Goal: Transaction & Acquisition: Purchase product/service

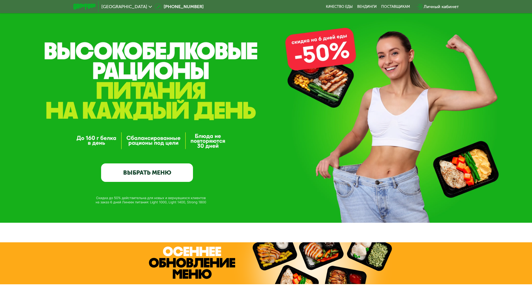
scroll to position [28, 0]
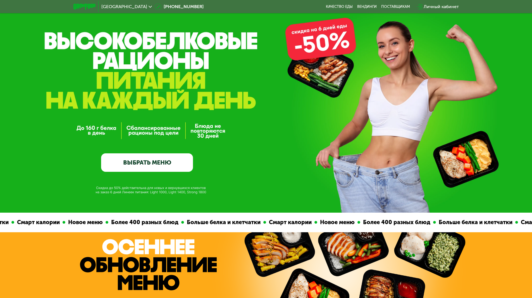
click at [147, 168] on link "ВЫБРАТЬ МЕНЮ" at bounding box center [147, 162] width 92 height 18
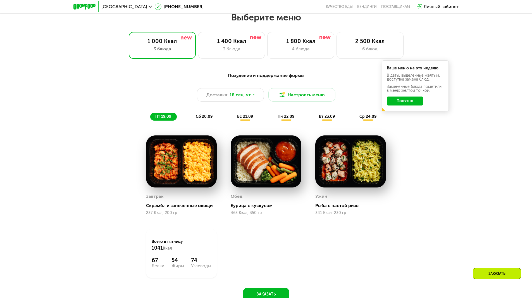
scroll to position [463, 0]
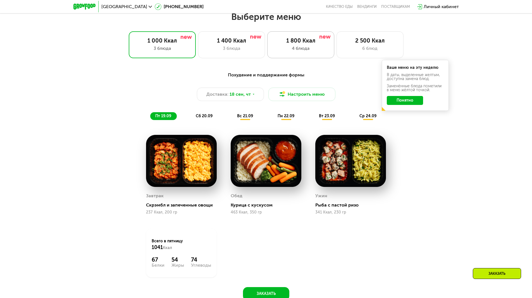
click at [311, 51] on div "4 блюда" at bounding box center [300, 48] width 55 height 7
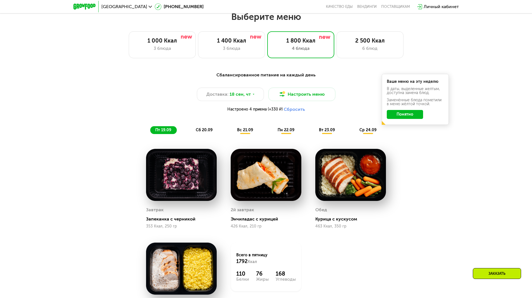
click at [412, 115] on button "Понятно" at bounding box center [405, 114] width 36 height 9
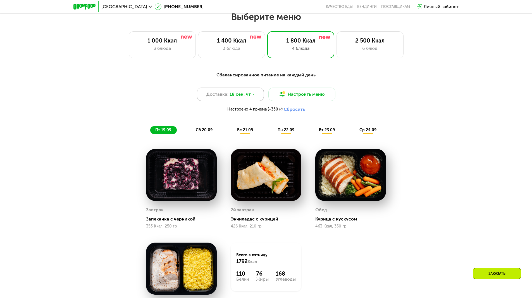
click at [240, 98] on span "18 сен, чт" at bounding box center [240, 94] width 21 height 7
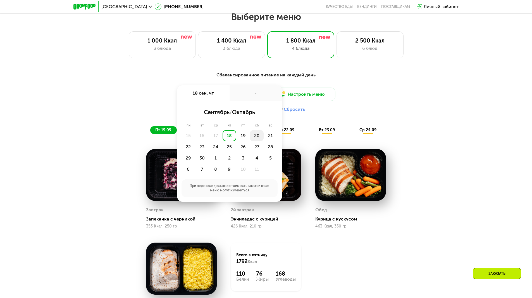
click at [259, 137] on div "20" at bounding box center [257, 135] width 14 height 11
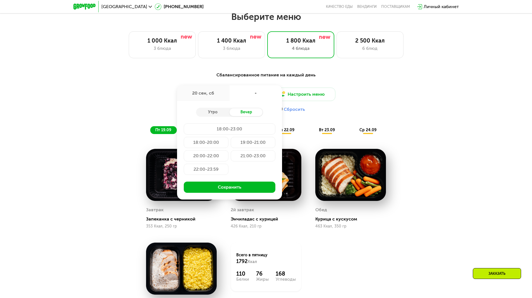
click at [412, 105] on div "Доставка: 20 сен, сб 20 сен, сб - Утро Вечер 18:00-23:00 18:00-20:00 19:00-21:0…" at bounding box center [266, 100] width 331 height 27
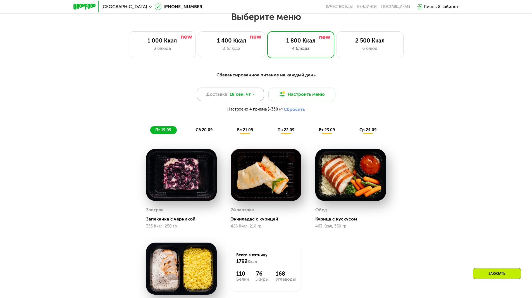
click at [243, 100] on div "Доставка: 18 сен, чт" at bounding box center [230, 93] width 67 height 13
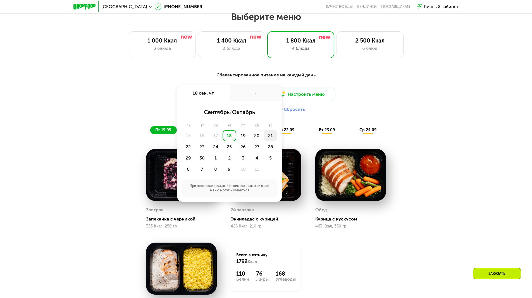
click at [272, 137] on div "21" at bounding box center [271, 135] width 14 height 11
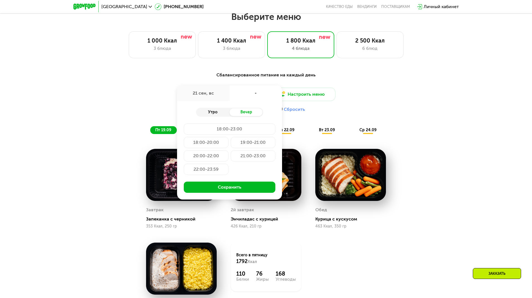
click at [208, 112] on div "Утро" at bounding box center [213, 112] width 34 height 8
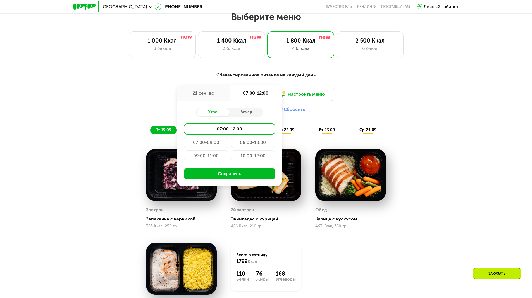
click at [203, 157] on div "09:00-11:00" at bounding box center [206, 155] width 45 height 11
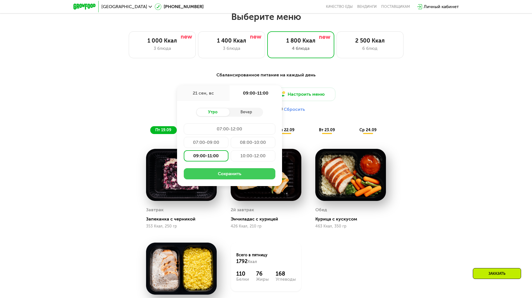
click at [203, 176] on button "Сохранить" at bounding box center [230, 173] width 92 height 11
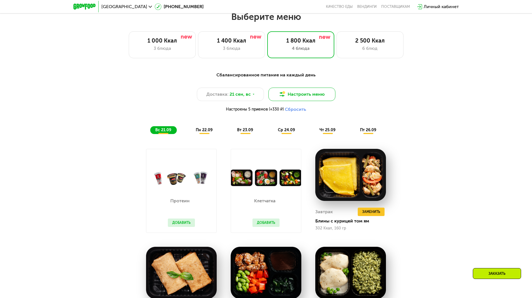
click at [296, 95] on button "Настроить меню" at bounding box center [301, 93] width 67 height 13
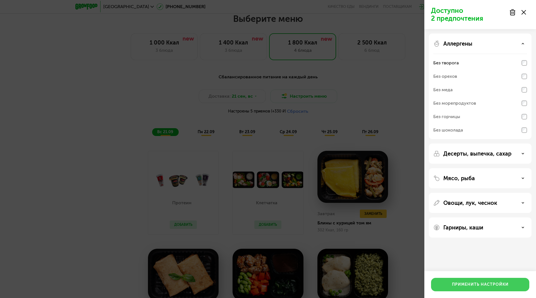
click at [478, 282] on div "Применить настройки" at bounding box center [480, 284] width 57 height 6
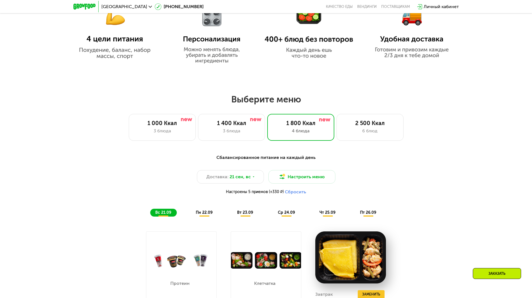
scroll to position [379, 0]
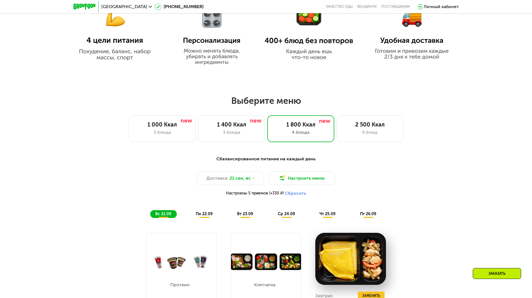
click at [203, 213] on span "пн 22.09" at bounding box center [204, 213] width 17 height 5
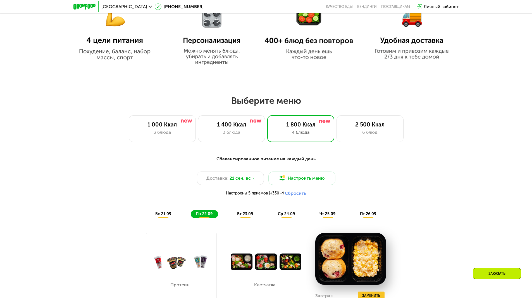
click at [251, 216] on span "вт 23.09" at bounding box center [245, 213] width 16 height 5
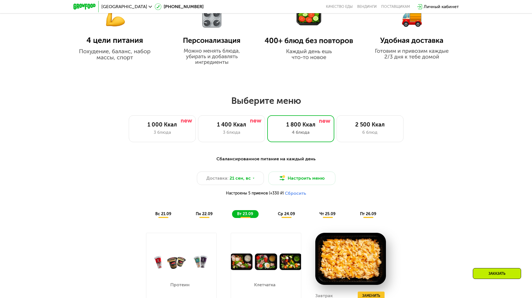
click at [288, 216] on span "ср 24.09" at bounding box center [286, 213] width 17 height 5
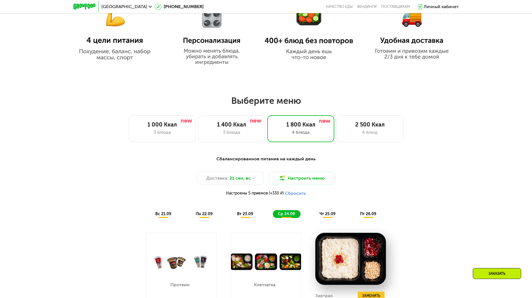
click at [324, 218] on div "чт 25.09" at bounding box center [328, 214] width 27 height 8
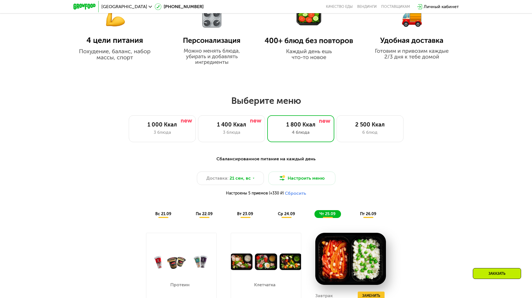
click at [360, 216] on span "пт 26.09" at bounding box center [368, 213] width 16 height 5
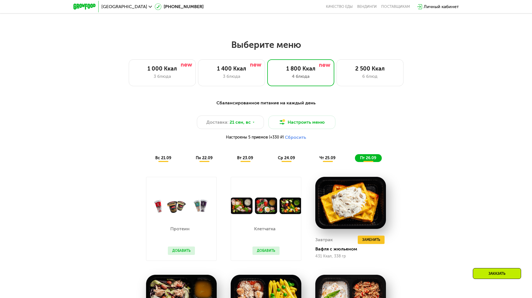
scroll to position [463, 0]
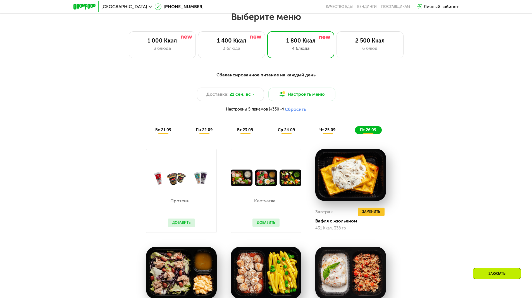
click at [163, 132] on span "вс 21.09" at bounding box center [163, 129] width 16 height 5
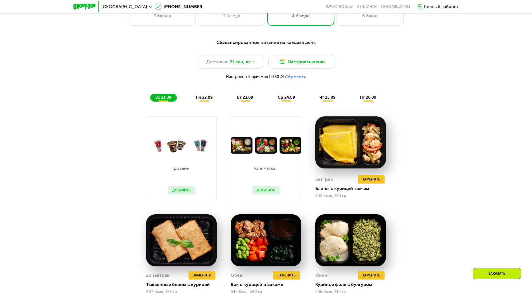
scroll to position [575, 0]
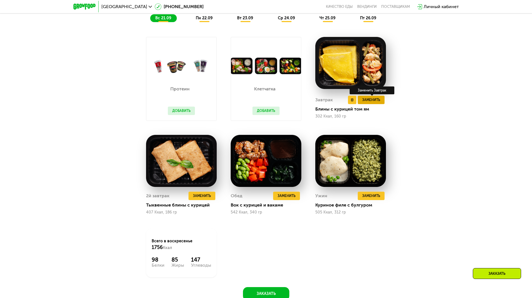
click at [370, 102] on span "Заменить" at bounding box center [371, 100] width 18 height 6
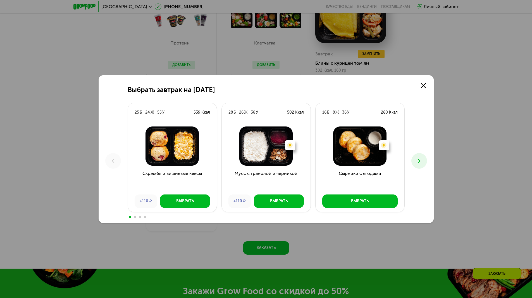
scroll to position [631, 0]
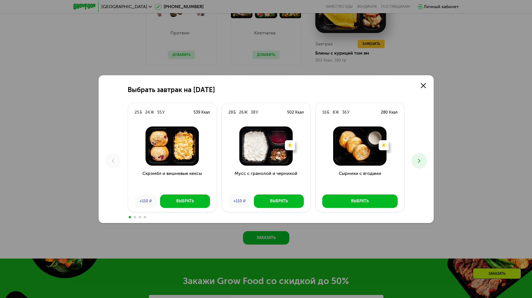
click at [420, 160] on use at bounding box center [419, 160] width 2 height 4
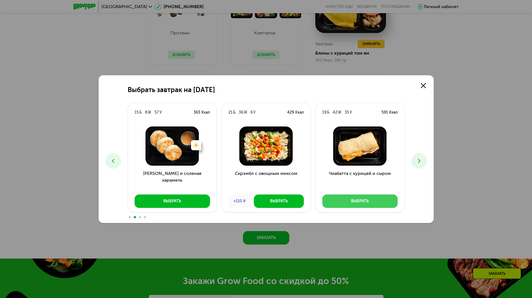
click at [352, 199] on div "Выбрать" at bounding box center [360, 201] width 18 height 6
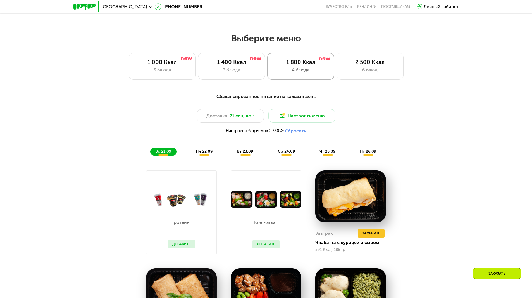
scroll to position [435, 0]
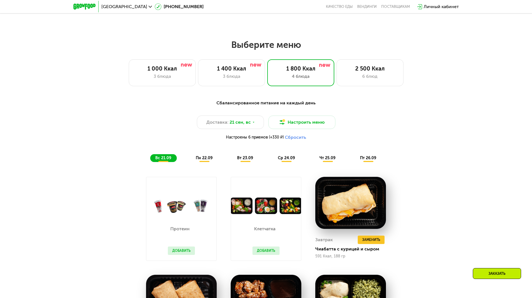
click at [211, 160] on span "пн 22.09" at bounding box center [204, 157] width 17 height 5
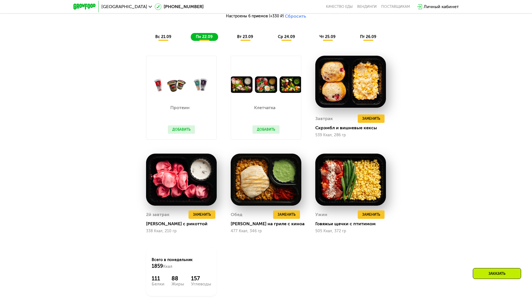
scroll to position [519, 0]
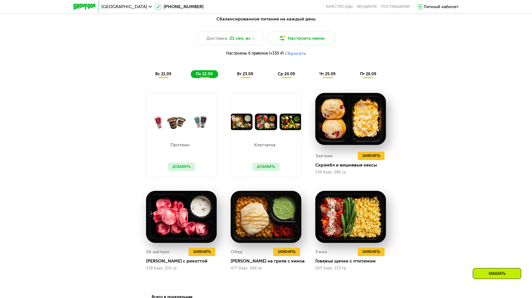
click at [242, 76] on span "вт 23.09" at bounding box center [245, 74] width 16 height 5
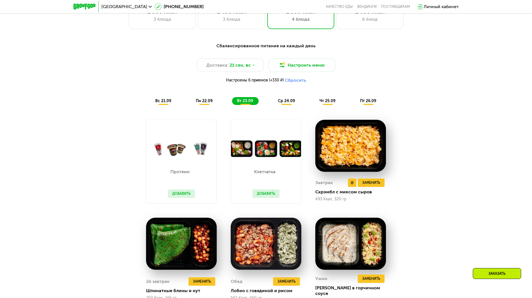
scroll to position [491, 0]
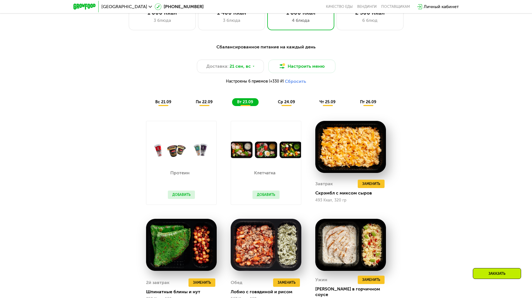
click at [288, 104] on span "ср 24.09" at bounding box center [286, 101] width 17 height 5
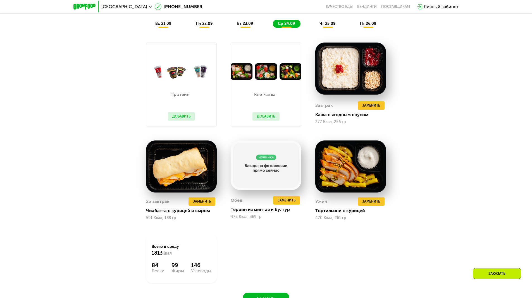
scroll to position [575, 0]
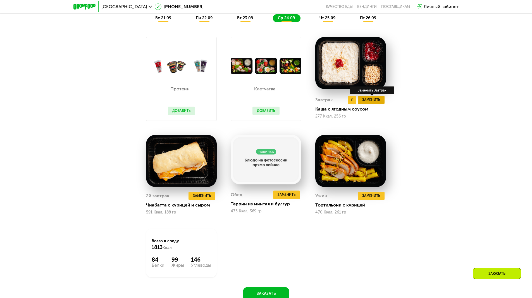
click at [364, 103] on span "Заменить" at bounding box center [371, 100] width 18 height 6
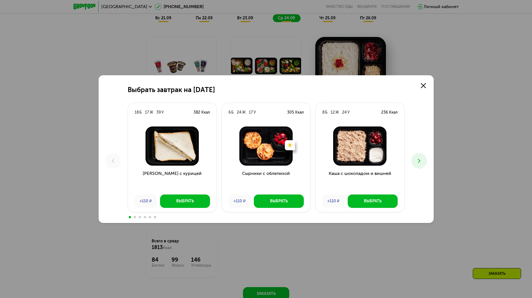
click at [417, 162] on icon at bounding box center [419, 160] width 7 height 7
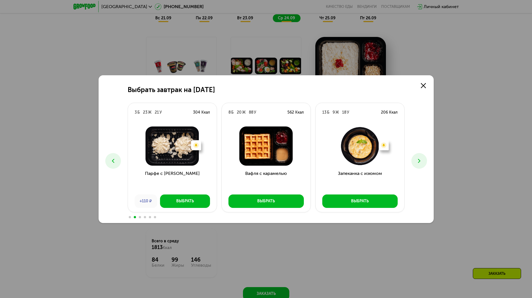
click at [421, 161] on icon at bounding box center [419, 160] width 7 height 7
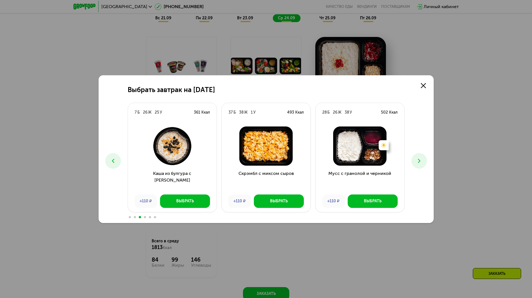
click at [419, 161] on use at bounding box center [419, 160] width 2 height 4
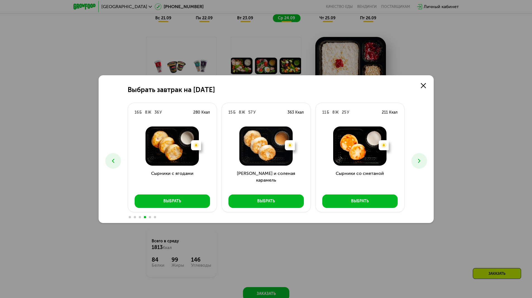
click at [419, 161] on use at bounding box center [419, 160] width 2 height 4
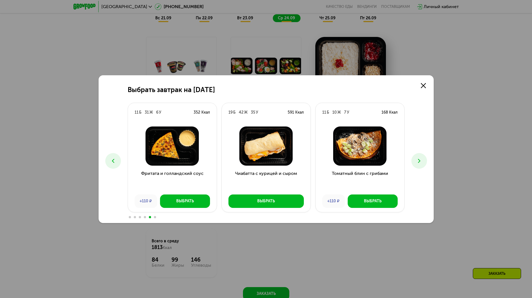
click at [419, 161] on use at bounding box center [419, 160] width 2 height 4
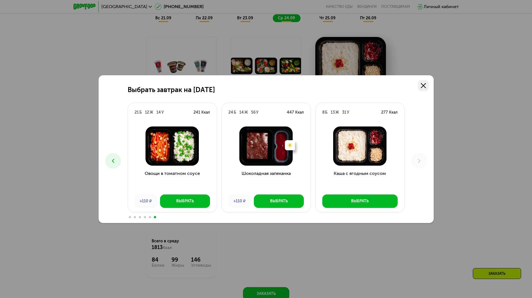
click at [422, 85] on icon at bounding box center [423, 85] width 5 height 5
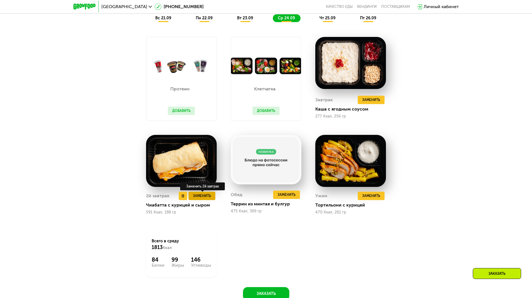
click at [204, 197] on span "Заменить" at bounding box center [202, 196] width 18 height 6
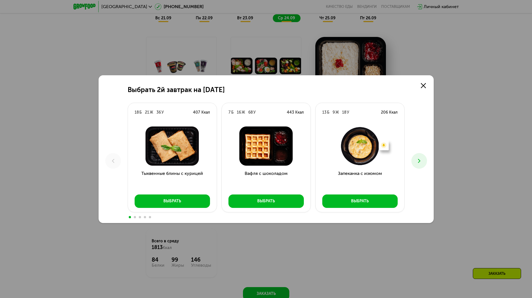
click at [419, 162] on use at bounding box center [419, 160] width 2 height 4
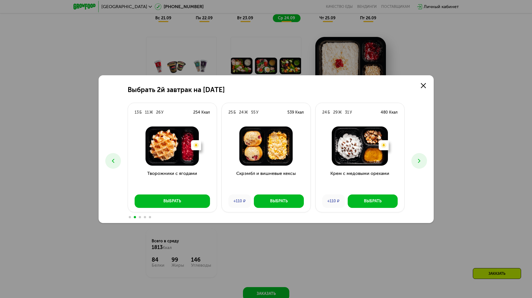
click at [419, 162] on use at bounding box center [419, 160] width 2 height 4
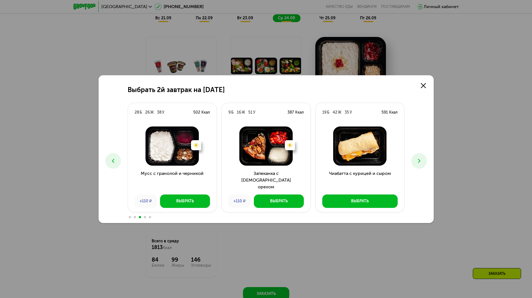
click at [419, 162] on use at bounding box center [419, 160] width 2 height 4
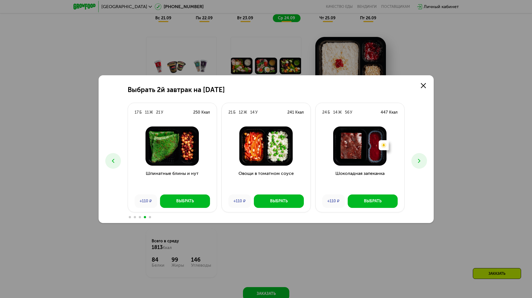
click at [419, 162] on use at bounding box center [419, 160] width 2 height 4
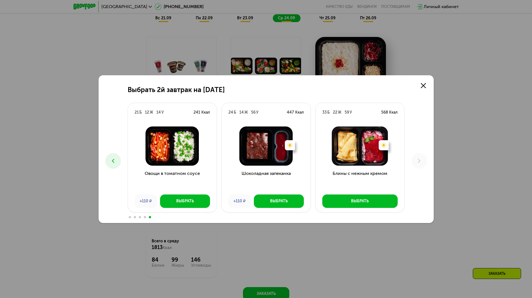
click at [113, 163] on icon at bounding box center [113, 160] width 7 height 7
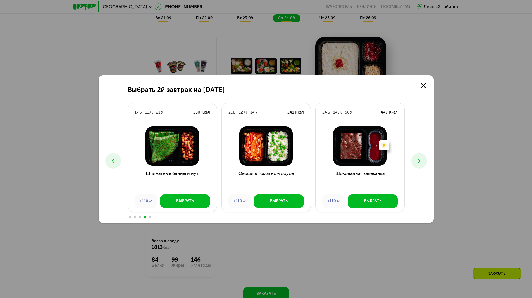
click at [113, 163] on icon at bounding box center [113, 160] width 7 height 7
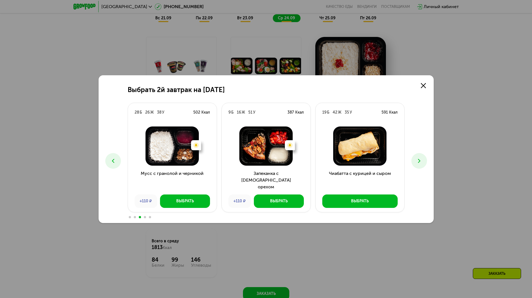
click at [113, 163] on icon at bounding box center [113, 160] width 7 height 7
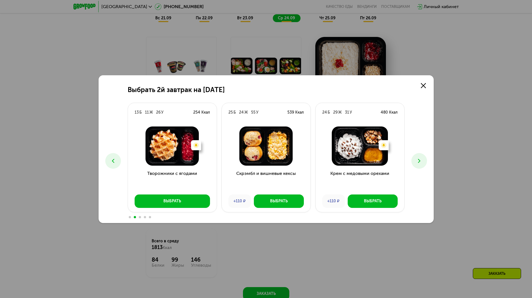
click at [113, 163] on icon at bounding box center [113, 160] width 7 height 7
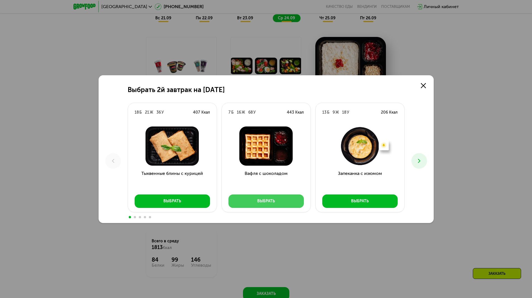
click at [258, 199] on div "Выбрать" at bounding box center [266, 201] width 18 height 6
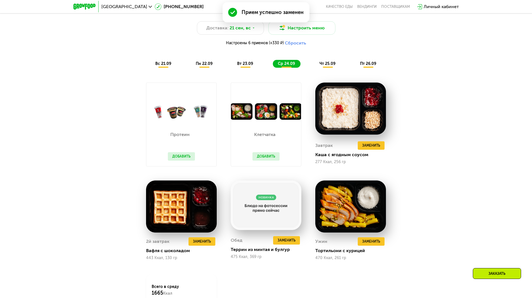
scroll to position [519, 0]
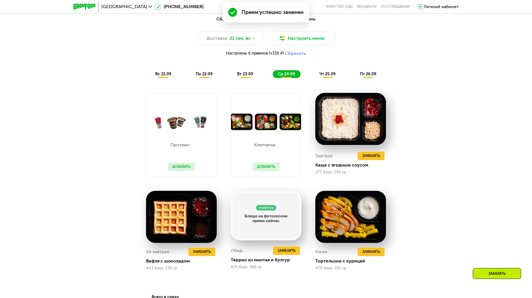
click at [332, 76] on span "чт 25.09" at bounding box center [328, 74] width 16 height 5
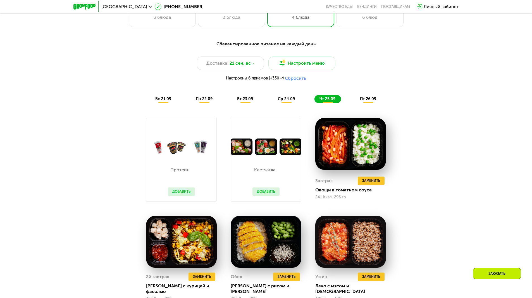
scroll to position [491, 0]
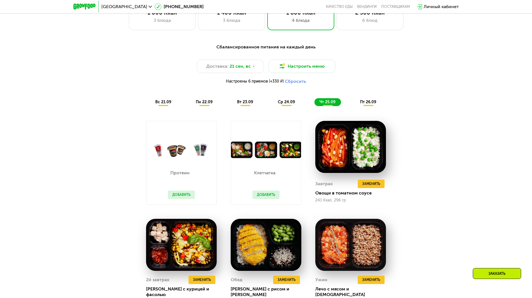
click at [368, 106] on div "пт 26.09" at bounding box center [368, 102] width 27 height 8
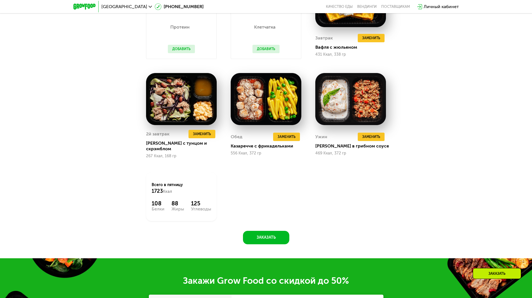
scroll to position [826, 0]
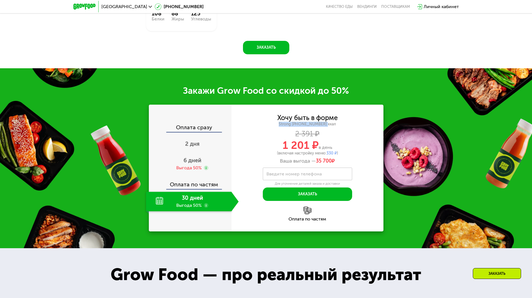
drag, startPoint x: 284, startPoint y: 120, endPoint x: 341, endPoint y: 120, distance: 57.3
click at [341, 122] on div "Strong 1800 ~1800 ккал" at bounding box center [308, 124] width 152 height 5
drag, startPoint x: 278, startPoint y: 138, endPoint x: 310, endPoint y: 143, distance: 32.8
click at [310, 142] on div "1 201 ₽ в день" at bounding box center [308, 145] width 152 height 11
copy span "1 201"
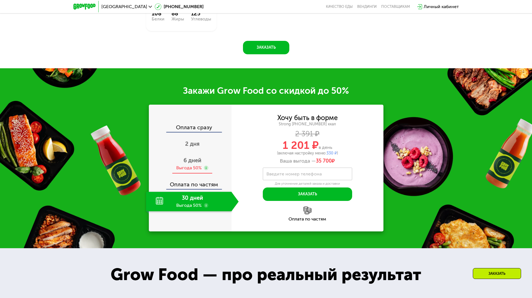
click at [194, 159] on span "6 дней" at bounding box center [193, 160] width 18 height 7
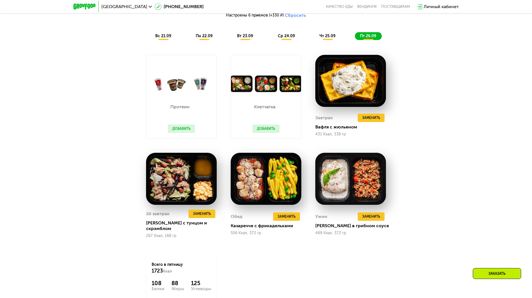
scroll to position [547, 0]
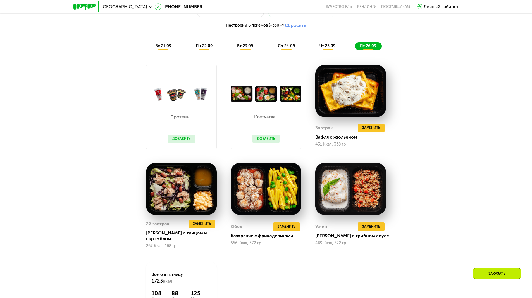
click at [331, 47] on span "чт 25.09" at bounding box center [328, 46] width 16 height 5
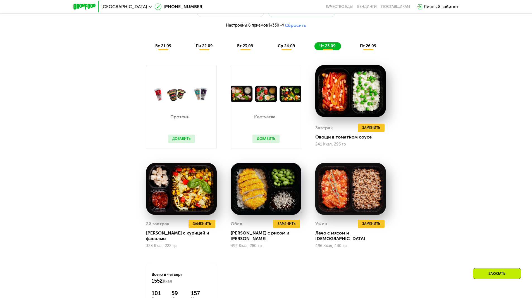
click at [297, 48] on div "ср 24.09" at bounding box center [287, 46] width 28 height 8
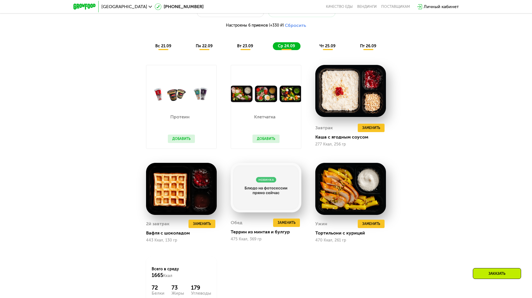
click at [254, 49] on div "вт 23.09" at bounding box center [245, 46] width 27 height 8
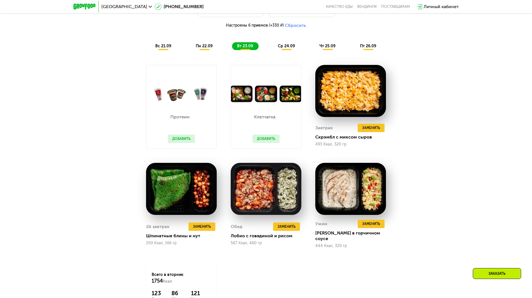
click at [202, 48] on span "пн 22.09" at bounding box center [204, 46] width 17 height 5
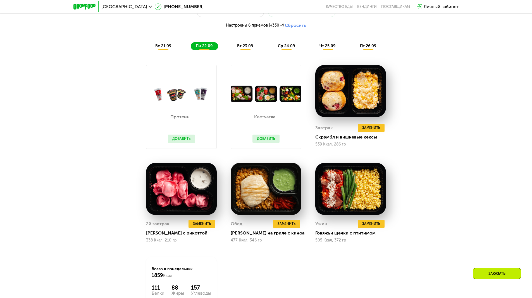
click at [164, 48] on span "вс 21.09" at bounding box center [163, 46] width 16 height 5
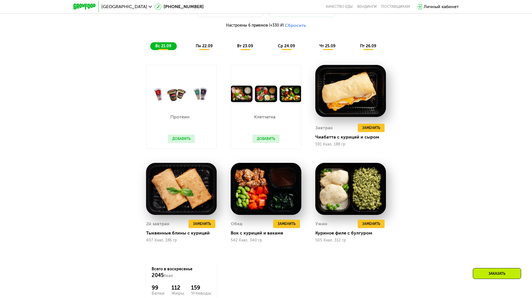
click at [366, 47] on span "пт 26.09" at bounding box center [368, 46] width 16 height 5
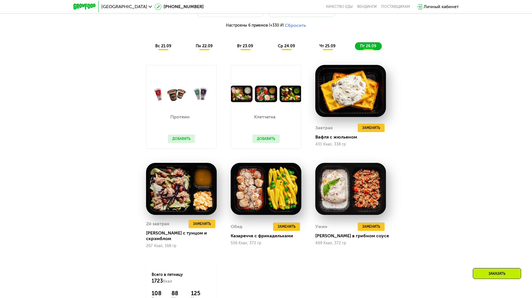
click at [324, 47] on span "чт 25.09" at bounding box center [328, 46] width 16 height 5
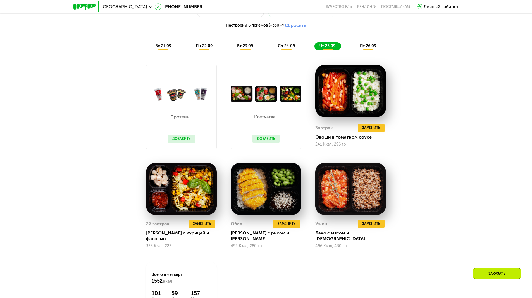
click at [364, 48] on span "пт 26.09" at bounding box center [368, 46] width 16 height 5
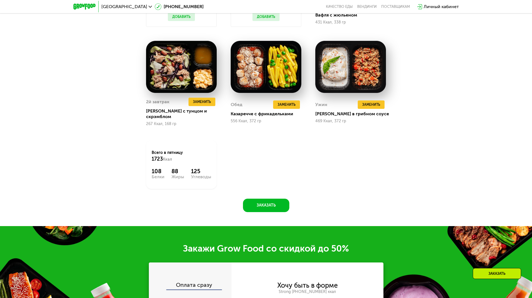
scroll to position [659, 0]
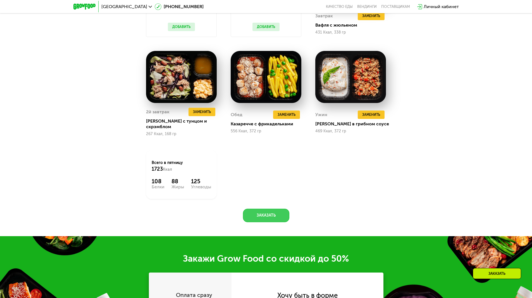
click at [269, 209] on button "Заказать" at bounding box center [266, 214] width 46 height 13
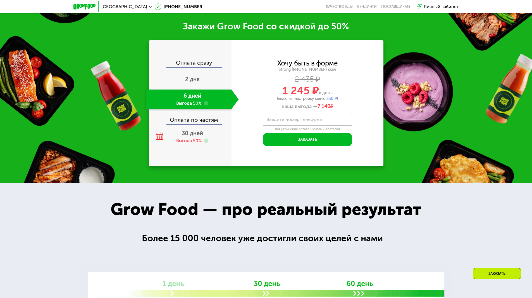
scroll to position [891, 0]
click at [293, 117] on label "Введите номер телефона" at bounding box center [294, 118] width 55 height 3
click at [293, 115] on input "Введите номер телефона" at bounding box center [307, 119] width 89 height 13
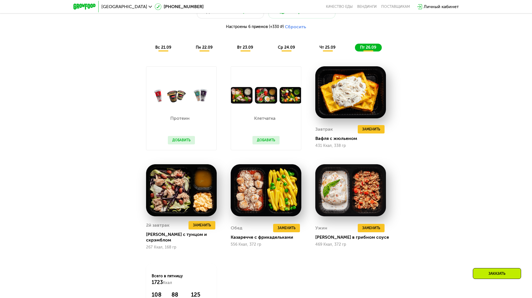
scroll to position [556, 0]
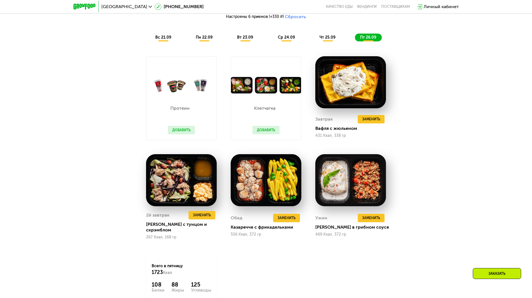
click at [165, 38] on span "вс 21.09" at bounding box center [163, 37] width 16 height 5
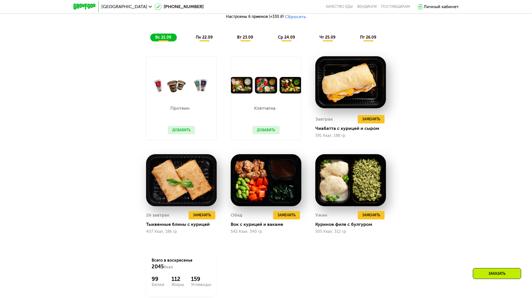
click at [182, 133] on button "Добавить" at bounding box center [181, 130] width 27 height 8
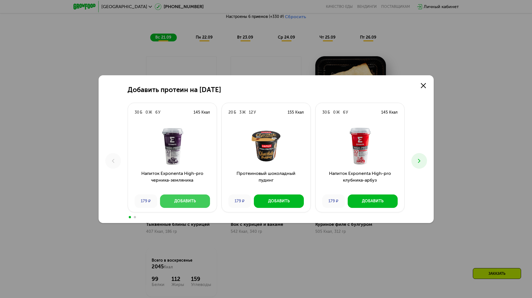
click at [188, 199] on div "Добавить" at bounding box center [185, 201] width 22 height 6
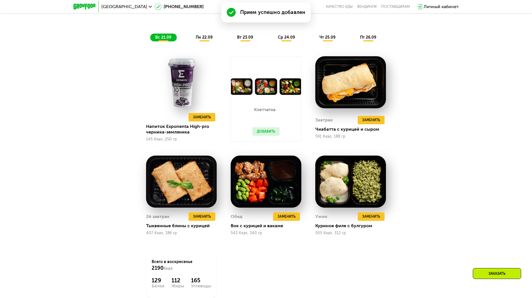
click at [205, 40] on span "пн 22.09" at bounding box center [204, 37] width 17 height 5
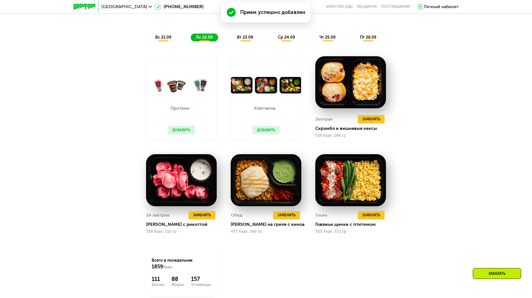
click at [184, 129] on button "Добавить" at bounding box center [181, 130] width 27 height 8
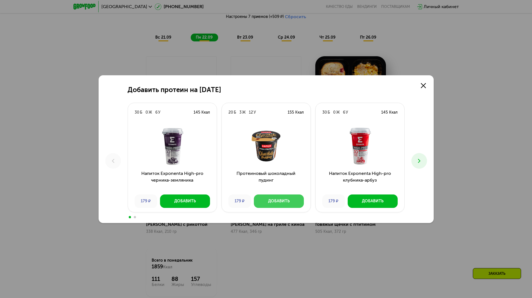
click at [278, 197] on button "Добавить" at bounding box center [279, 200] width 50 height 13
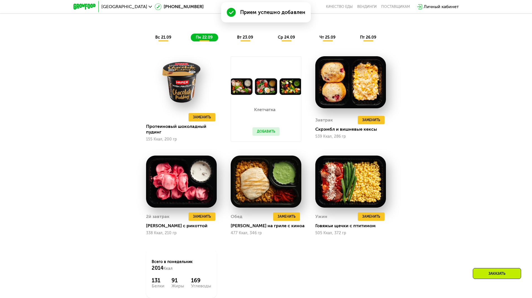
click at [245, 36] on div "вт 23.09" at bounding box center [245, 38] width 27 height 8
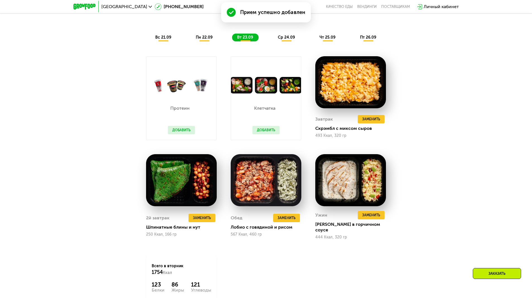
click at [186, 131] on button "Добавить" at bounding box center [181, 130] width 27 height 8
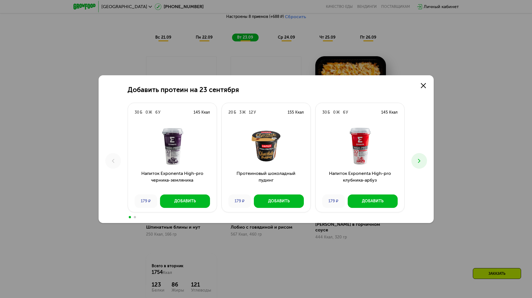
click at [419, 160] on icon at bounding box center [419, 160] width 7 height 7
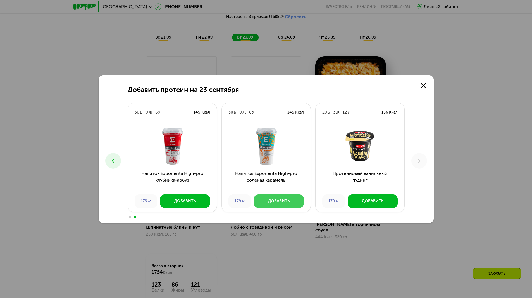
click at [284, 196] on button "Добавить" at bounding box center [279, 200] width 50 height 13
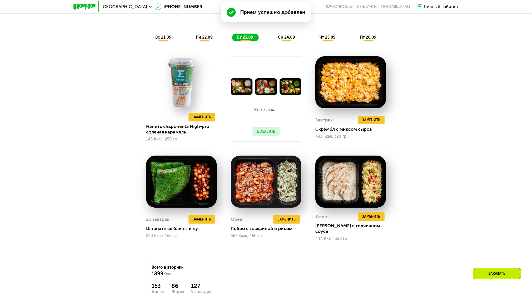
click at [287, 39] on span "ср 24.09" at bounding box center [286, 37] width 17 height 5
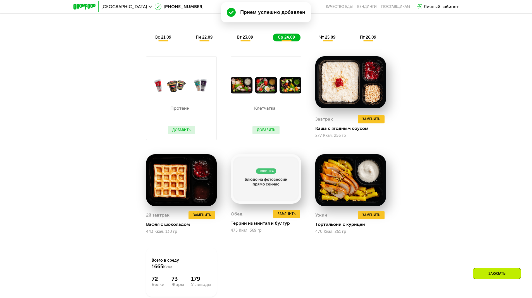
click at [184, 132] on button "Добавить" at bounding box center [181, 130] width 27 height 8
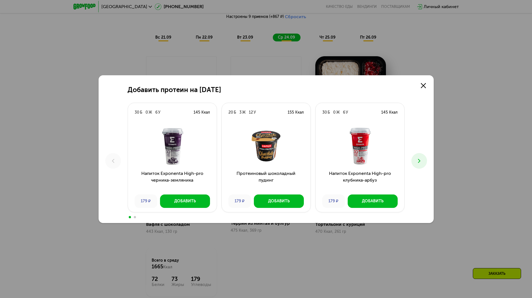
click at [417, 161] on icon at bounding box center [419, 160] width 7 height 7
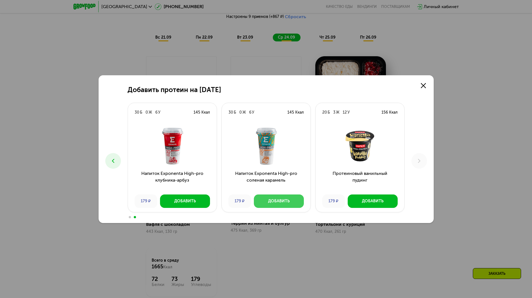
click at [293, 205] on button "Добавить" at bounding box center [279, 200] width 50 height 13
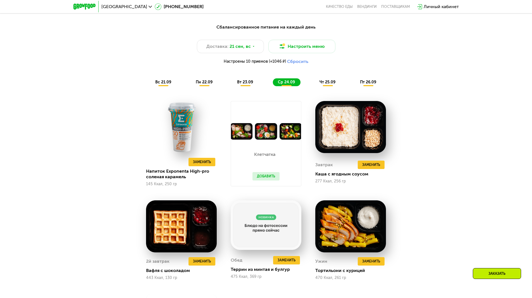
scroll to position [528, 0]
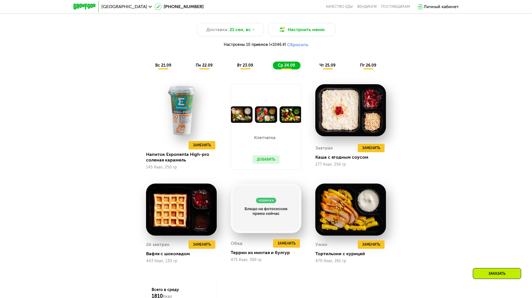
click at [162, 64] on div "вс 21.09" at bounding box center [163, 65] width 27 height 8
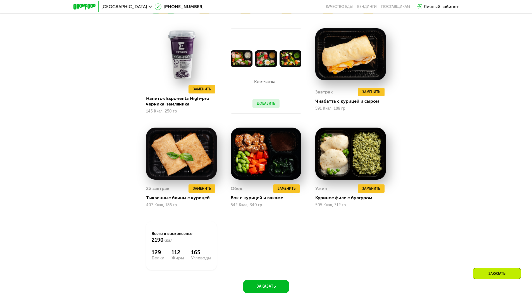
scroll to position [556, 0]
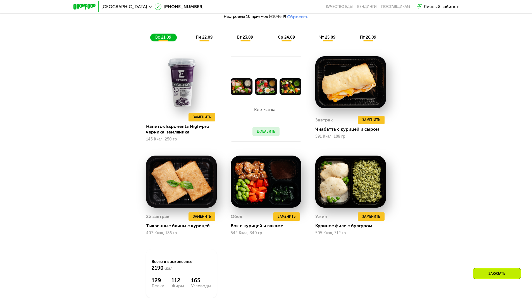
click at [199, 40] on span "пн 22.09" at bounding box center [204, 37] width 17 height 5
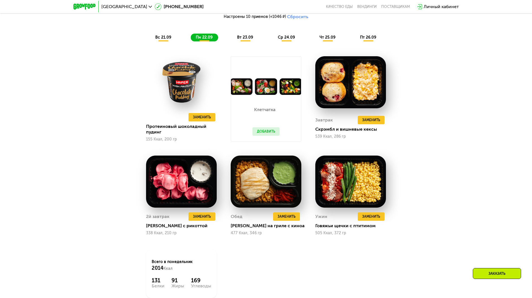
click at [248, 37] on span "вт 23.09" at bounding box center [245, 37] width 16 height 5
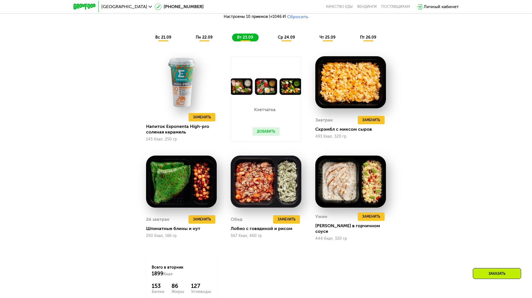
click at [288, 40] on span "ср 24.09" at bounding box center [286, 37] width 17 height 5
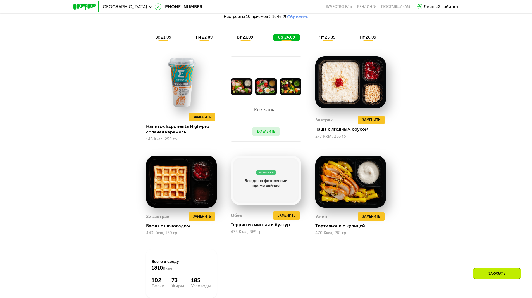
click at [329, 40] on span "чт 25.09" at bounding box center [328, 37] width 16 height 5
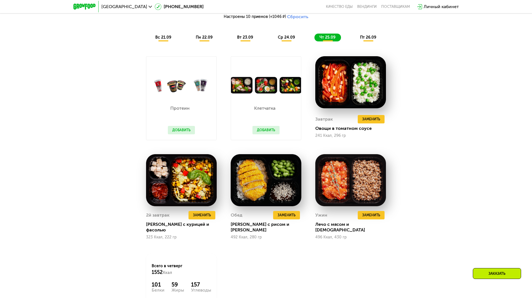
click at [402, 258] on div "Сбалансированное питание на каждый день Доставка: 21 сен, вс Настроить меню Нас…" at bounding box center [266, 150] width 344 height 349
click at [368, 218] on span "Заменить" at bounding box center [371, 215] width 18 height 6
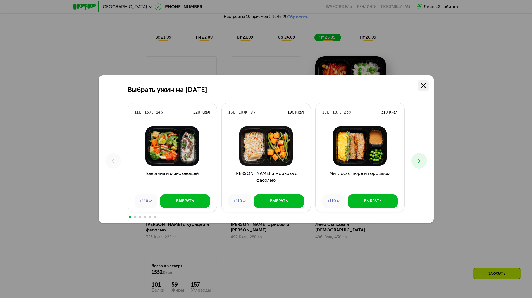
click at [422, 83] on icon at bounding box center [423, 85] width 5 height 5
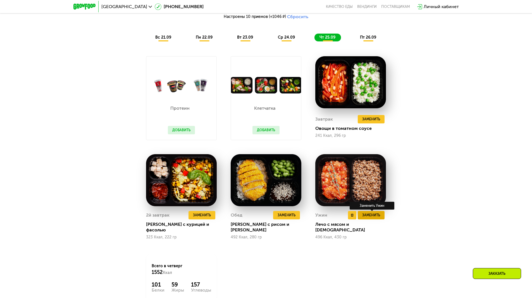
click at [373, 218] on span "Заменить" at bounding box center [371, 215] width 18 height 6
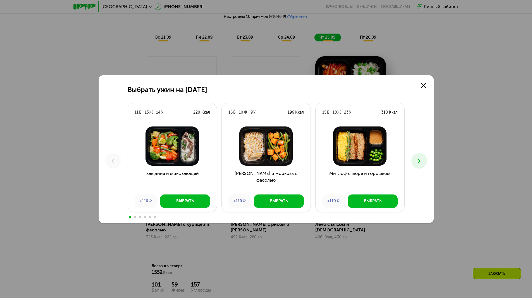
click at [418, 163] on icon at bounding box center [419, 160] width 7 height 7
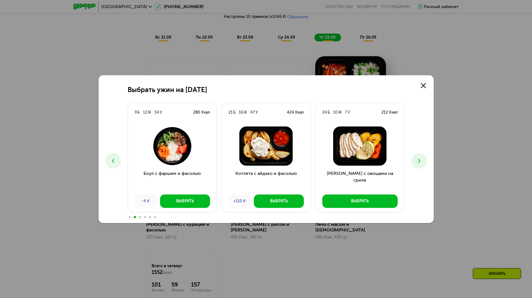
click at [418, 162] on use at bounding box center [419, 160] width 2 height 4
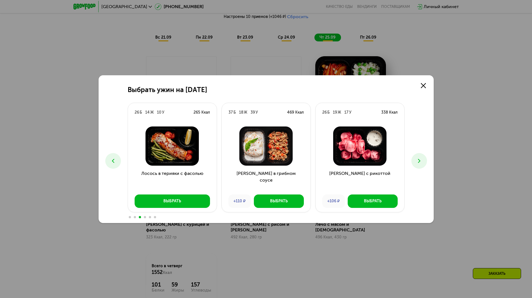
click at [419, 162] on use at bounding box center [419, 160] width 2 height 4
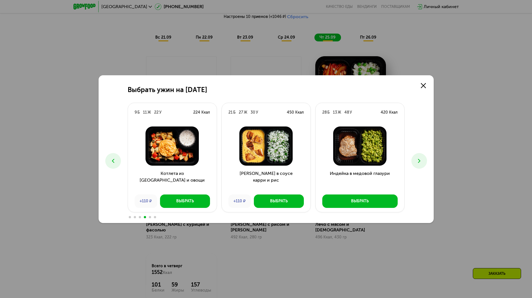
click at [419, 162] on use at bounding box center [419, 160] width 2 height 4
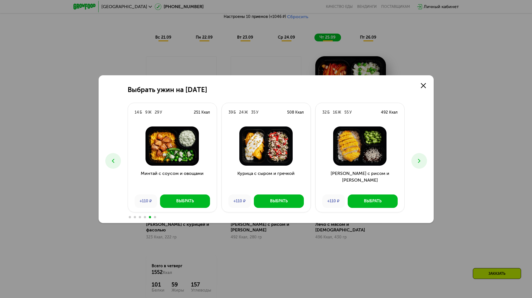
click at [419, 162] on use at bounding box center [419, 160] width 2 height 4
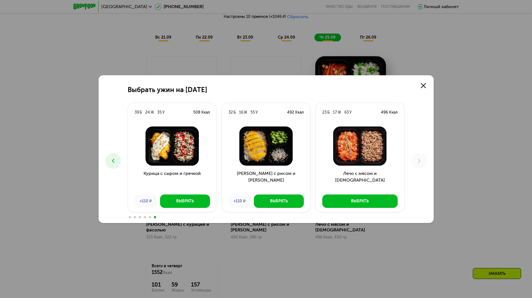
click at [115, 160] on icon at bounding box center [113, 160] width 7 height 7
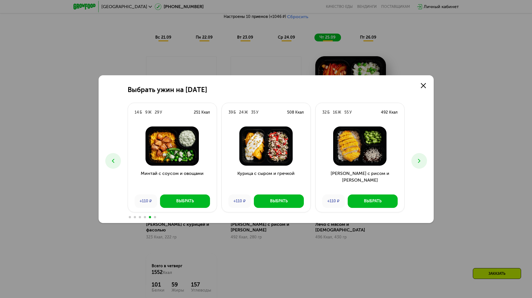
click at [115, 160] on icon at bounding box center [113, 160] width 7 height 7
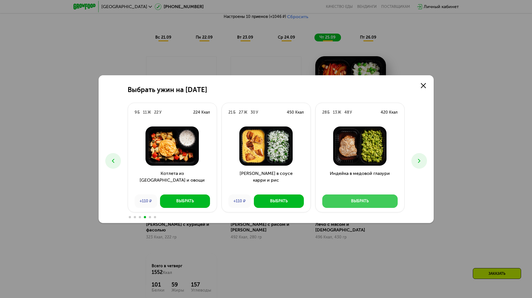
click at [361, 198] on div "Выбрать" at bounding box center [360, 201] width 18 height 6
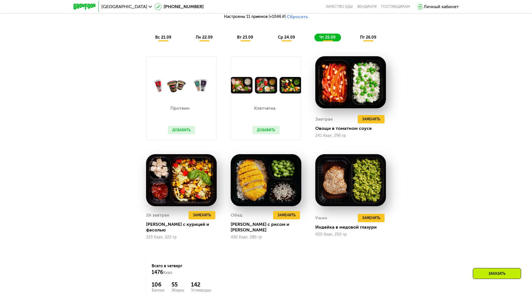
click at [367, 40] on span "пт 26.09" at bounding box center [368, 37] width 16 height 5
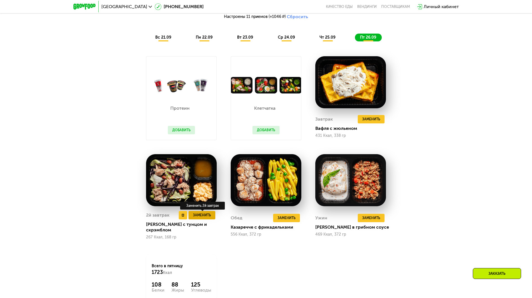
click at [198, 219] on button "Заменить" at bounding box center [202, 215] width 27 height 8
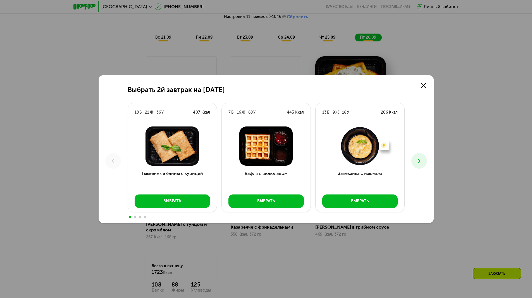
click at [417, 162] on icon at bounding box center [419, 160] width 7 height 7
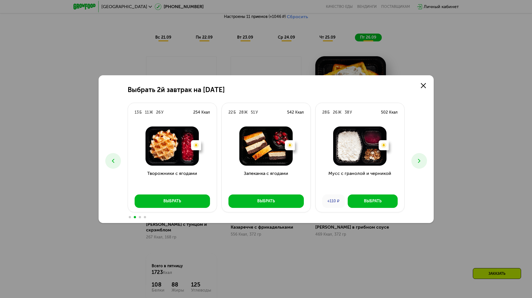
click at [417, 162] on icon at bounding box center [419, 160] width 7 height 7
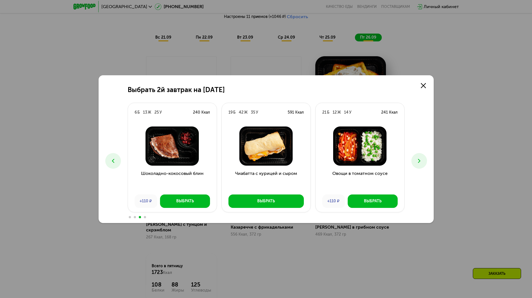
click at [417, 162] on icon at bounding box center [419, 160] width 7 height 7
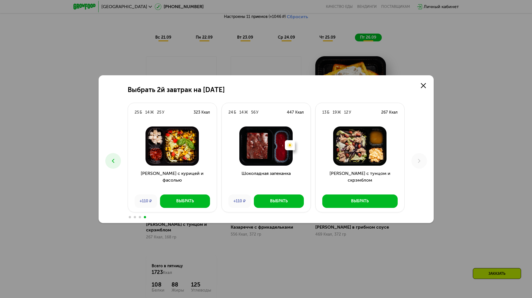
click at [112, 158] on icon at bounding box center [113, 160] width 7 height 7
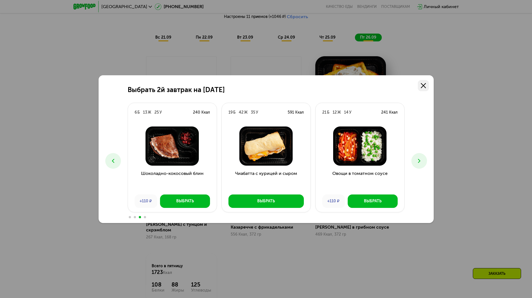
click at [428, 84] on link at bounding box center [423, 85] width 11 height 11
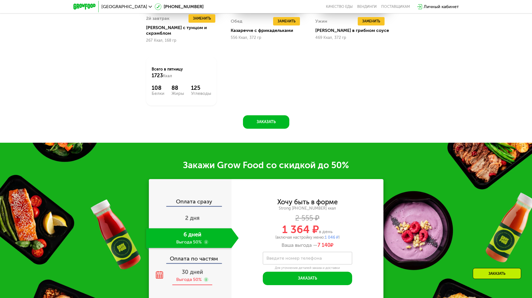
scroll to position [779, 0]
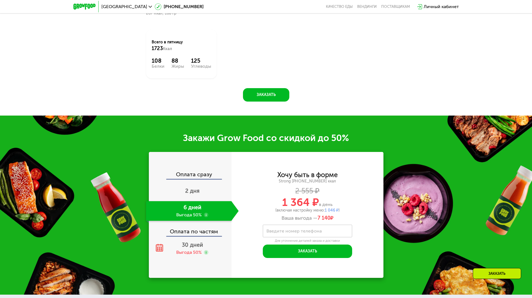
click at [291, 229] on label "Введите номер телефона" at bounding box center [294, 230] width 55 height 3
click at [291, 227] on input "Введите номер телефона" at bounding box center [307, 230] width 89 height 13
paste input "**********"
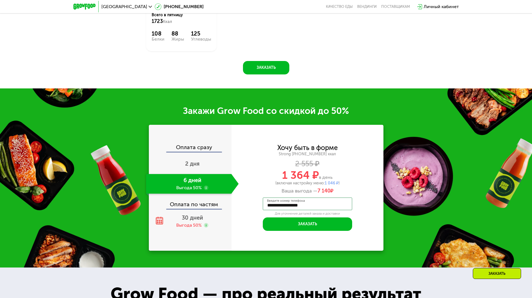
scroll to position [807, 0]
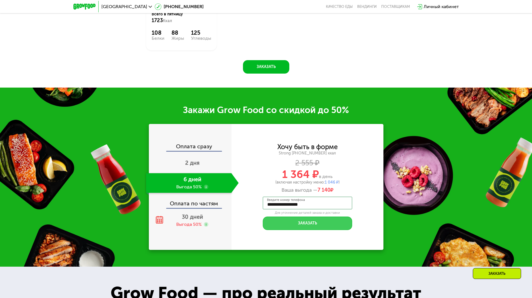
type input "**********"
click at [315, 220] on button "Заказать" at bounding box center [307, 222] width 89 height 13
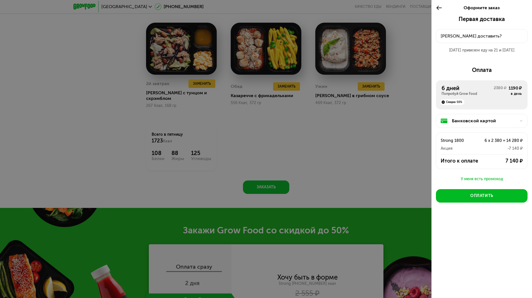
scroll to position [667, 0]
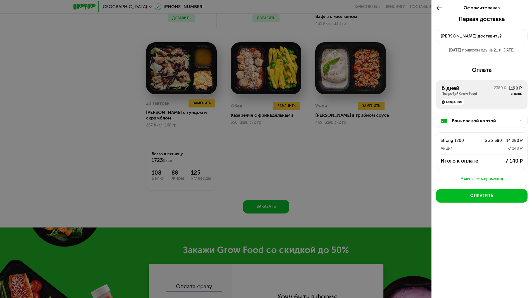
click at [455, 37] on div "Куда доставить?" at bounding box center [482, 36] width 82 height 7
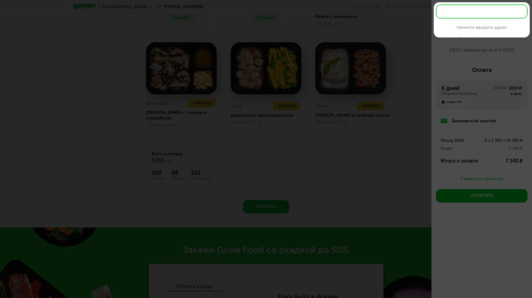
click at [450, 11] on input "text" at bounding box center [482, 11] width 92 height 14
paste input "**********"
click at [466, 30] on div "г Мурино, Воронцовский б-р, д 20 к 3, кв 217" at bounding box center [482, 26] width 83 height 7
type input "**********"
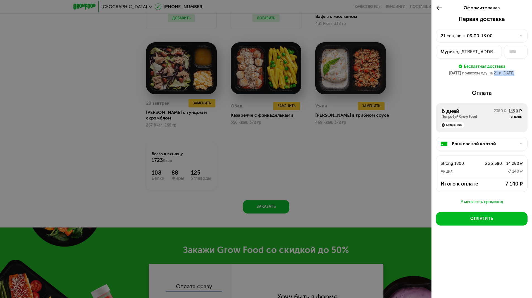
drag, startPoint x: 497, startPoint y: 72, endPoint x: 517, endPoint y: 73, distance: 19.8
click at [517, 73] on div "21 сен привезем еду на 21 и 22 сен" at bounding box center [482, 73] width 92 height 6
click at [516, 52] on input "text" at bounding box center [515, 52] width 23 height 14
click at [490, 49] on div "Мурино, Всеволожский р-н, Воронцовский б-р, 20к3" at bounding box center [469, 51] width 56 height 7
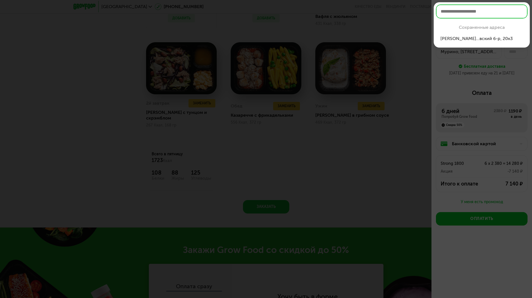
click at [515, 54] on div at bounding box center [266, 149] width 532 height 298
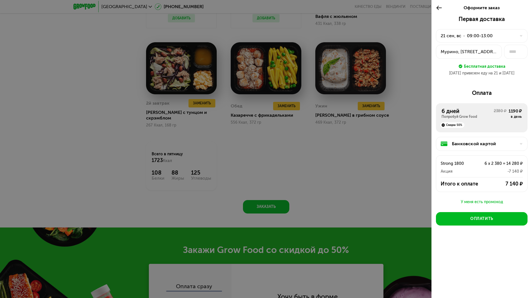
click at [455, 36] on div "21 сен, вс" at bounding box center [451, 35] width 21 height 7
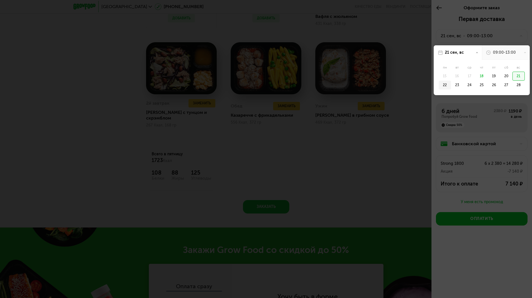
click at [448, 85] on div "22" at bounding box center [445, 84] width 12 height 9
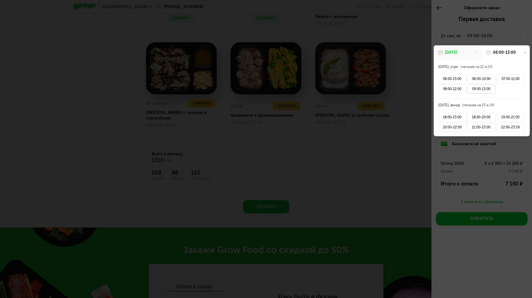
click at [473, 89] on div "09:00-13:00" at bounding box center [481, 88] width 28 height 9
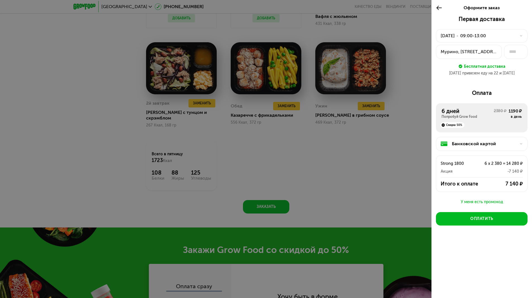
click at [422, 58] on div at bounding box center [266, 149] width 532 height 298
click at [440, 9] on icon at bounding box center [439, 7] width 6 height 7
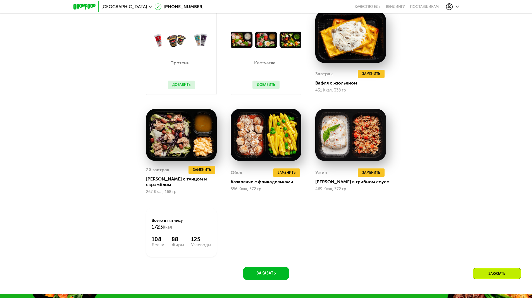
scroll to position [500, 0]
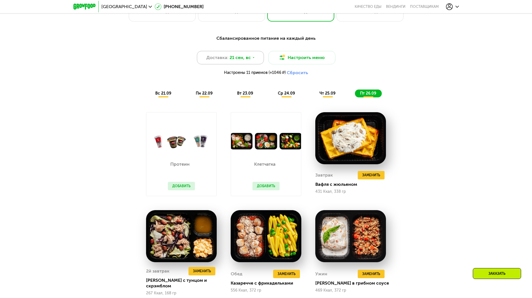
click at [241, 59] on span "21 сен, вс" at bounding box center [240, 57] width 21 height 7
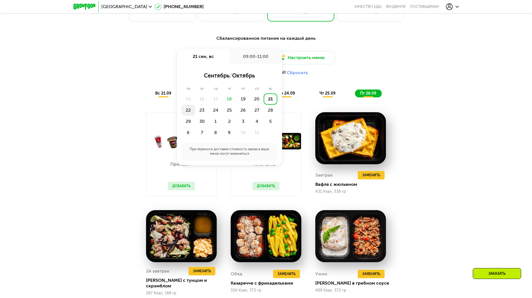
click at [188, 112] on div "22" at bounding box center [189, 109] width 14 height 11
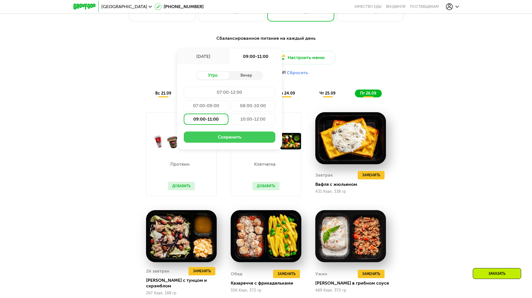
click at [205, 138] on button "Сохранить" at bounding box center [230, 136] width 92 height 11
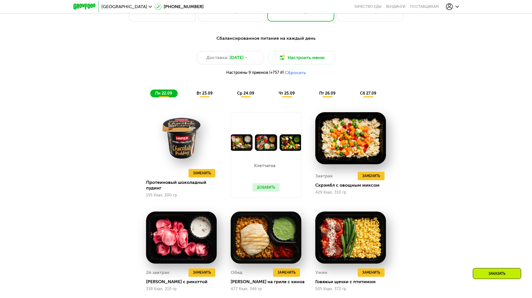
click at [165, 96] on span "пн 22.09" at bounding box center [163, 93] width 17 height 5
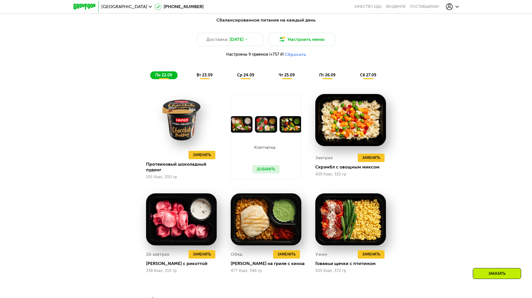
scroll to position [528, 0]
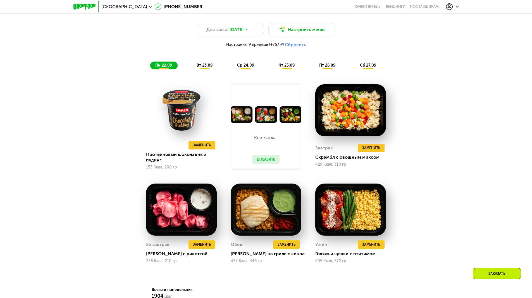
click at [206, 68] on span "вт 23.09" at bounding box center [205, 65] width 16 height 5
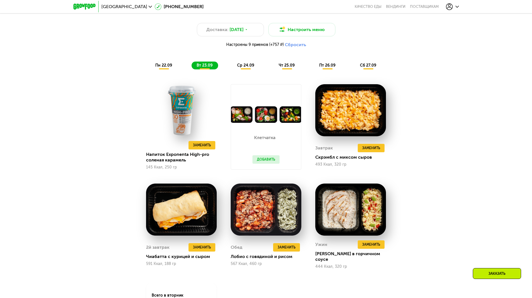
click at [170, 68] on span "пн 22.09" at bounding box center [163, 65] width 17 height 5
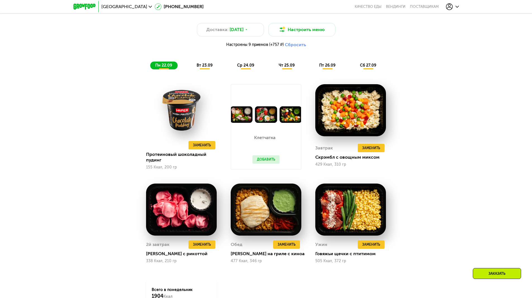
click at [188, 66] on div "пн 22.09 вт 23.09 ср 24.09 чт 25.09 пт 26.09 сб 27.09" at bounding box center [266, 65] width 232 height 8
click at [197, 66] on span "вт 23.09" at bounding box center [205, 65] width 16 height 5
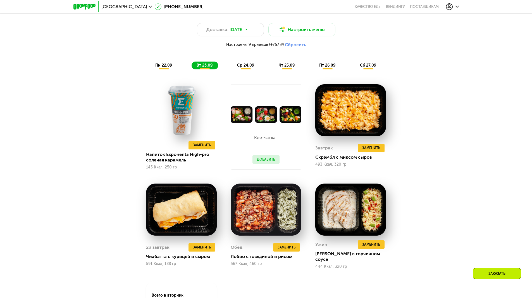
click at [249, 68] on span "ср 24.09" at bounding box center [245, 65] width 17 height 5
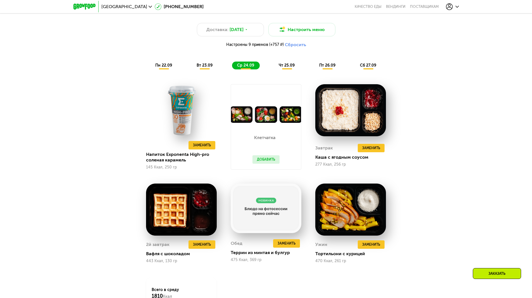
click at [280, 67] on span "чт 25.09" at bounding box center [287, 65] width 16 height 5
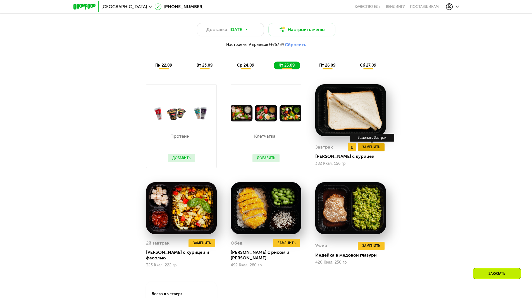
click at [373, 149] on span "Заменить" at bounding box center [371, 147] width 18 height 6
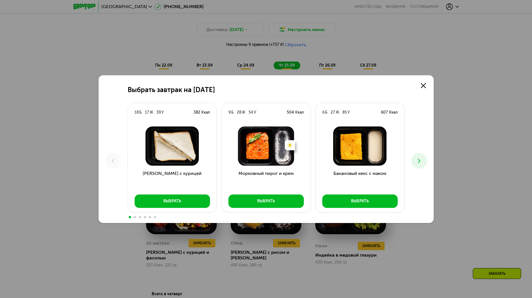
click at [423, 161] on button at bounding box center [420, 161] width 16 height 16
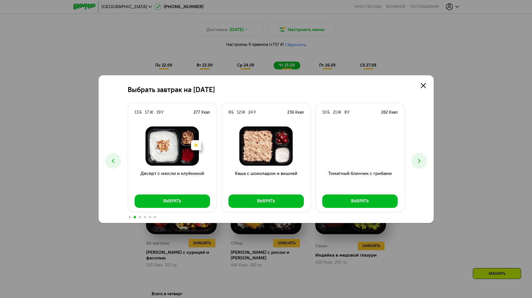
click at [423, 161] on button at bounding box center [420, 161] width 16 height 16
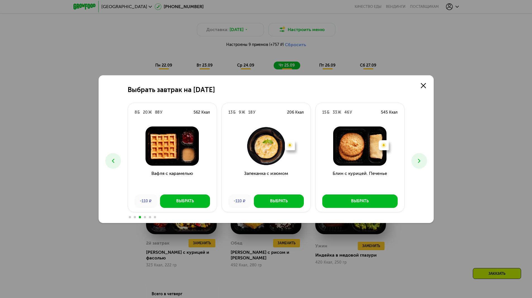
click at [423, 161] on button at bounding box center [420, 161] width 16 height 16
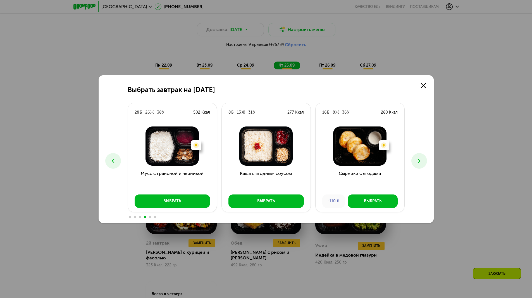
click at [423, 161] on button at bounding box center [420, 161] width 16 height 16
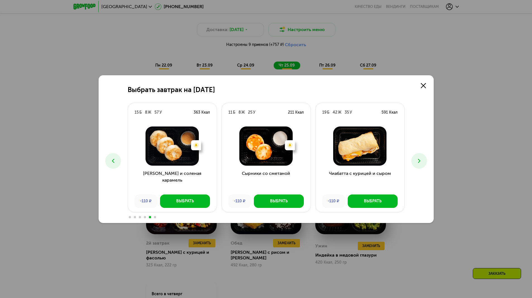
click at [423, 161] on button at bounding box center [420, 161] width 16 height 16
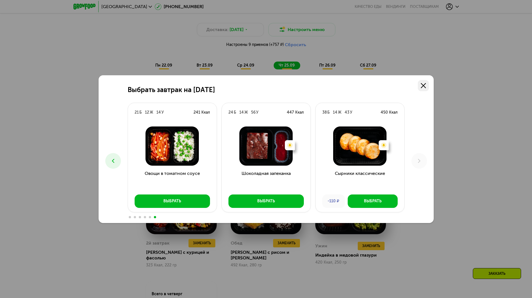
click at [423, 86] on use at bounding box center [423, 85] width 5 height 5
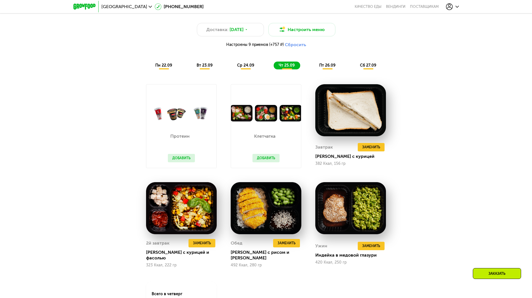
click at [323, 68] on span "пт 26.09" at bounding box center [327, 65] width 16 height 5
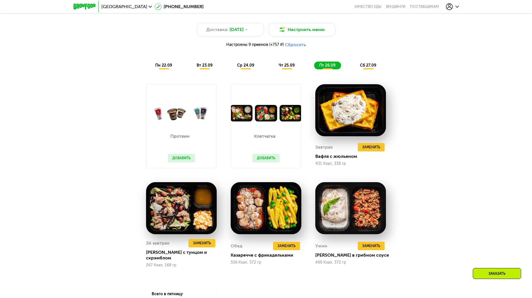
click at [365, 69] on div "сб 27.09" at bounding box center [368, 65] width 27 height 8
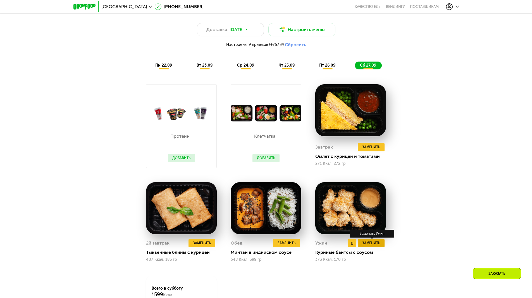
click at [372, 247] on button "Заменить" at bounding box center [371, 243] width 27 height 8
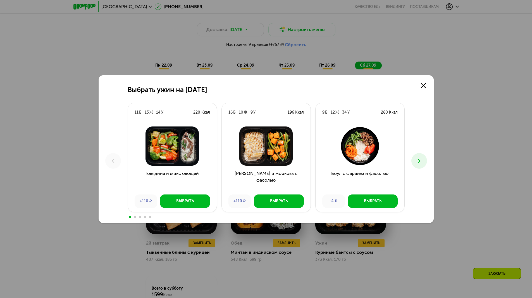
click at [422, 161] on icon at bounding box center [419, 160] width 7 height 7
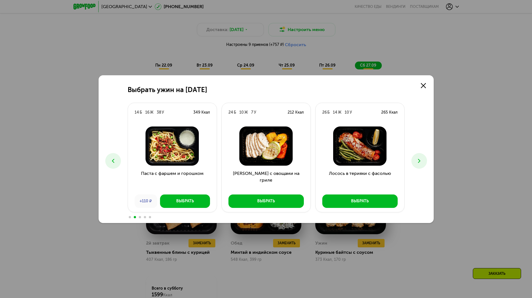
click at [422, 161] on icon at bounding box center [419, 160] width 7 height 7
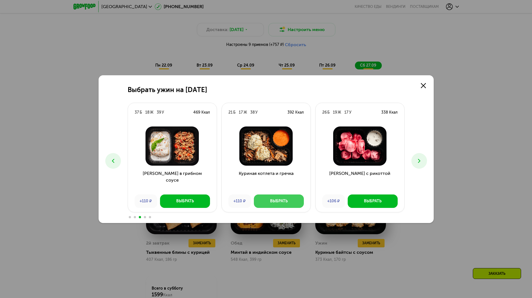
click at [292, 202] on button "Выбрать" at bounding box center [279, 200] width 50 height 13
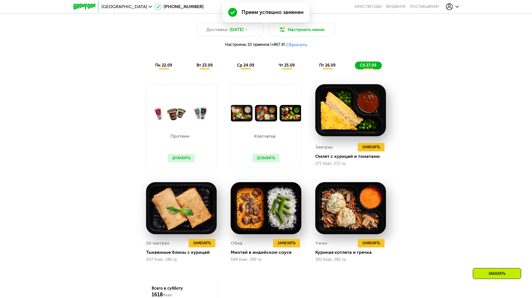
click at [330, 68] on span "пт 26.09" at bounding box center [327, 65] width 16 height 5
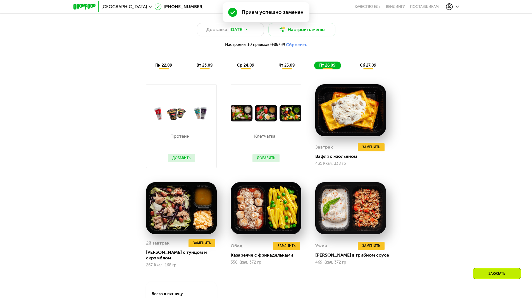
click at [374, 67] on span "сб 27.09" at bounding box center [368, 65] width 16 height 5
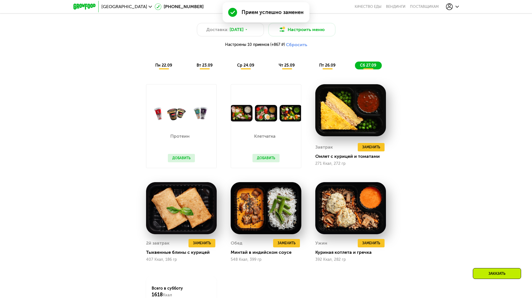
click at [341, 67] on div "пт 26.09" at bounding box center [327, 65] width 27 height 8
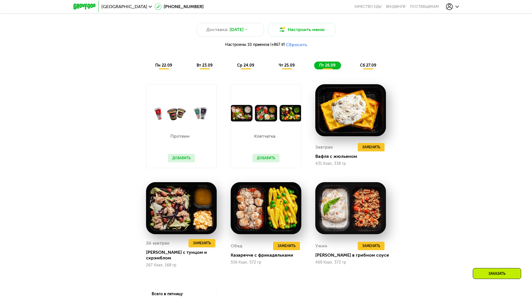
click at [297, 65] on div "чт 25.09" at bounding box center [287, 65] width 27 height 8
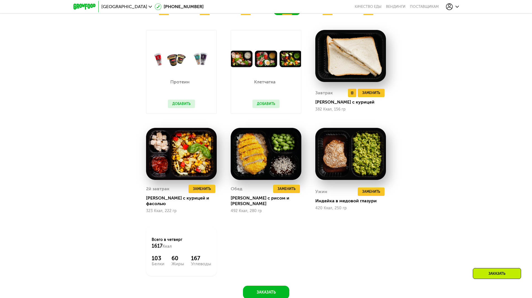
scroll to position [584, 0]
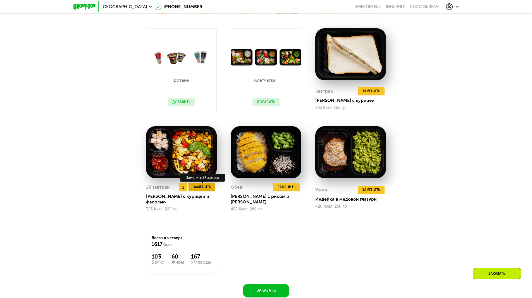
click at [208, 189] on span "Заменить" at bounding box center [202, 187] width 18 height 6
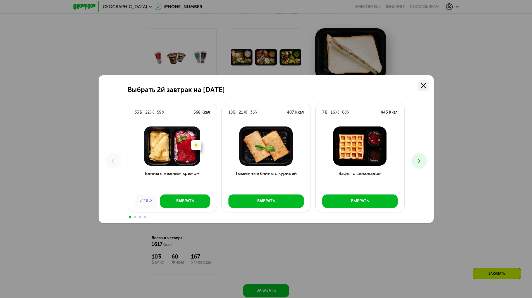
click at [422, 85] on use at bounding box center [423, 85] width 5 height 5
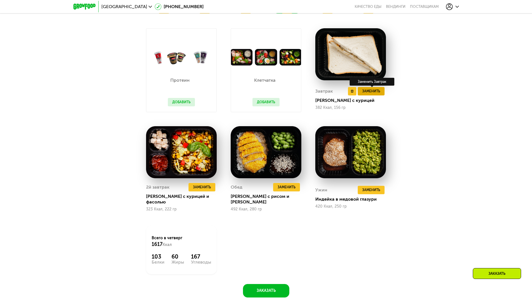
click at [378, 92] on span "Заменить" at bounding box center [371, 91] width 18 height 6
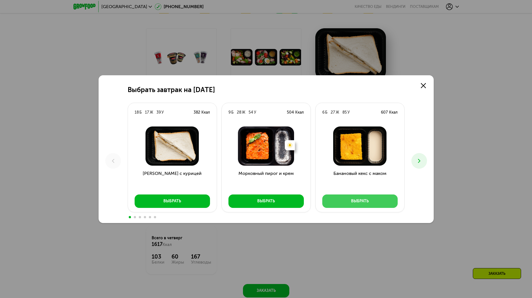
click at [342, 200] on button "Выбрать" at bounding box center [359, 200] width 75 height 13
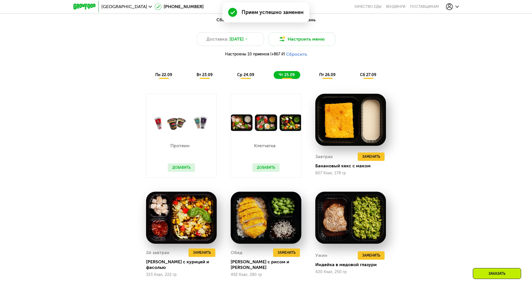
scroll to position [500, 0]
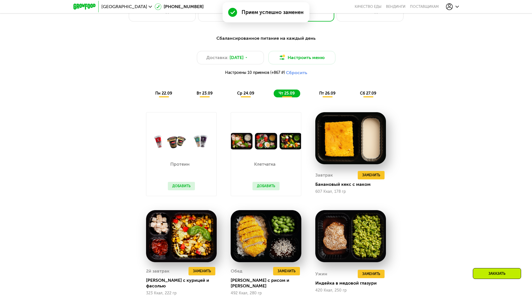
click at [336, 97] on div "пт 26.09" at bounding box center [327, 93] width 27 height 8
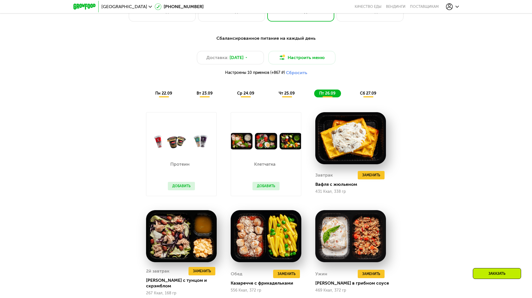
click at [376, 95] on span "сб 27.09" at bounding box center [368, 93] width 16 height 5
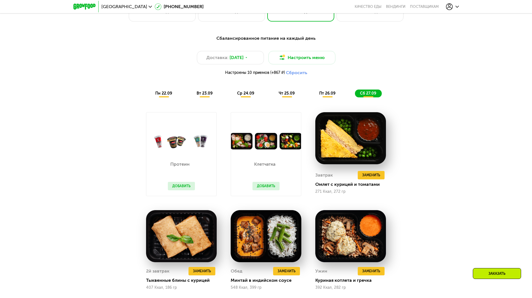
click at [334, 96] on span "пт 26.09" at bounding box center [327, 93] width 16 height 5
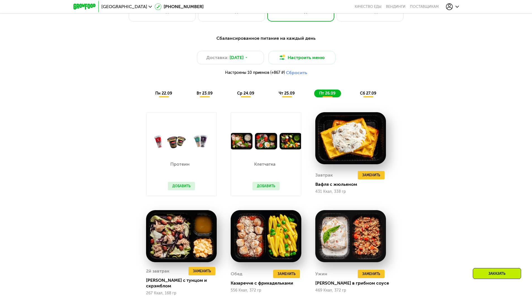
click at [294, 96] on span "чт 25.09" at bounding box center [287, 93] width 16 height 5
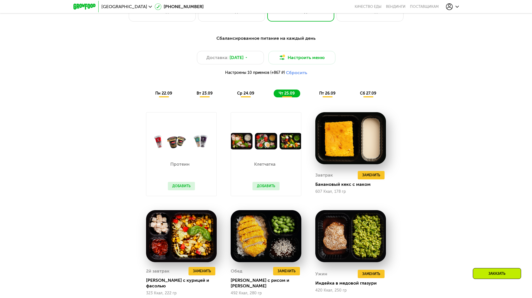
click at [154, 95] on div "пн 22.09" at bounding box center [163, 93] width 27 height 8
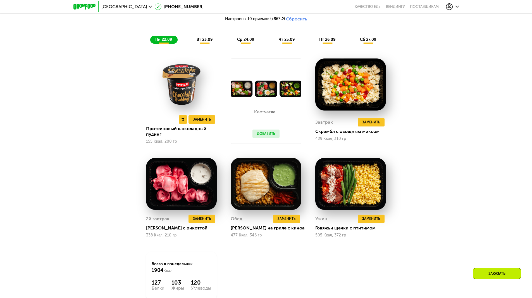
scroll to position [556, 0]
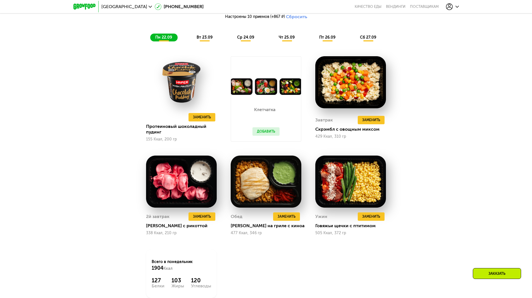
click at [209, 37] on span "вт 23.09" at bounding box center [205, 37] width 16 height 5
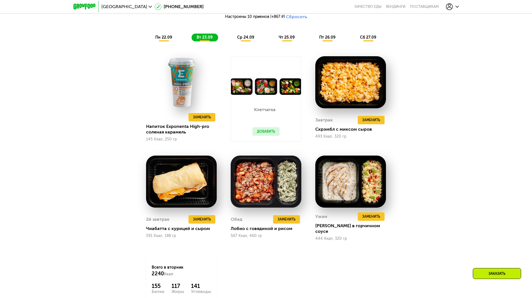
click at [242, 38] on span "ср 24.09" at bounding box center [245, 37] width 17 height 5
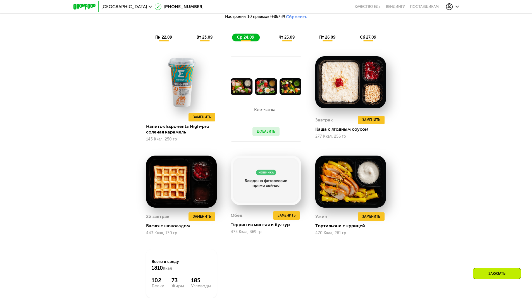
click at [281, 38] on span "чт 25.09" at bounding box center [287, 37] width 16 height 5
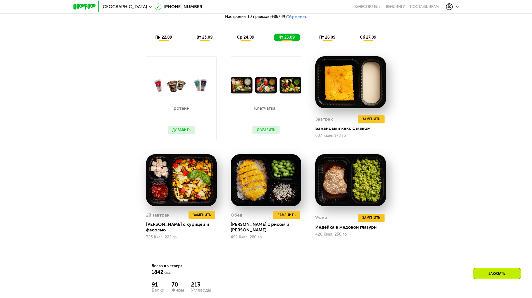
click at [237, 41] on div "ср 24.09" at bounding box center [246, 38] width 28 height 8
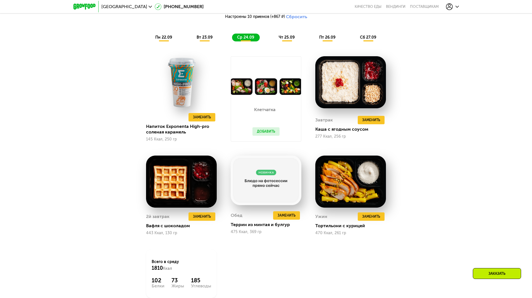
click at [218, 38] on div "пн 22.09 вт 23.09 ср 24.09 чт 25.09 пт 26.09 сб 27.09" at bounding box center [266, 38] width 232 height 8
click at [196, 38] on div "вт 23.09" at bounding box center [205, 38] width 27 height 8
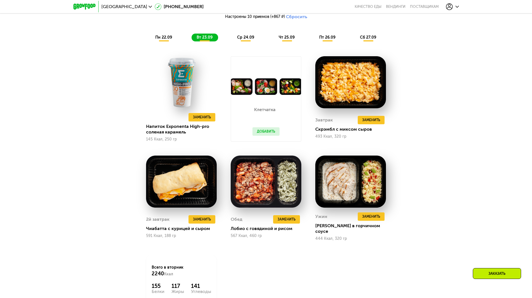
click at [174, 39] on div "пн 22.09" at bounding box center [163, 38] width 27 height 8
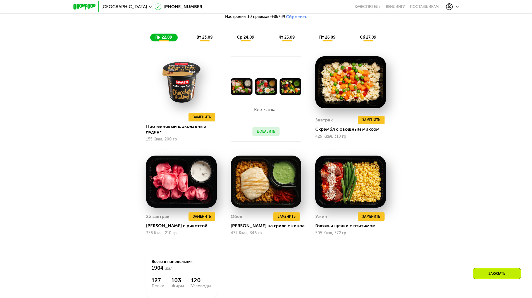
click at [207, 39] on span "вт 23.09" at bounding box center [205, 37] width 16 height 5
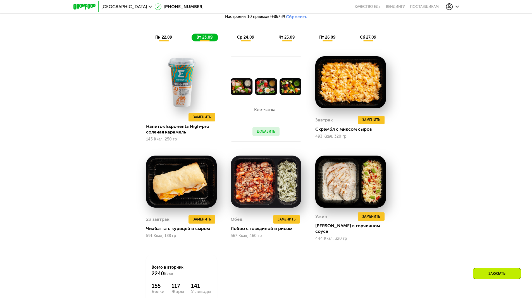
click at [247, 39] on span "ср 24.09" at bounding box center [245, 37] width 17 height 5
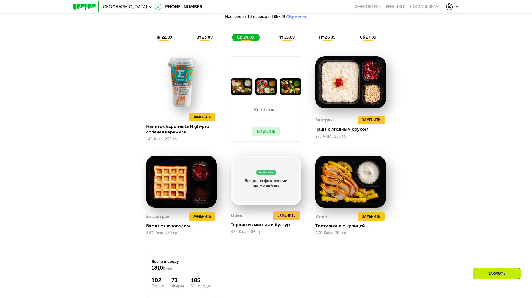
click at [203, 37] on span "вт 23.09" at bounding box center [205, 37] width 16 height 5
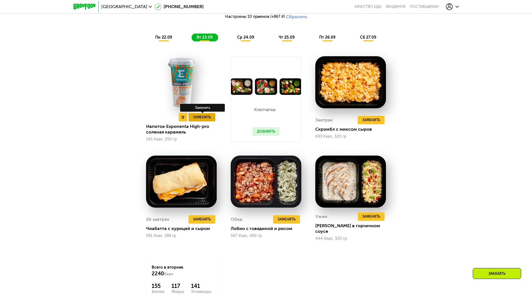
click at [207, 117] on span "Заменить" at bounding box center [202, 117] width 18 height 6
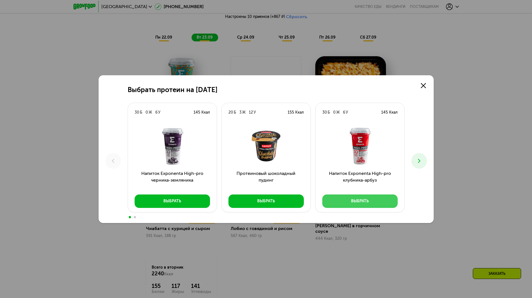
click at [364, 205] on button "Выбрать" at bounding box center [359, 200] width 75 height 13
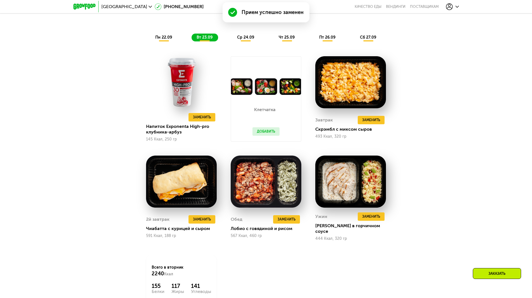
click at [166, 38] on span "пн 22.09" at bounding box center [163, 37] width 17 height 5
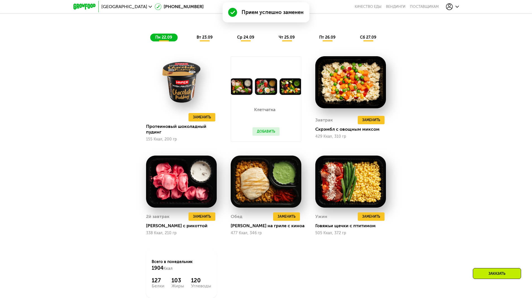
click at [206, 40] on span "вт 23.09" at bounding box center [205, 37] width 16 height 5
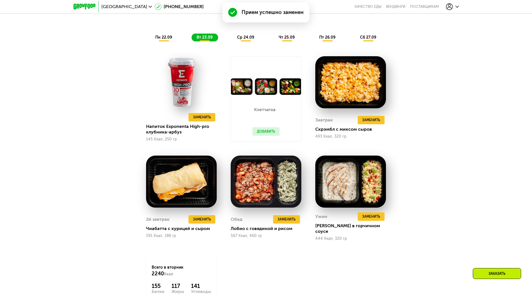
click at [250, 41] on div "ср 24.09" at bounding box center [246, 38] width 28 height 8
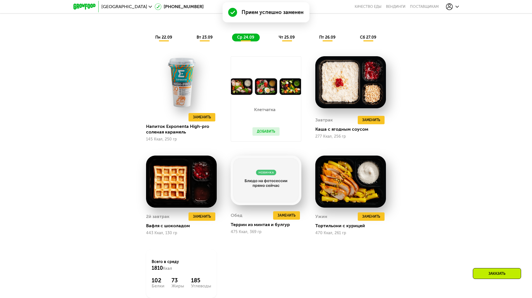
click at [280, 39] on span "чт 25.09" at bounding box center [287, 37] width 16 height 5
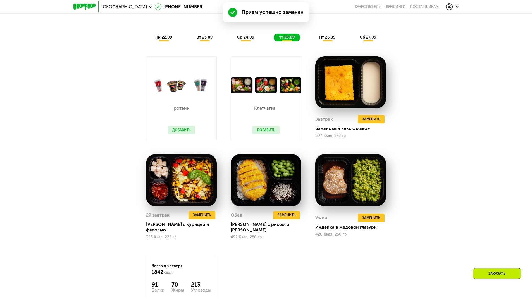
click at [336, 39] on div "пт 26.09" at bounding box center [327, 38] width 27 height 8
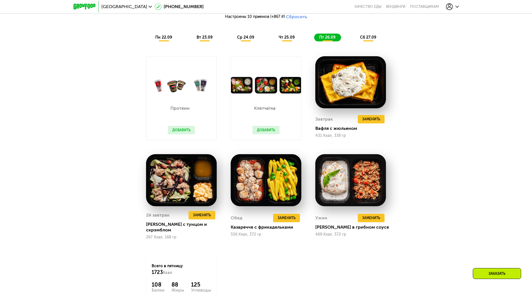
click at [372, 39] on span "сб 27.09" at bounding box center [368, 37] width 16 height 5
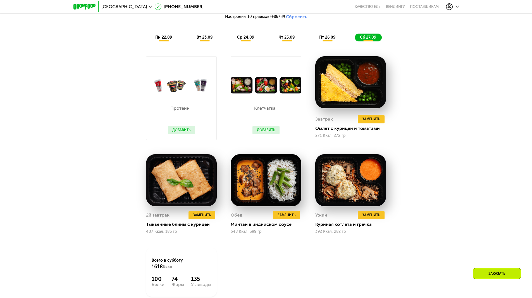
click at [324, 36] on div "пт 26.09" at bounding box center [327, 38] width 27 height 8
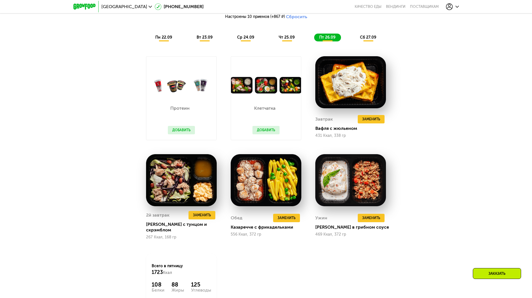
click at [295, 39] on div "чт 25.09" at bounding box center [287, 38] width 27 height 8
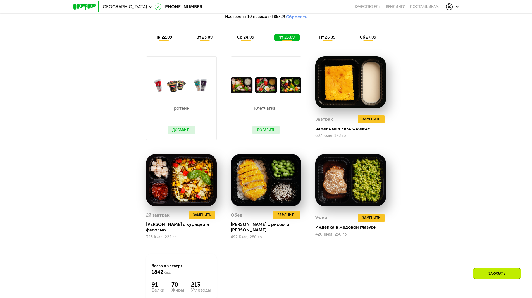
click at [249, 39] on span "ср 24.09" at bounding box center [245, 37] width 17 height 5
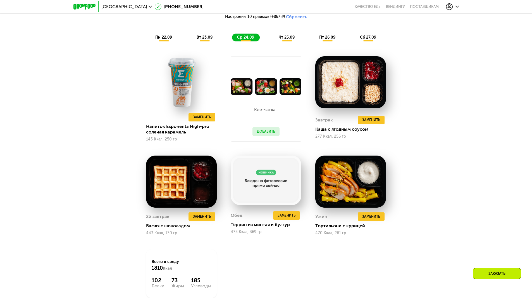
click at [164, 39] on span "пн 22.09" at bounding box center [163, 37] width 17 height 5
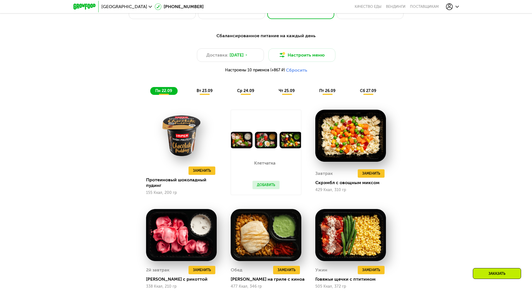
scroll to position [500, 0]
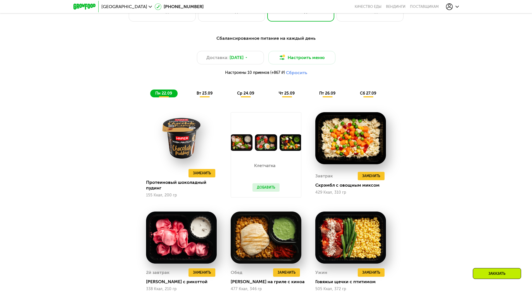
click at [244, 96] on span "ср 24.09" at bounding box center [245, 93] width 17 height 5
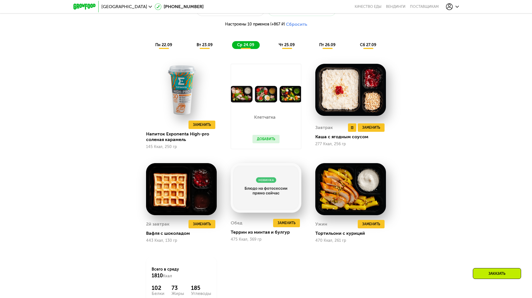
scroll to position [556, 0]
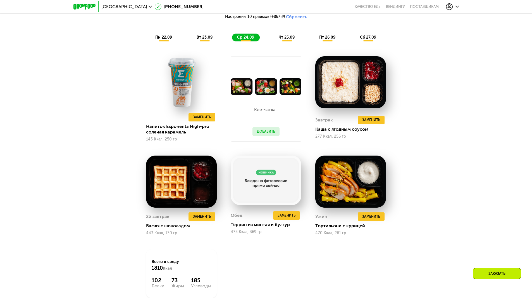
click at [285, 44] on div "Сбалансированное питание на каждый день Доставка: 22 сен, пн Настроить меню Нас…" at bounding box center [267, 10] width 338 height 69
click at [286, 40] on span "чт 25.09" at bounding box center [287, 37] width 16 height 5
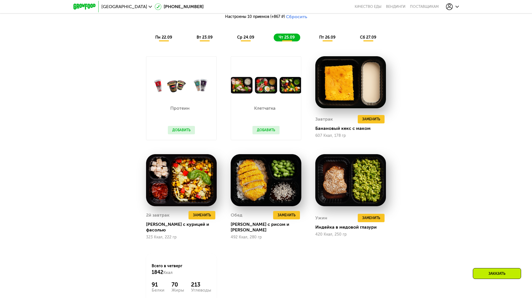
click at [177, 132] on button "Добавить" at bounding box center [181, 130] width 27 height 8
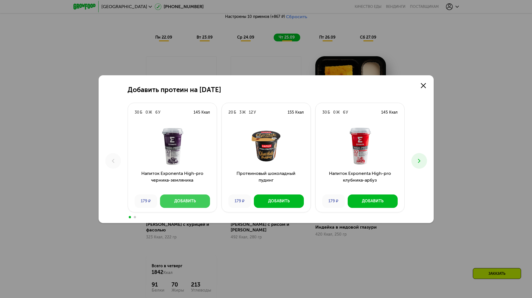
click at [184, 203] on div "Добавить" at bounding box center [185, 201] width 22 height 6
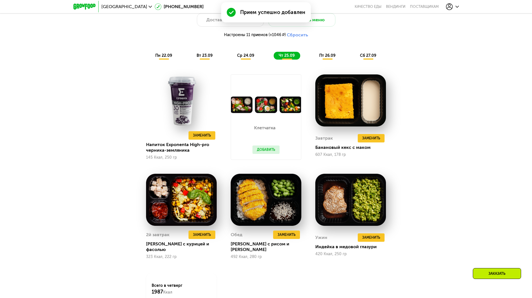
scroll to position [528, 0]
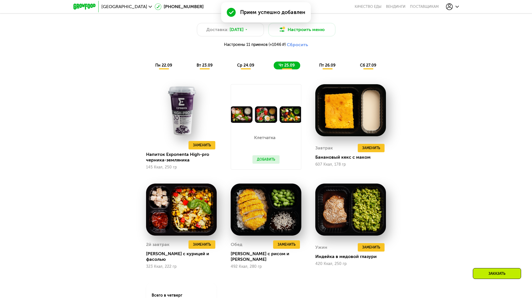
click at [322, 63] on div "пт 26.09" at bounding box center [327, 65] width 27 height 8
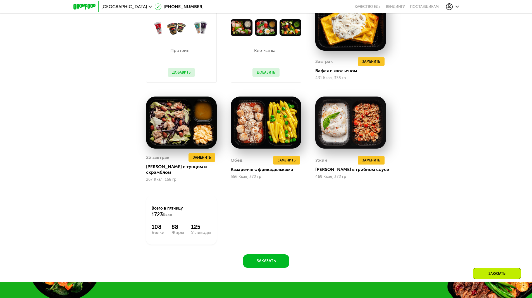
scroll to position [584, 0]
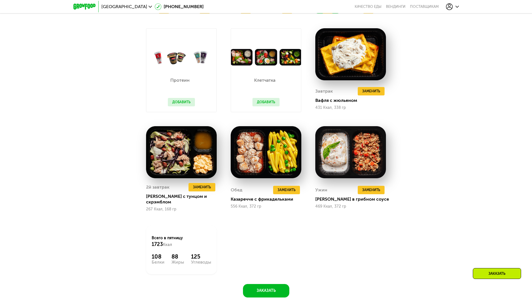
click at [188, 104] on button "Добавить" at bounding box center [181, 102] width 27 height 8
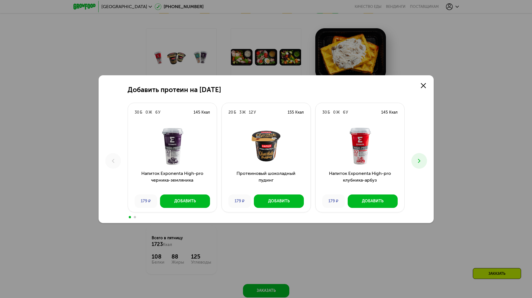
click at [418, 163] on icon at bounding box center [419, 160] width 7 height 7
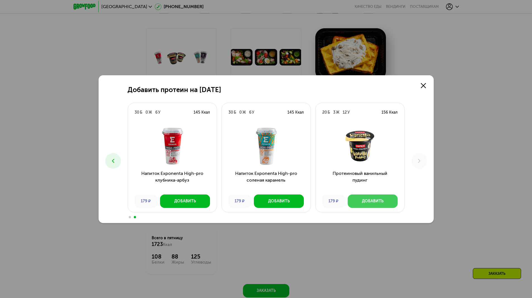
click at [384, 203] on button "Добавить" at bounding box center [373, 200] width 50 height 13
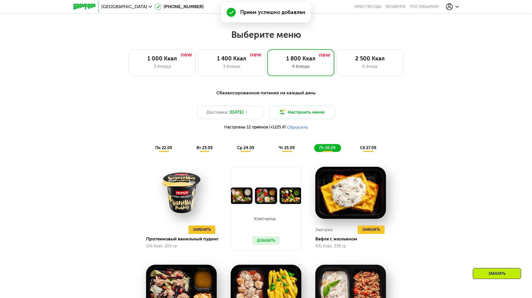
scroll to position [444, 0]
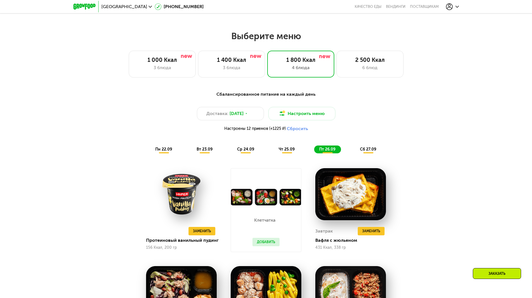
click at [376, 151] on span "сб 27.09" at bounding box center [368, 149] width 16 height 5
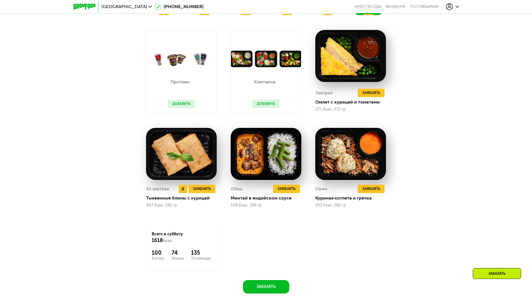
scroll to position [500, 0]
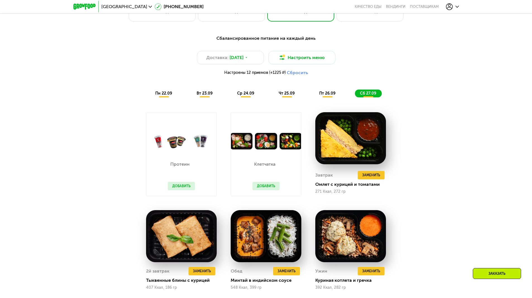
click at [181, 188] on button "Добавить" at bounding box center [181, 186] width 27 height 8
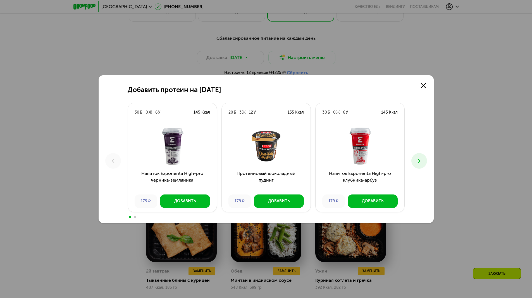
click at [422, 164] on button at bounding box center [420, 161] width 16 height 16
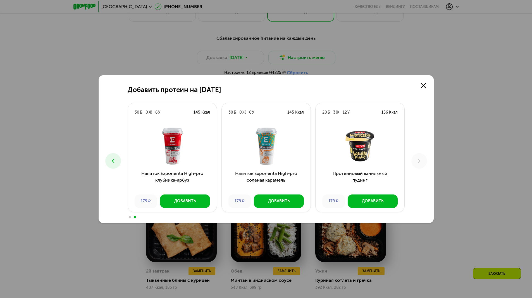
click at [114, 159] on use at bounding box center [113, 160] width 2 height 4
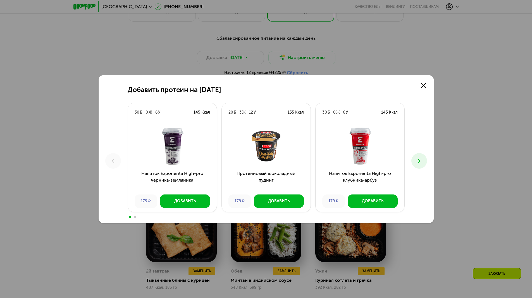
click at [417, 161] on icon at bounding box center [419, 160] width 7 height 7
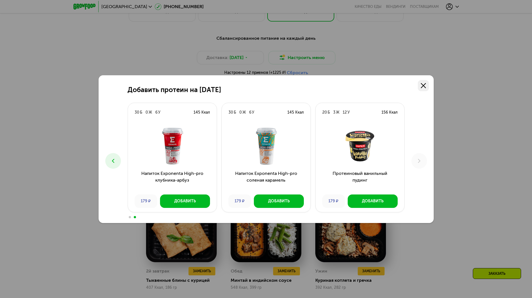
click at [424, 86] on use at bounding box center [423, 85] width 5 height 5
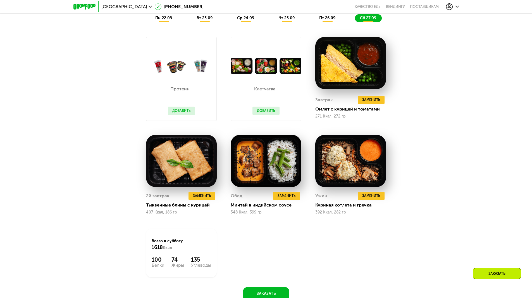
scroll to position [556, 0]
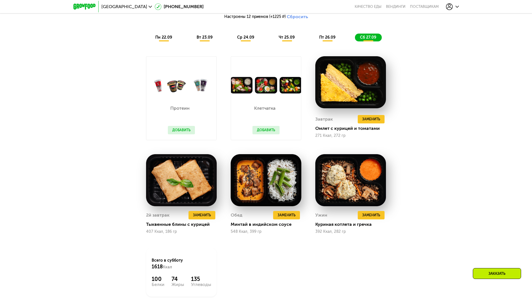
click at [184, 129] on button "Добавить" at bounding box center [181, 130] width 27 height 8
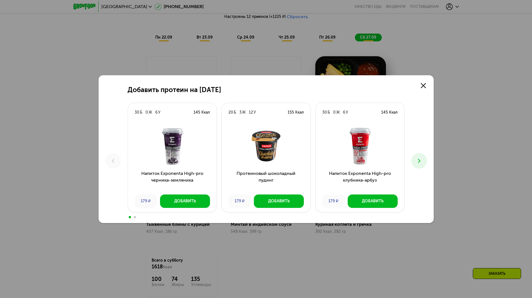
click at [417, 161] on icon at bounding box center [419, 160] width 7 height 7
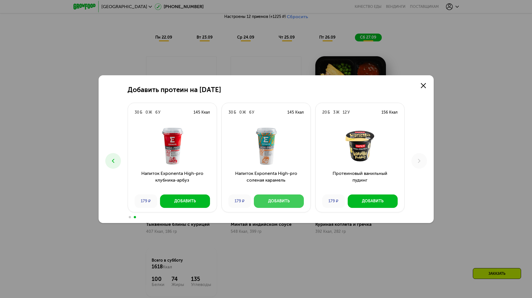
click at [268, 201] on button "Добавить" at bounding box center [279, 200] width 50 height 13
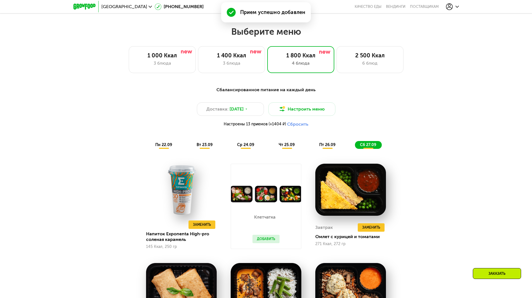
scroll to position [444, 0]
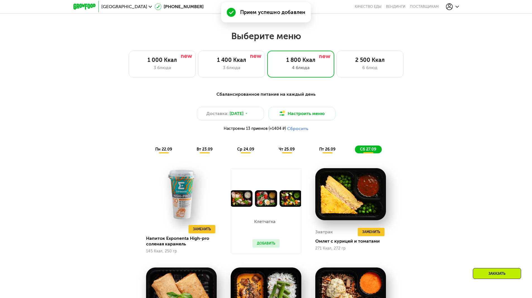
click at [162, 149] on span "пн 22.09" at bounding box center [163, 149] width 17 height 5
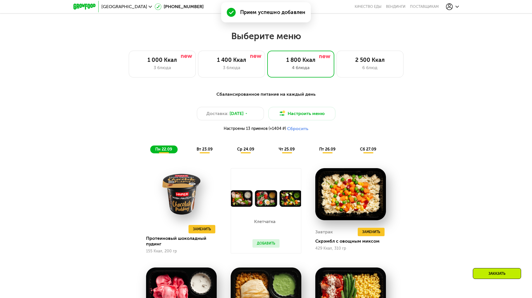
click at [209, 151] on span "вт 23.09" at bounding box center [205, 149] width 16 height 5
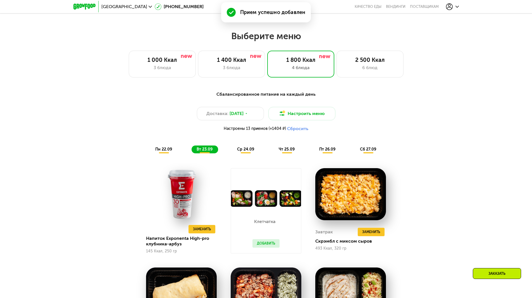
click at [245, 151] on span "ср 24.09" at bounding box center [245, 149] width 17 height 5
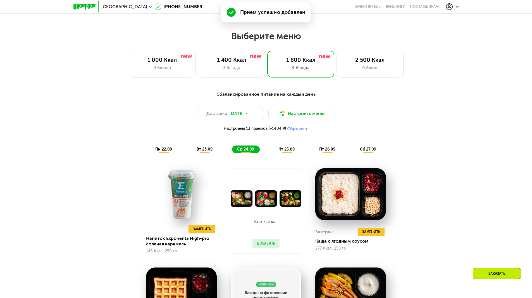
click at [287, 151] on span "чт 25.09" at bounding box center [287, 149] width 16 height 5
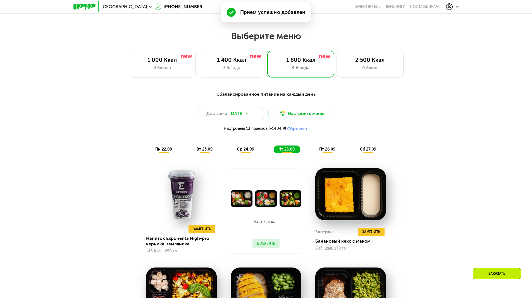
click at [327, 148] on div "пт 26.09" at bounding box center [327, 149] width 27 height 8
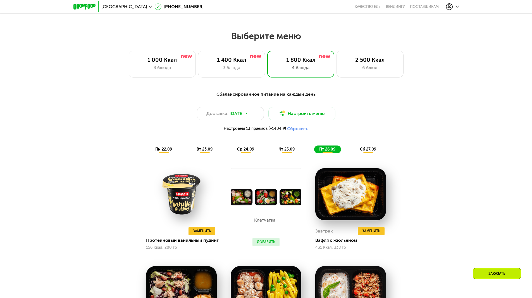
click at [363, 150] on span "сб 27.09" at bounding box center [368, 149] width 16 height 5
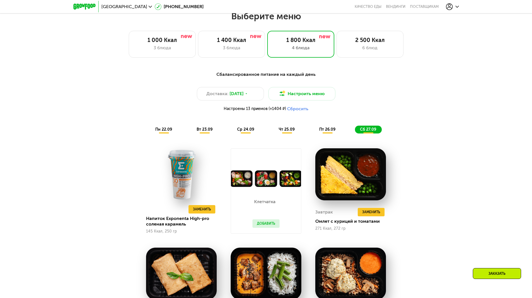
scroll to position [472, 0]
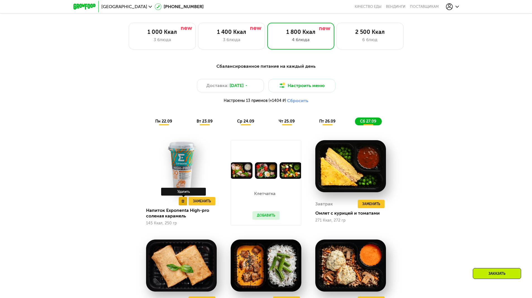
click at [182, 204] on button at bounding box center [183, 201] width 8 height 8
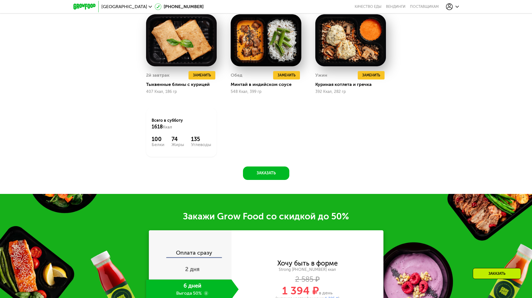
scroll to position [835, 0]
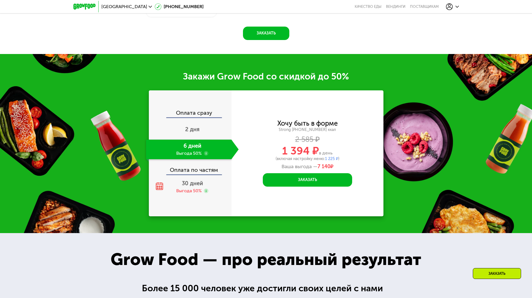
click at [488, 273] on div "Заказать" at bounding box center [497, 273] width 48 height 11
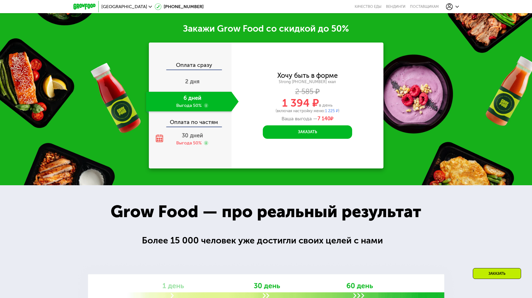
scroll to position [891, 0]
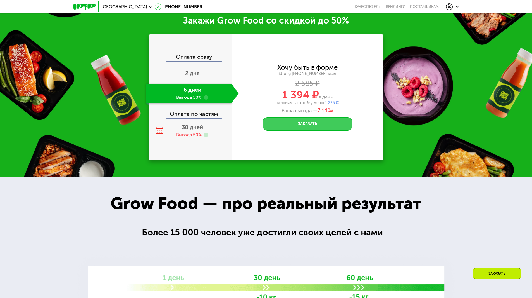
click at [303, 126] on button "Заказать" at bounding box center [307, 123] width 89 height 13
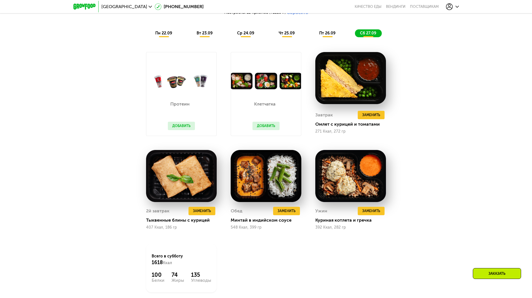
scroll to position [528, 0]
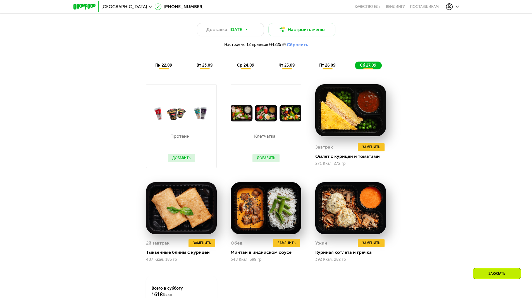
click at [325, 63] on div "Сбалансированное питание на каждый день Доставка: 22 сен, пн Настроить меню Нас…" at bounding box center [266, 38] width 331 height 62
click at [332, 65] on span "пт 26.09" at bounding box center [327, 65] width 16 height 5
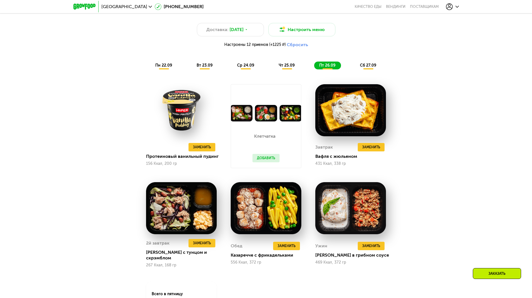
click at [285, 68] on span "чт 25.09" at bounding box center [287, 65] width 16 height 5
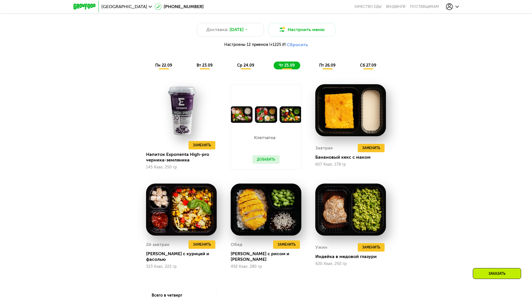
click at [255, 69] on div "ср 24.09" at bounding box center [246, 65] width 28 height 8
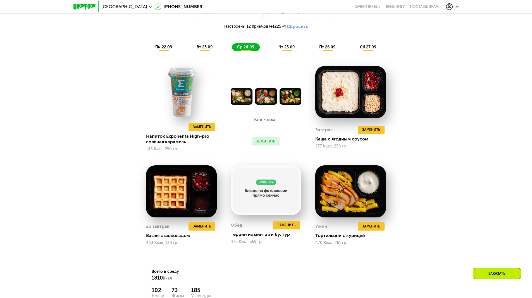
scroll to position [556, 0]
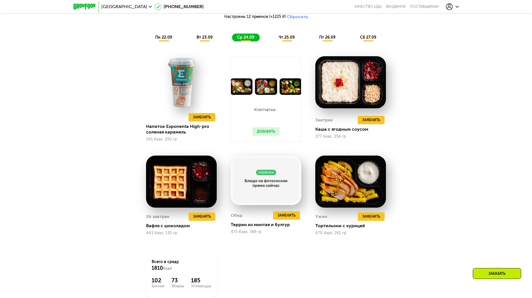
click at [285, 38] on span "чт 25.09" at bounding box center [287, 37] width 16 height 5
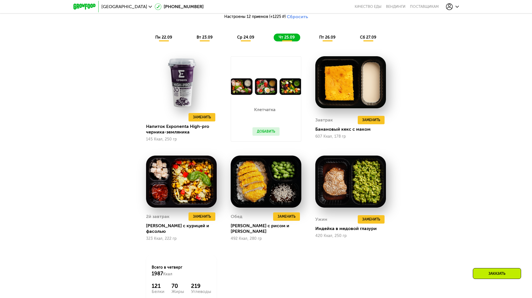
click at [252, 36] on div "ср 24.09" at bounding box center [246, 38] width 28 height 8
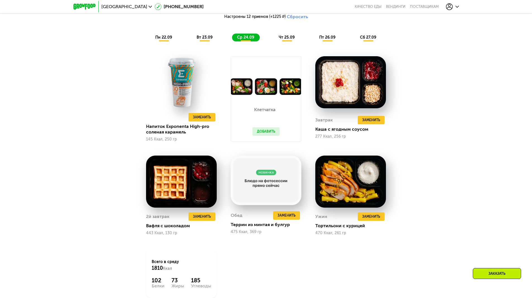
drag, startPoint x: 215, startPoint y: 41, endPoint x: 212, endPoint y: 40, distance: 3.2
click at [215, 41] on div "вт 23.09" at bounding box center [205, 38] width 27 height 8
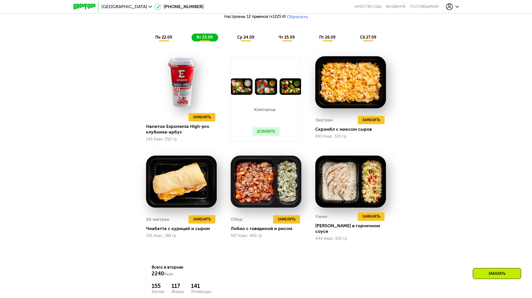
click at [166, 40] on span "пн 22.09" at bounding box center [163, 37] width 17 height 5
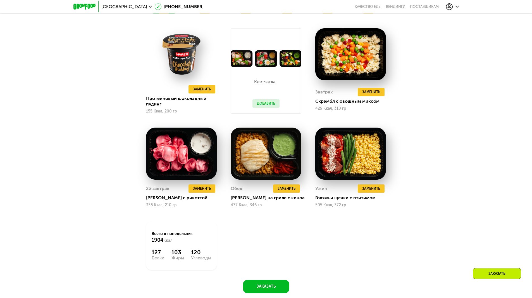
click at [507, 272] on div "Заказать" at bounding box center [497, 273] width 48 height 11
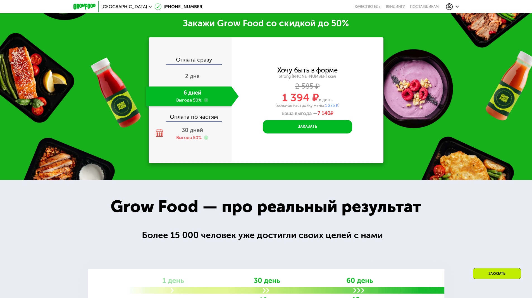
scroll to position [892, 0]
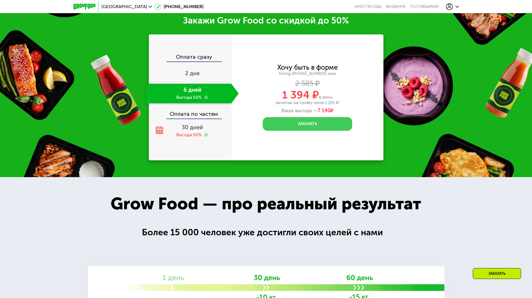
click at [294, 120] on button "Заказать" at bounding box center [307, 123] width 89 height 13
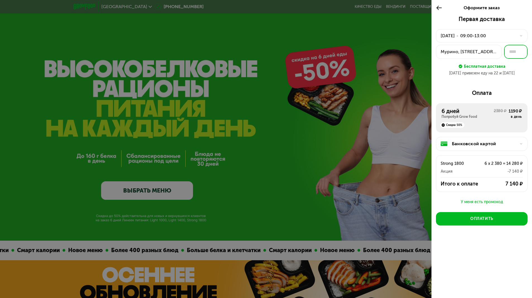
click at [514, 53] on input "text" at bounding box center [515, 52] width 23 height 14
click at [474, 54] on div "Мурино, [STREET_ADDRESS]" at bounding box center [469, 51] width 56 height 7
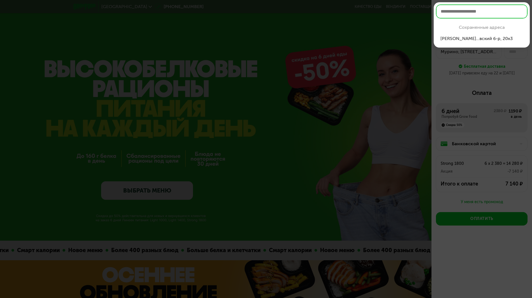
click at [441, 73] on div at bounding box center [266, 149] width 532 height 298
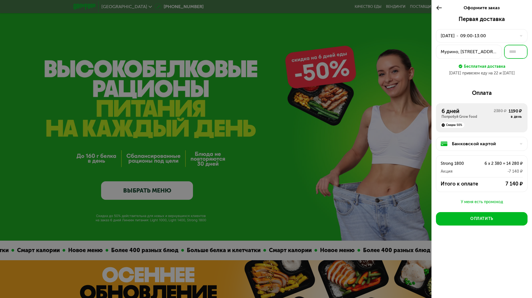
click at [517, 50] on input "text" at bounding box center [515, 52] width 23 height 14
paste input "***"
type input "***"
click at [471, 48] on div "Мурино, [STREET_ADDRESS]" at bounding box center [469, 51] width 56 height 7
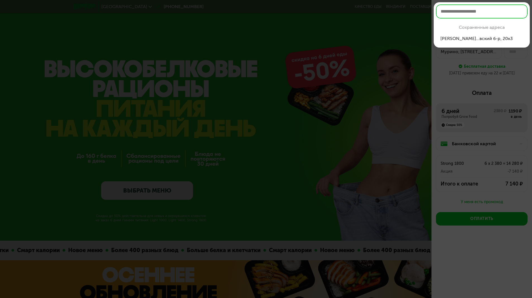
type input "***"
click at [515, 72] on div at bounding box center [266, 149] width 532 height 298
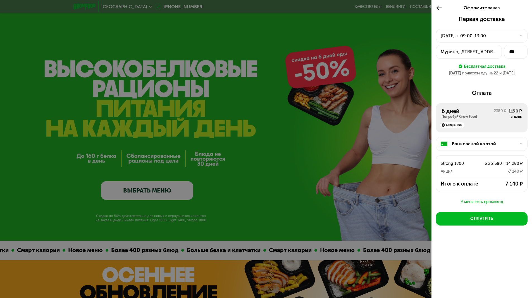
click at [483, 54] on div "Мурино, Всеволожский р-н, Воронцовский б-р, 20к3" at bounding box center [469, 51] width 56 height 7
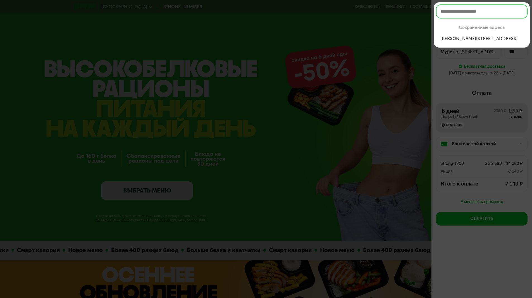
click at [476, 37] on div "Мурино, Всеволо...р, 20к3, кв 217" at bounding box center [482, 38] width 83 height 7
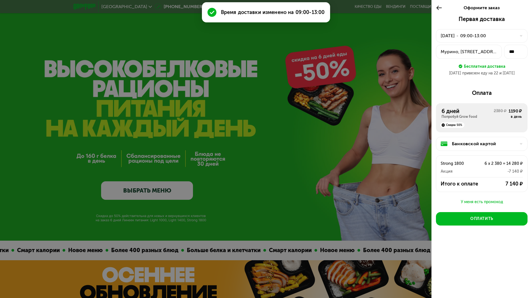
click at [493, 52] on div "Мурино, Всеволожский р-н, Воронцовский б-р, 20к3" at bounding box center [469, 51] width 56 height 7
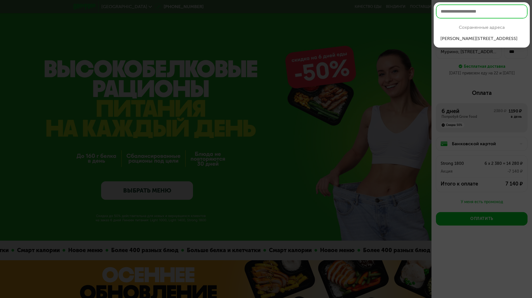
click at [502, 68] on div at bounding box center [266, 149] width 532 height 298
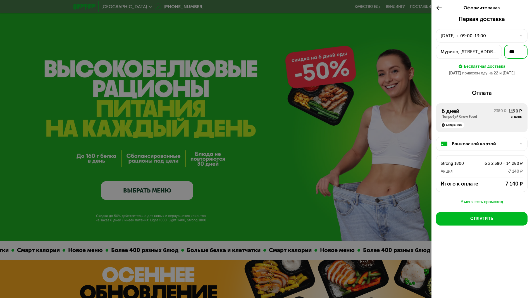
click at [519, 51] on input "***" at bounding box center [515, 52] width 23 height 14
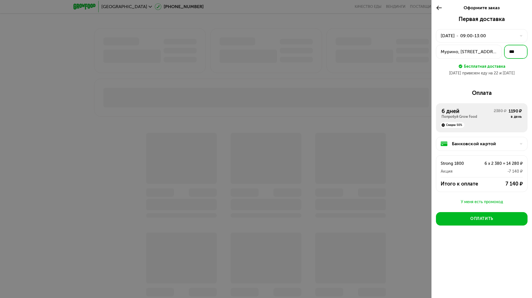
scroll to position [419, 0]
click at [371, 131] on div at bounding box center [266, 149] width 532 height 298
click at [519, 52] on input "text" at bounding box center [515, 52] width 23 height 14
paste input "***"
type input "***"
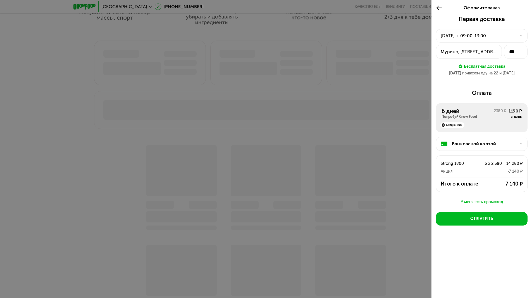
click at [514, 103] on div "Оплата 6 дней Попробуй Grow Food 2380 ₽ 1190 ₽ в день Скидка 50% Банковской кар…" at bounding box center [482, 143] width 92 height 109
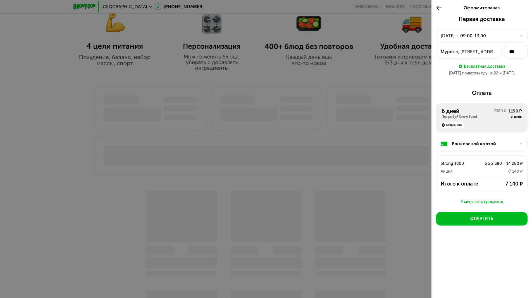
scroll to position [363, 0]
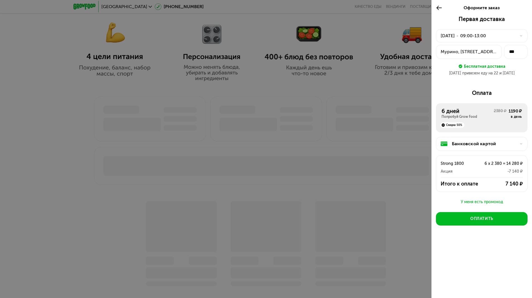
click at [439, 8] on use at bounding box center [439, 8] width 5 height 4
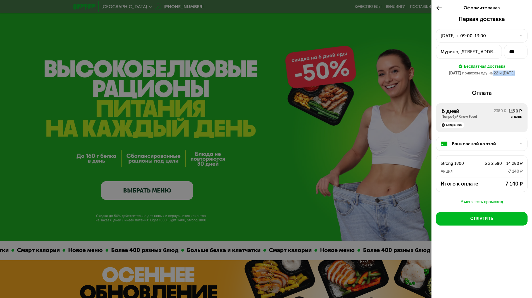
drag, startPoint x: 492, startPoint y: 73, endPoint x: 517, endPoint y: 73, distance: 24.6
click at [517, 73] on div "[DATE] привезем еду на 22 и [DATE]" at bounding box center [482, 73] width 92 height 6
click at [505, 216] on button "Оплатить" at bounding box center [482, 218] width 92 height 13
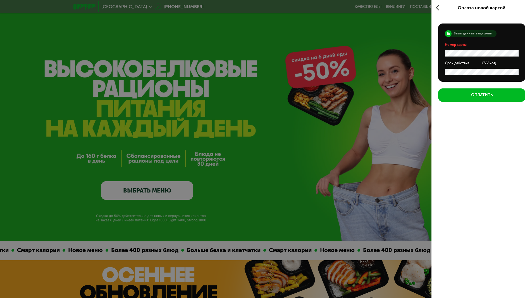
click at [440, 7] on icon at bounding box center [439, 7] width 6 height 7
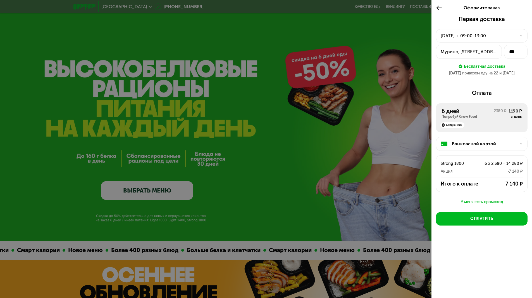
click at [440, 7] on icon at bounding box center [439, 7] width 6 height 7
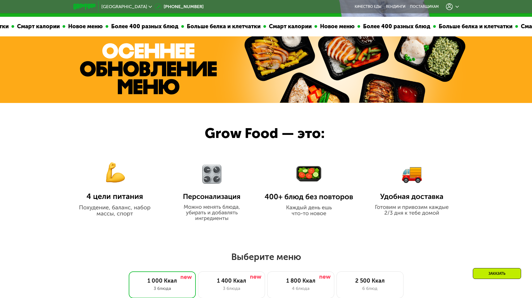
scroll to position [391, 0]
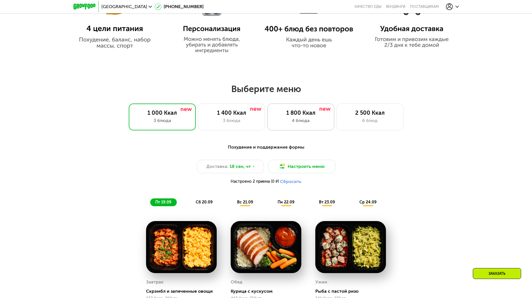
click at [310, 116] on div "1 800 Ккал" at bounding box center [300, 112] width 55 height 7
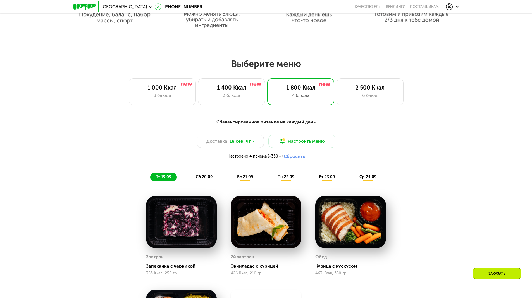
scroll to position [503, 0]
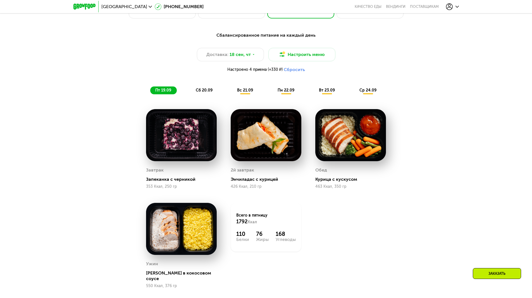
click at [306, 48] on div "Сбалансированное питание на каждый день Доставка: 18 сен, чт Настроить меню Нас…" at bounding box center [266, 63] width 331 height 62
click at [304, 54] on button "Настроить меню" at bounding box center [301, 54] width 67 height 13
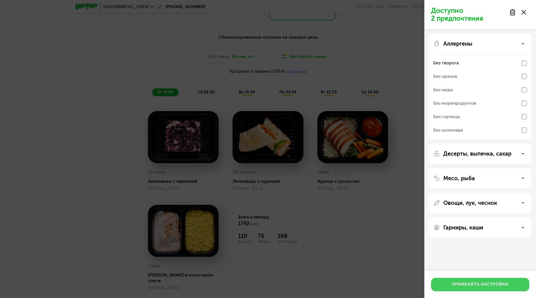
click at [469, 289] on button "Применить настройки" at bounding box center [480, 283] width 98 height 13
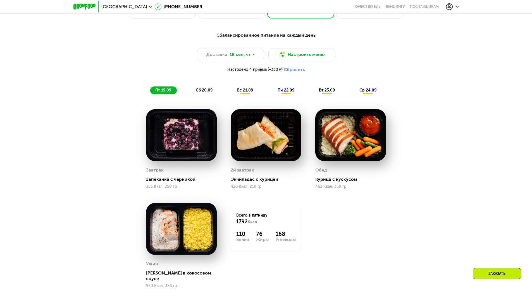
click at [287, 92] on span "пн 22.09" at bounding box center [286, 90] width 17 height 5
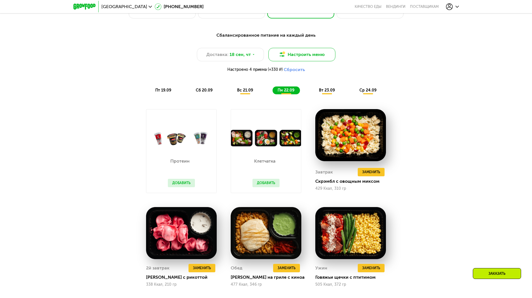
click at [302, 58] on button "Настроить меню" at bounding box center [301, 54] width 67 height 13
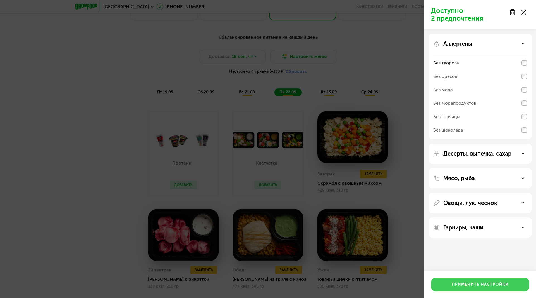
click at [488, 282] on div "Применить настройки" at bounding box center [480, 284] width 57 height 6
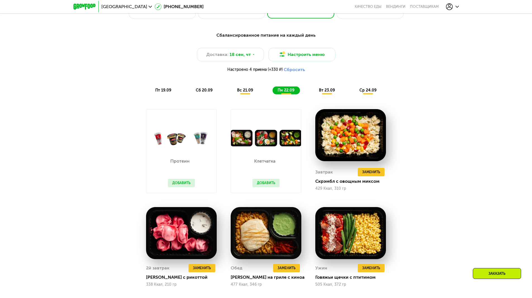
click at [183, 186] on button "Добавить" at bounding box center [181, 183] width 27 height 8
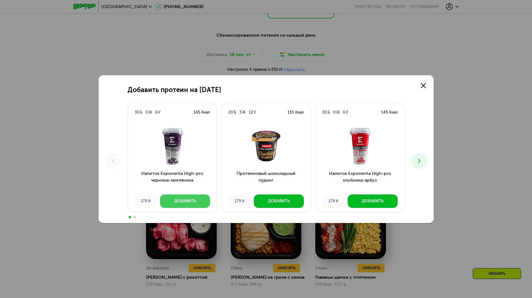
click at [183, 199] on div "Добавить" at bounding box center [185, 201] width 22 height 6
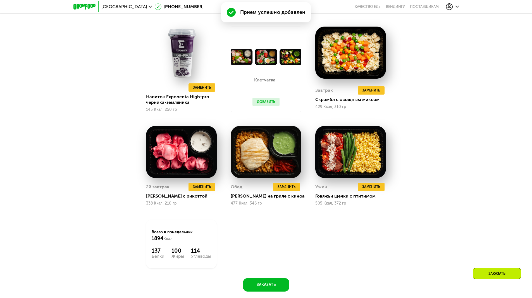
scroll to position [587, 0]
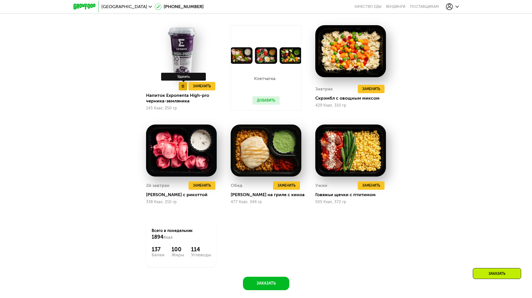
click at [182, 86] on icon at bounding box center [183, 86] width 3 height 3
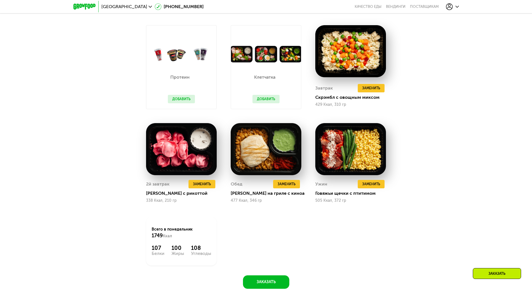
click at [188, 98] on button "Добавить" at bounding box center [181, 99] width 27 height 8
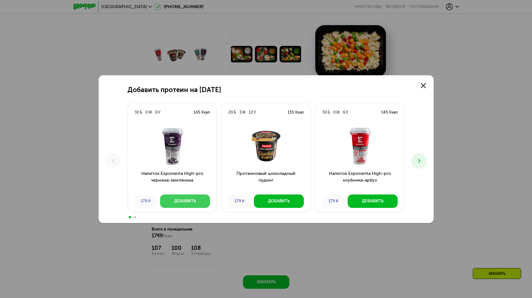
click at [184, 200] on div "Добавить" at bounding box center [185, 201] width 22 height 6
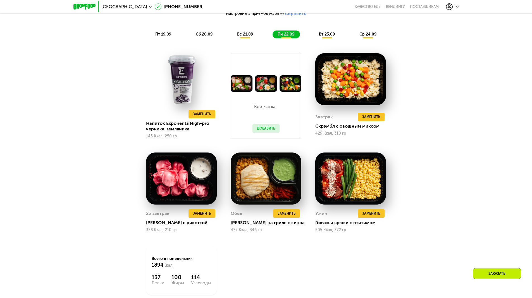
scroll to position [531, 0]
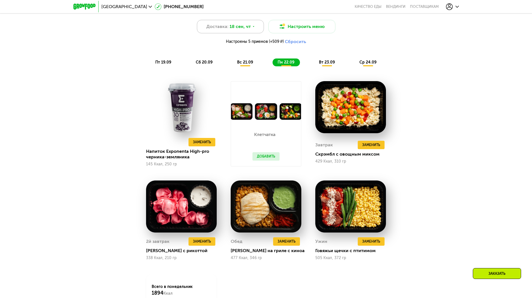
click at [249, 30] on span "18 сен, чт" at bounding box center [240, 26] width 21 height 7
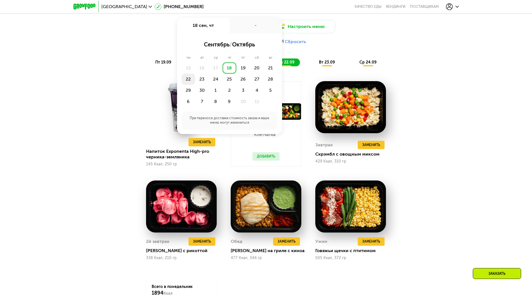
click at [187, 80] on div "22" at bounding box center [189, 78] width 14 height 11
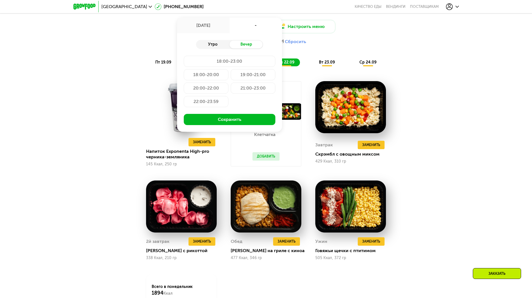
click at [214, 44] on div "Утро" at bounding box center [213, 45] width 34 height 8
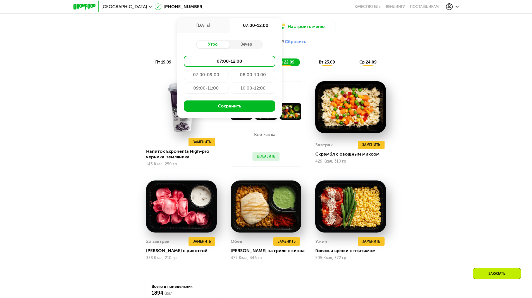
click at [203, 89] on div "09:00-11:00" at bounding box center [206, 87] width 45 height 11
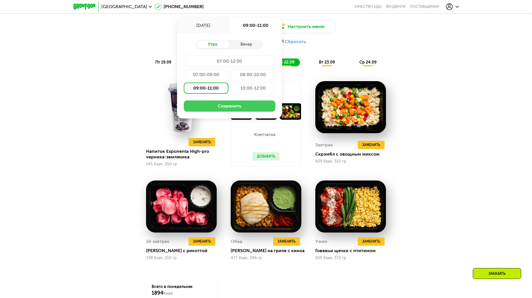
click at [212, 110] on button "Сохранить" at bounding box center [230, 105] width 92 height 11
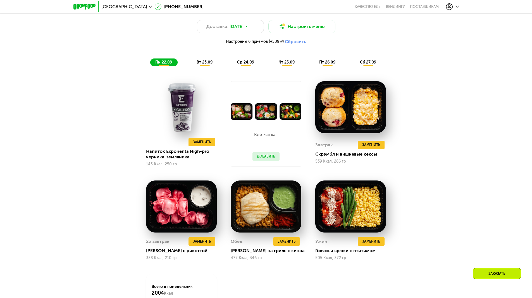
click at [205, 65] on span "вт 23.09" at bounding box center [205, 62] width 16 height 5
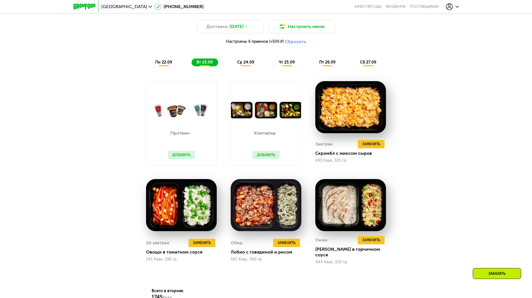
click at [179, 157] on button "Добавить" at bounding box center [181, 155] width 27 height 8
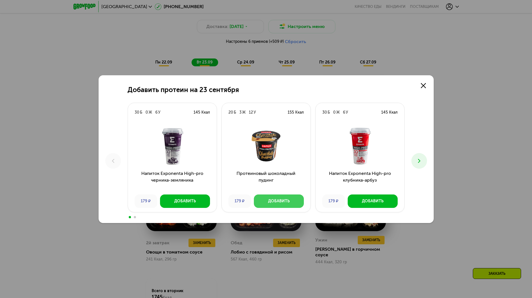
click at [284, 201] on div "Добавить" at bounding box center [279, 201] width 22 height 6
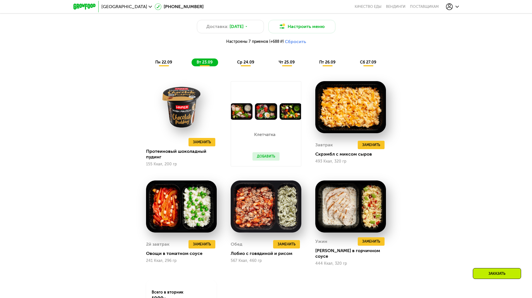
click at [249, 64] on span "ср 24.09" at bounding box center [245, 62] width 17 height 5
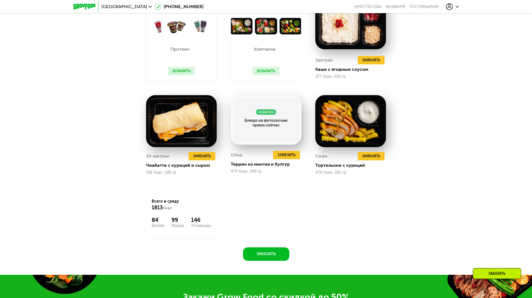
scroll to position [587, 0]
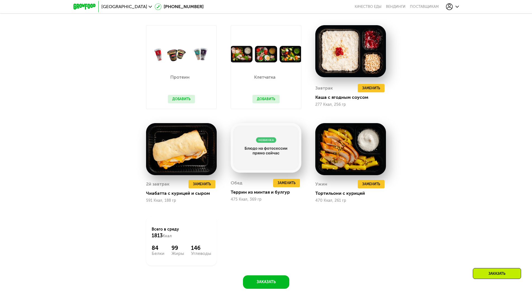
click at [170, 98] on button "Добавить" at bounding box center [181, 99] width 27 height 8
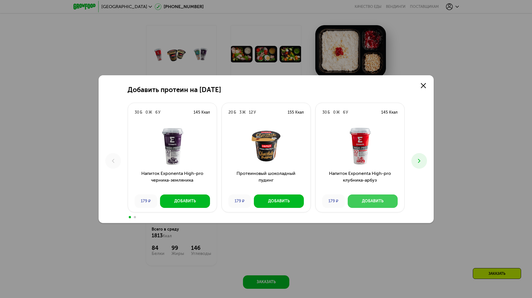
click at [373, 198] on div "Добавить" at bounding box center [373, 201] width 22 height 6
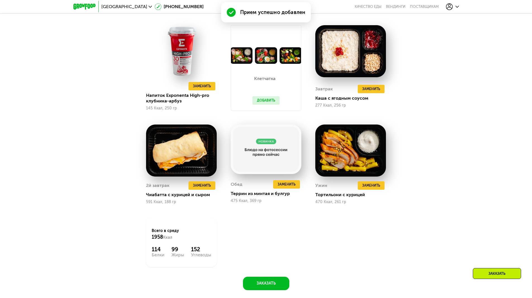
scroll to position [559, 0]
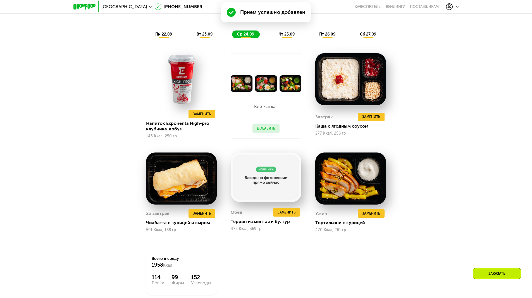
click at [285, 38] on div "чт 25.09" at bounding box center [287, 34] width 27 height 8
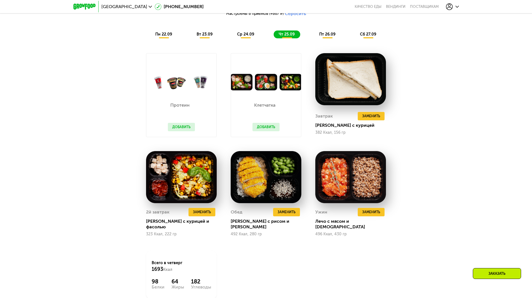
click at [188, 131] on button "Добавить" at bounding box center [181, 127] width 27 height 8
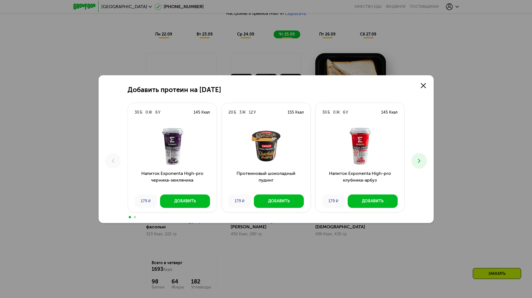
click at [420, 160] on icon at bounding box center [419, 160] width 7 height 7
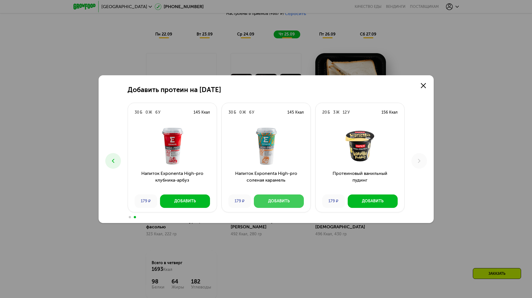
click at [284, 202] on div "Добавить" at bounding box center [279, 201] width 22 height 6
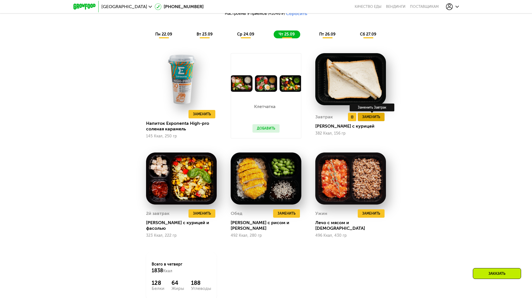
click at [374, 120] on span "Заменить" at bounding box center [371, 117] width 18 height 6
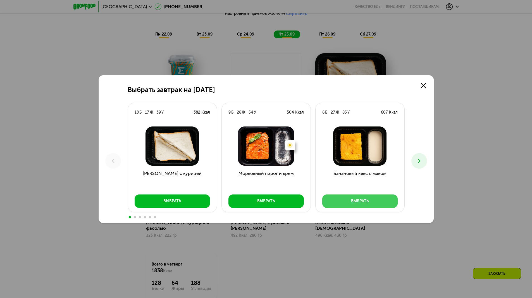
click at [358, 201] on div "Выбрать" at bounding box center [360, 201] width 18 height 6
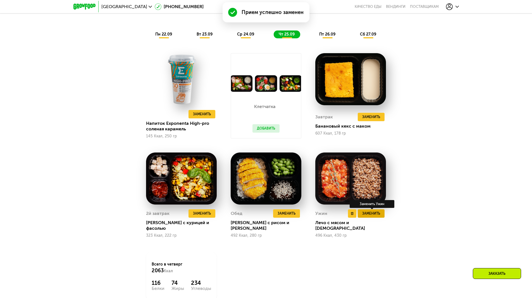
click at [377, 216] on span "Заменить" at bounding box center [371, 213] width 18 height 6
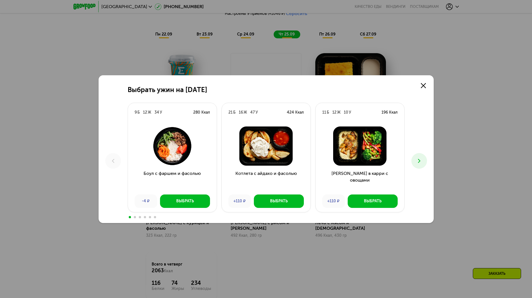
click at [422, 161] on icon at bounding box center [419, 160] width 7 height 7
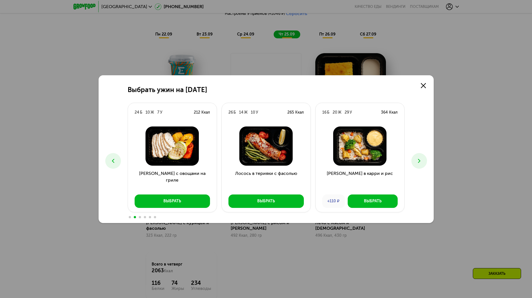
click at [422, 161] on icon at bounding box center [419, 160] width 7 height 7
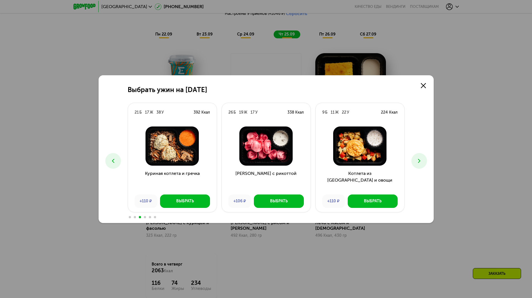
click at [422, 161] on icon at bounding box center [419, 160] width 7 height 7
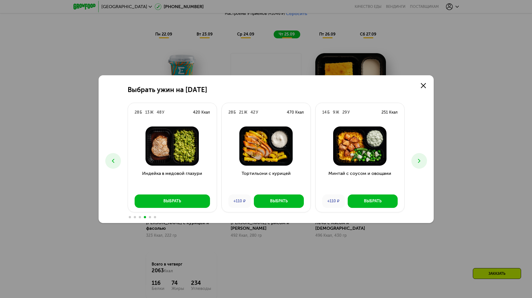
click at [422, 161] on icon at bounding box center [419, 160] width 7 height 7
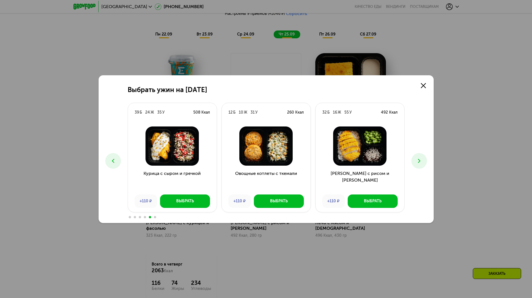
click at [422, 161] on icon at bounding box center [419, 160] width 7 height 7
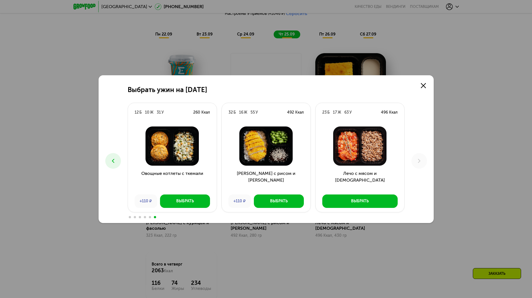
click at [122, 163] on div "Выбрать ужин на 25 сентября 9 Б 12 Ж 34 У 280 Ккал Боул с фаршем и фасолью -4 ₽…" at bounding box center [266, 149] width 335 height 148
click at [113, 163] on icon at bounding box center [113, 160] width 7 height 7
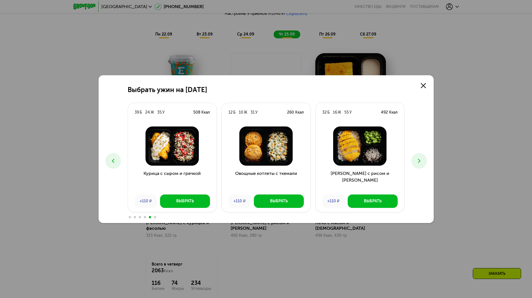
click at [113, 163] on icon at bounding box center [113, 160] width 7 height 7
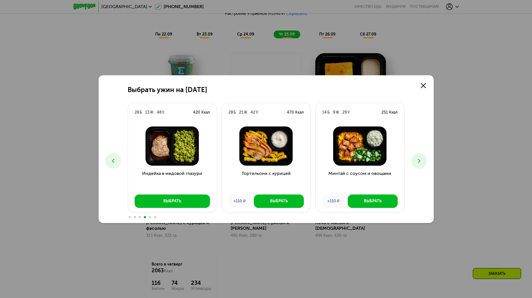
click at [414, 161] on button at bounding box center [420, 161] width 16 height 16
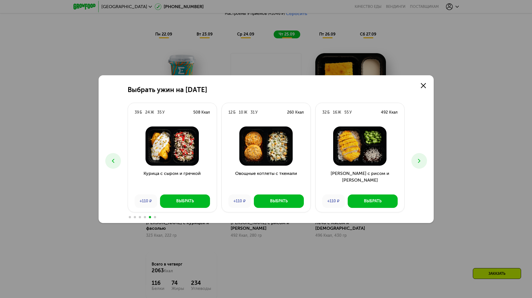
click at [110, 162] on icon at bounding box center [113, 160] width 7 height 7
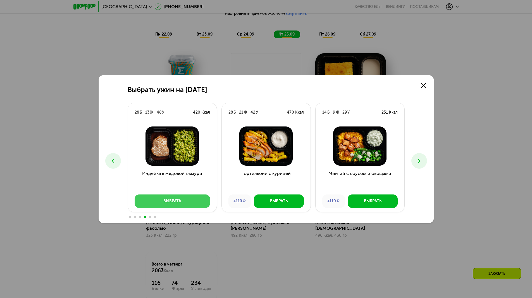
click at [173, 201] on div "Выбрать" at bounding box center [172, 201] width 18 height 6
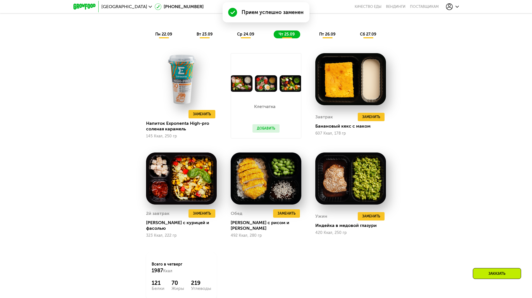
click at [322, 33] on div "пт 26.09" at bounding box center [327, 34] width 27 height 8
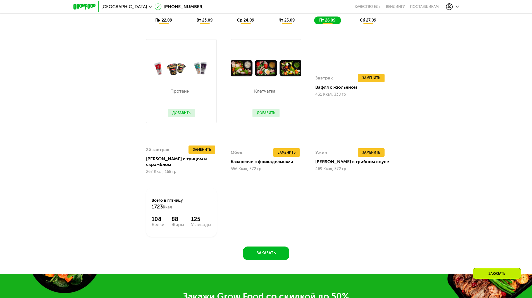
scroll to position [587, 0]
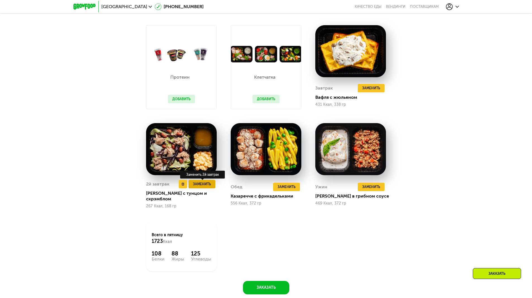
click at [200, 187] on span "Заменить" at bounding box center [202, 184] width 18 height 6
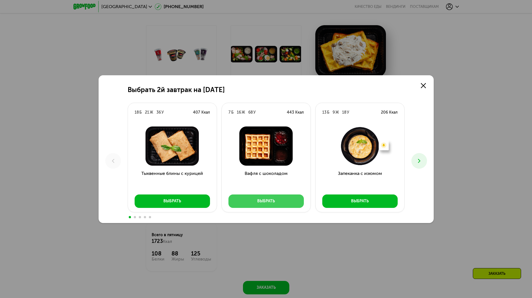
click at [261, 202] on div "Выбрать" at bounding box center [266, 201] width 18 height 6
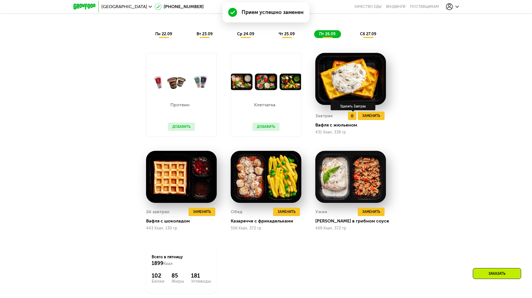
scroll to position [559, 0]
click at [284, 35] on span "чт 25.09" at bounding box center [287, 34] width 16 height 5
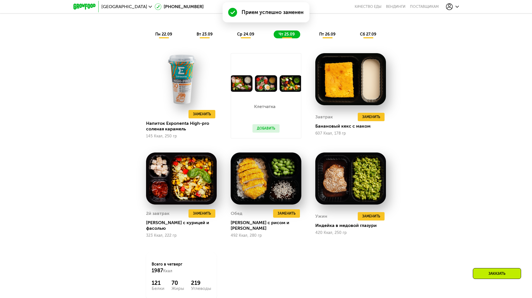
click at [249, 38] on div "ср 24.09" at bounding box center [246, 34] width 28 height 8
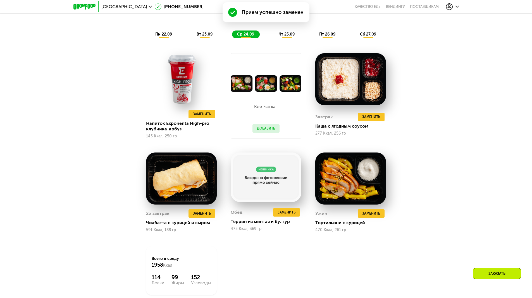
click at [201, 37] on span "вт 23.09" at bounding box center [205, 34] width 16 height 5
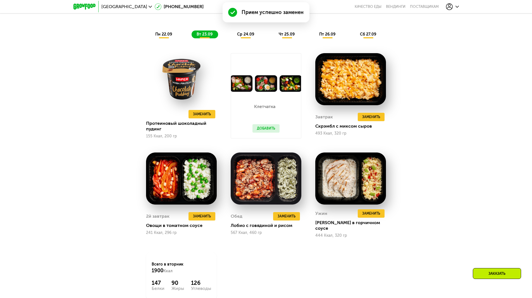
click at [168, 38] on div "пн 22.09" at bounding box center [163, 34] width 27 height 8
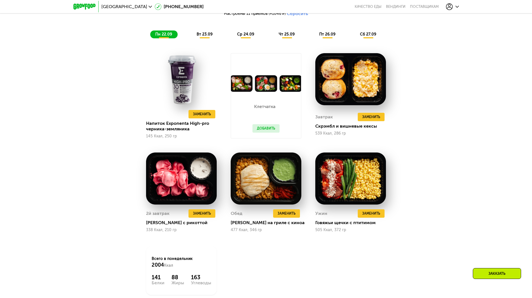
click at [332, 38] on div "пт 26.09" at bounding box center [327, 34] width 27 height 8
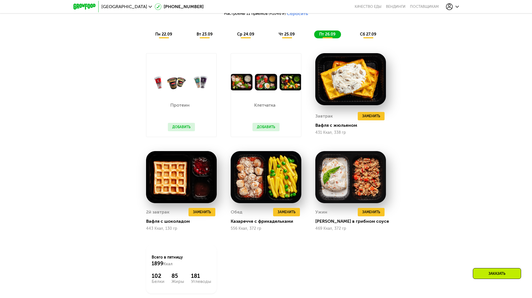
click at [375, 33] on div "сб 27.09" at bounding box center [368, 34] width 27 height 8
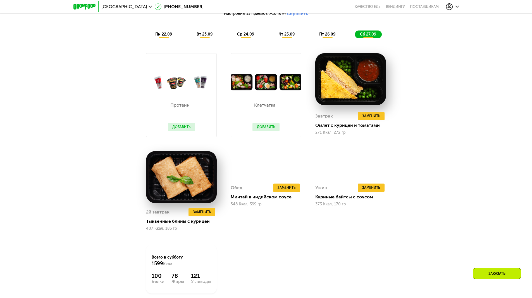
click at [181, 124] on div "Протеин Добавить" at bounding box center [181, 113] width 38 height 46
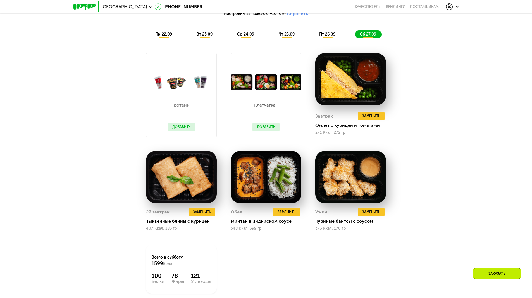
click at [180, 127] on button "Добавить" at bounding box center [181, 127] width 27 height 8
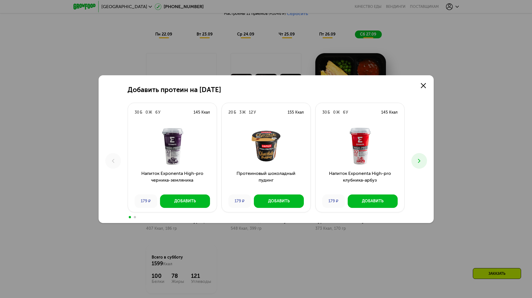
click at [422, 161] on icon at bounding box center [419, 160] width 7 height 7
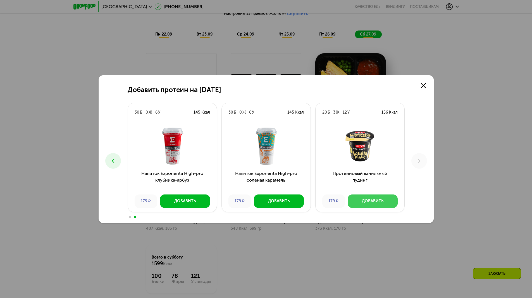
click at [373, 199] on div "Добавить" at bounding box center [373, 201] width 22 height 6
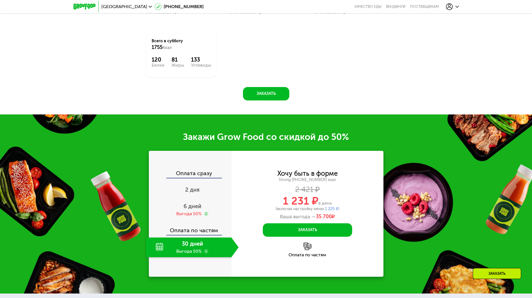
scroll to position [810, 0]
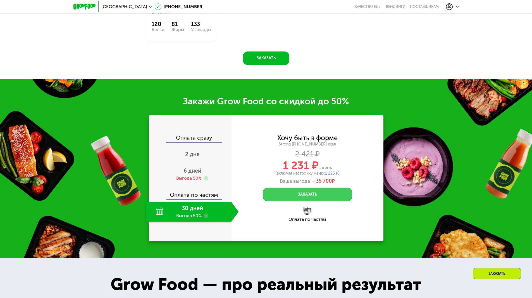
click at [322, 198] on button "Заказать" at bounding box center [307, 193] width 89 height 13
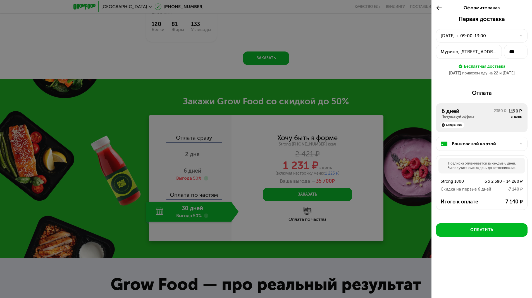
click at [441, 10] on icon at bounding box center [439, 7] width 6 height 7
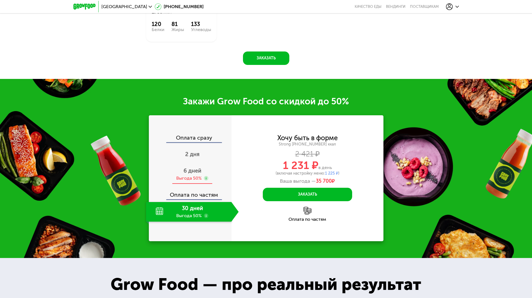
click at [200, 169] on span "6 дней" at bounding box center [193, 170] width 18 height 7
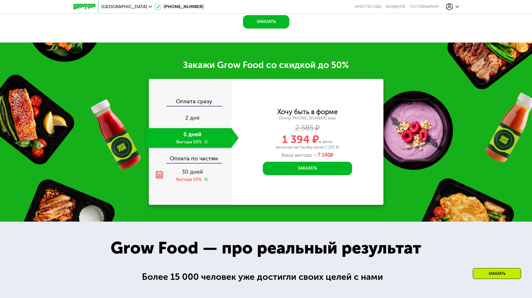
scroll to position [894, 0]
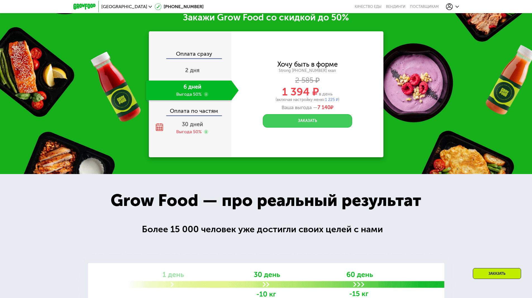
click at [317, 122] on button "Заказать" at bounding box center [307, 120] width 89 height 13
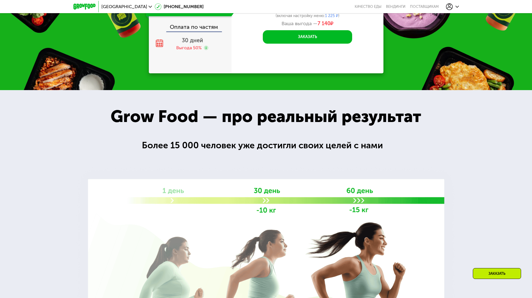
scroll to position [1034, 0]
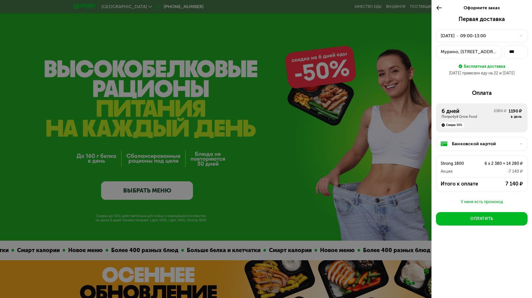
click at [523, 143] on div "Банковской картой" at bounding box center [482, 144] width 92 height 14
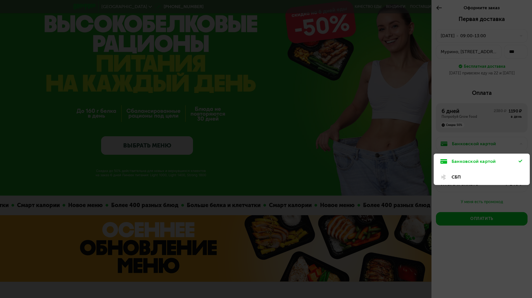
scroll to position [56, 0]
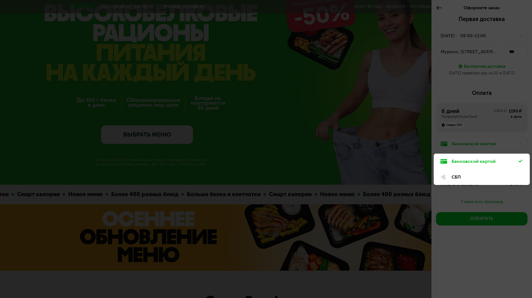
click at [462, 180] on div "СБП" at bounding box center [485, 177] width 67 height 7
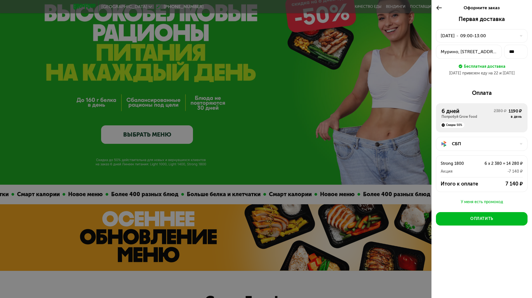
click at [469, 143] on div "СБП" at bounding box center [484, 143] width 64 height 7
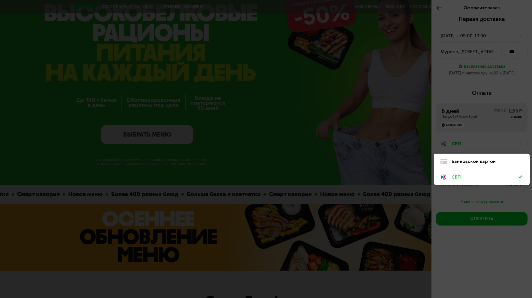
click at [463, 161] on div "Банковской картой" at bounding box center [485, 161] width 67 height 7
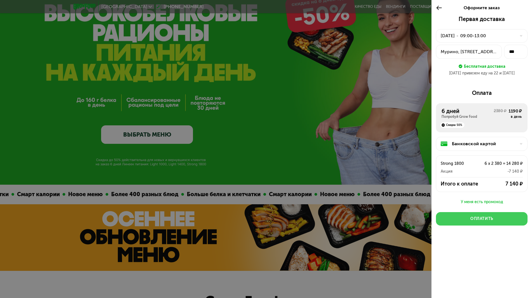
click at [482, 217] on div "Оплатить" at bounding box center [482, 219] width 23 height 6
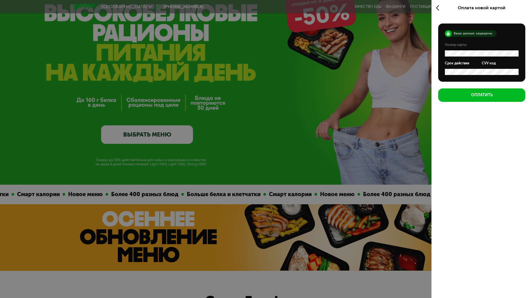
scroll to position [0, 0]
click at [467, 49] on div "Номер карты" at bounding box center [482, 49] width 74 height 14
click at [439, 6] on icon at bounding box center [439, 7] width 6 height 7
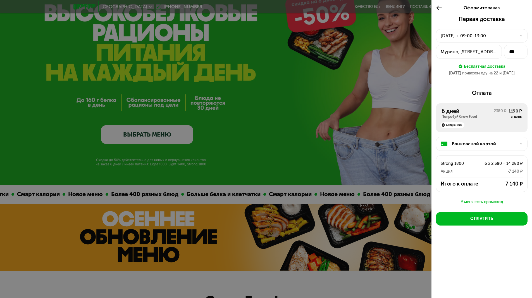
click at [458, 149] on div "Банковской картой" at bounding box center [482, 144] width 92 height 14
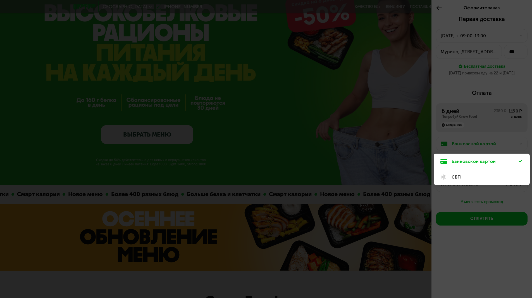
click at [461, 174] on div "СБП" at bounding box center [485, 177] width 67 height 7
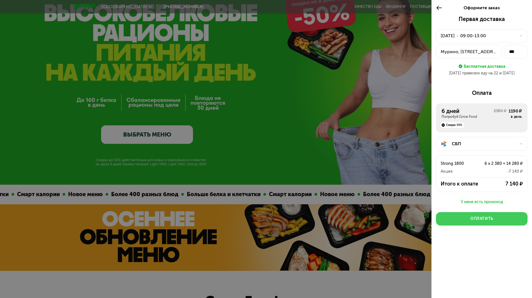
click at [469, 216] on button "Оплатить" at bounding box center [482, 218] width 92 height 13
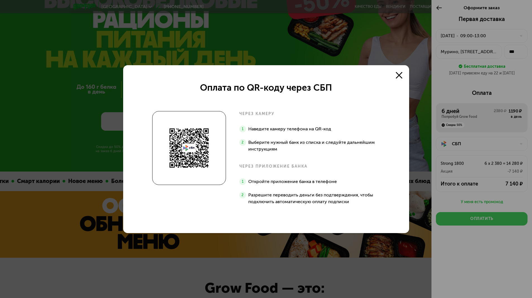
scroll to position [56, 0]
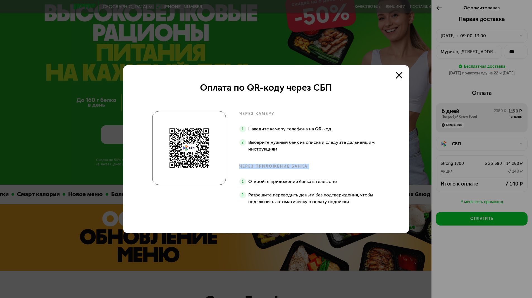
drag, startPoint x: 258, startPoint y: 165, endPoint x: 318, endPoint y: 170, distance: 60.0
click at [318, 170] on div "через камеру Наведите камеру телефона на QR-код Выберите нужный банк из списка …" at bounding box center [266, 163] width 228 height 105
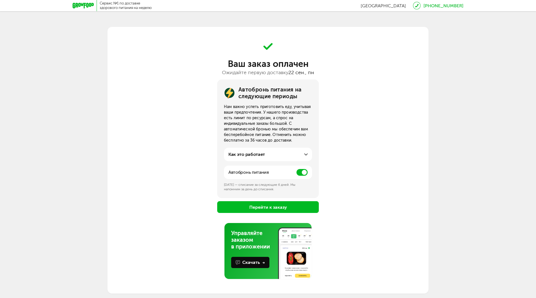
click at [298, 173] on span at bounding box center [302, 172] width 11 height 7
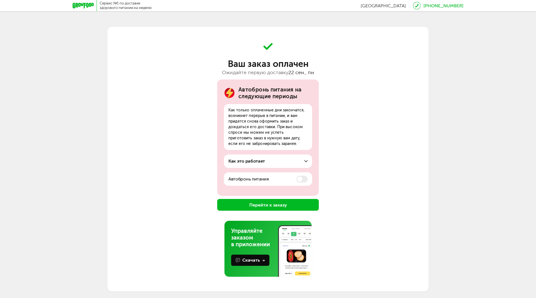
click at [254, 205] on button "Перейти к заказу" at bounding box center [268, 205] width 102 height 12
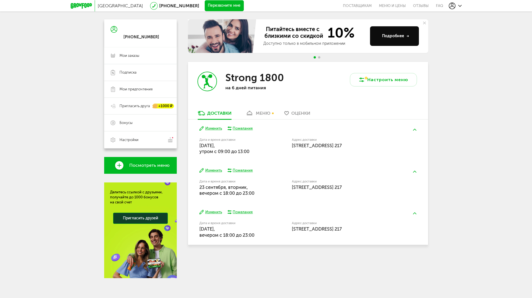
scroll to position [49, 0]
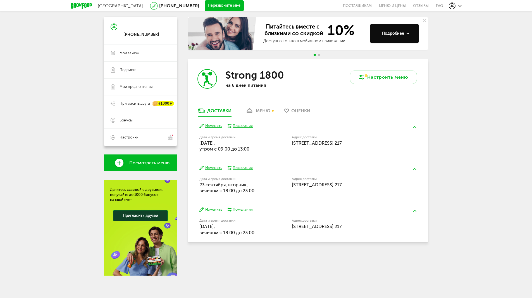
click at [267, 111] on div "меню" at bounding box center [263, 110] width 15 height 5
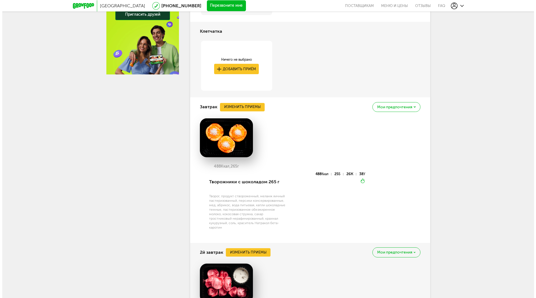
scroll to position [230, 0]
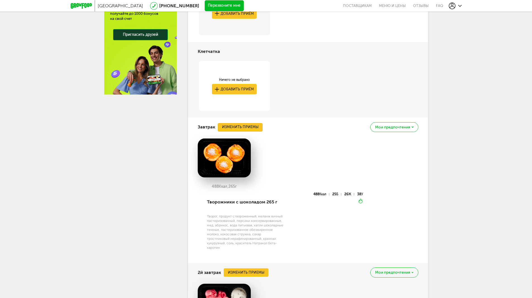
click at [247, 127] on button "Изменить приемы" at bounding box center [240, 127] width 45 height 8
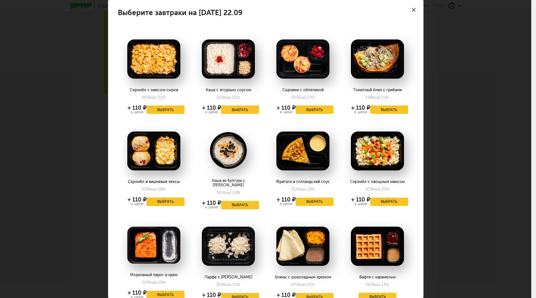
click at [165, 203] on button "Выбрать" at bounding box center [166, 201] width 38 height 8
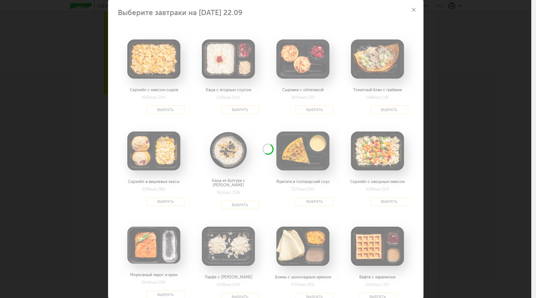
drag, startPoint x: 165, startPoint y: 203, endPoint x: 234, endPoint y: 198, distance: 69.5
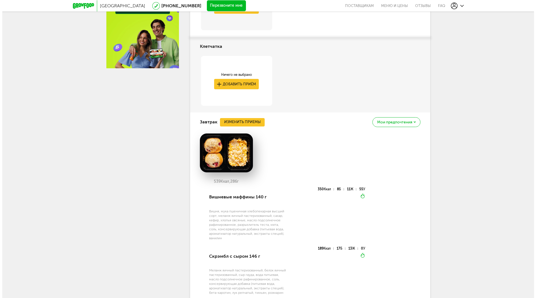
scroll to position [286, 0]
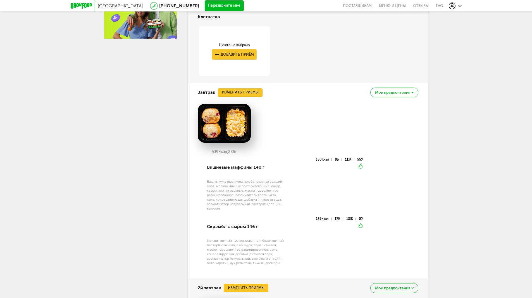
click at [256, 92] on button "Изменить приемы" at bounding box center [240, 92] width 45 height 8
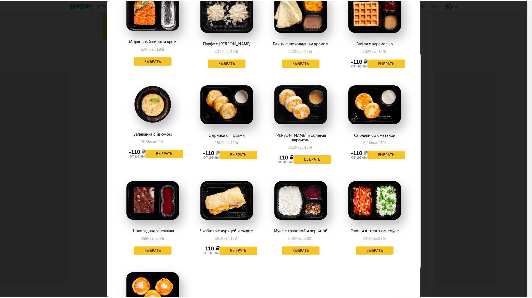
scroll to position [251, 0]
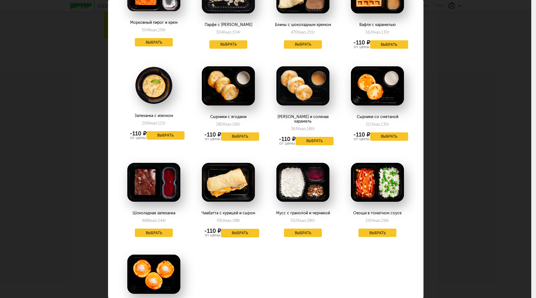
click at [237, 229] on button "Выбрать" at bounding box center [240, 233] width 38 height 8
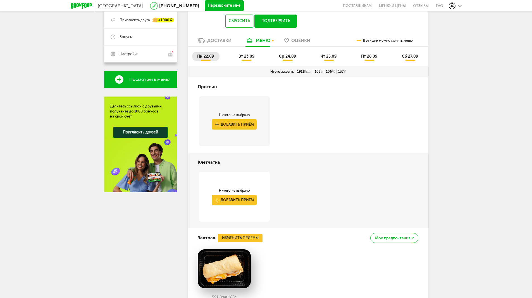
scroll to position [55, 0]
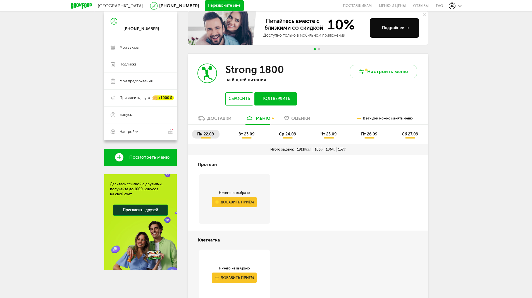
click at [247, 135] on span "вт 23.09" at bounding box center [247, 134] width 16 height 5
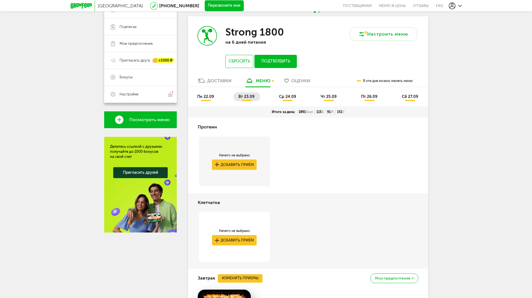
scroll to position [84, 0]
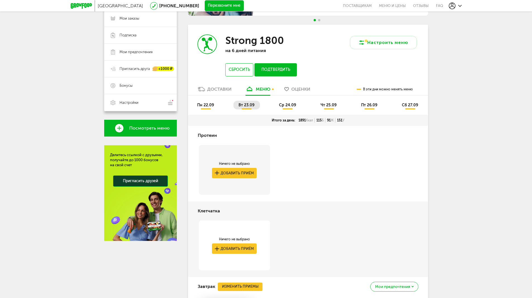
click at [200, 108] on li "пн 22.09" at bounding box center [205, 105] width 27 height 9
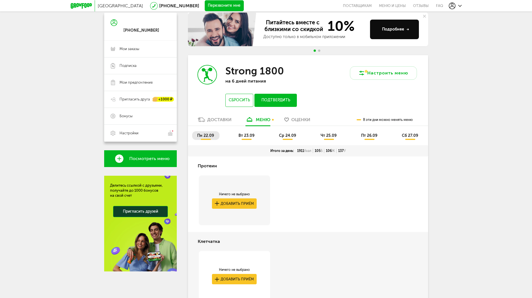
scroll to position [56, 0]
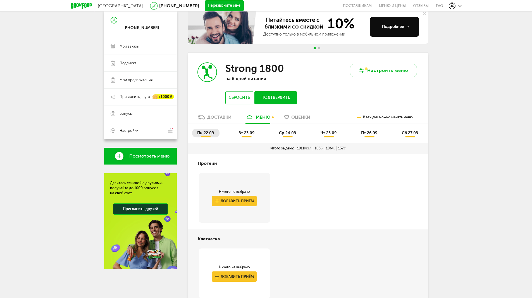
click at [201, 133] on span "пн 22.09" at bounding box center [205, 132] width 17 height 5
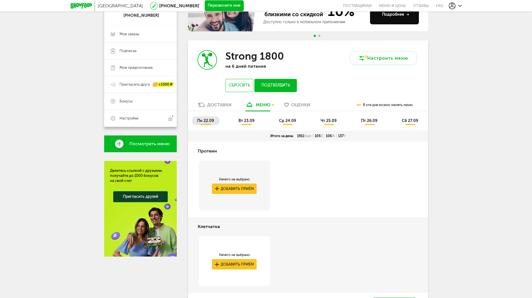
scroll to position [84, 0]
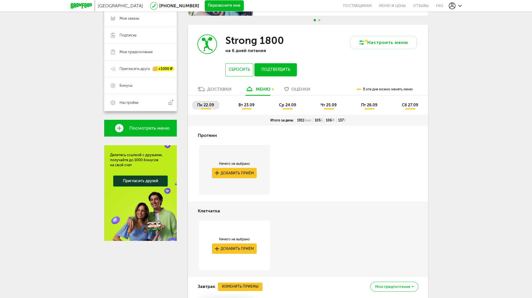
click at [204, 101] on li "пн 22.09" at bounding box center [205, 105] width 27 height 9
click at [242, 104] on span "вт 23.09" at bounding box center [247, 105] width 16 height 5
click at [277, 106] on li "ср 24.09" at bounding box center [288, 105] width 28 height 9
click at [327, 106] on span "чт 25.09" at bounding box center [329, 105] width 16 height 5
click at [371, 107] on span "пт 26.09" at bounding box center [369, 105] width 16 height 5
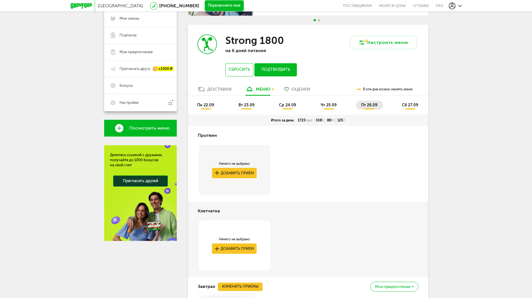
click at [408, 106] on span "сб 27.09" at bounding box center [410, 105] width 16 height 5
click at [207, 106] on span "пн 22.09" at bounding box center [205, 105] width 17 height 5
click at [245, 106] on span "вт 23.09" at bounding box center [247, 105] width 16 height 5
click at [287, 104] on span "ср 24.09" at bounding box center [287, 105] width 17 height 5
click at [334, 106] on span "чт 25.09" at bounding box center [329, 105] width 16 height 5
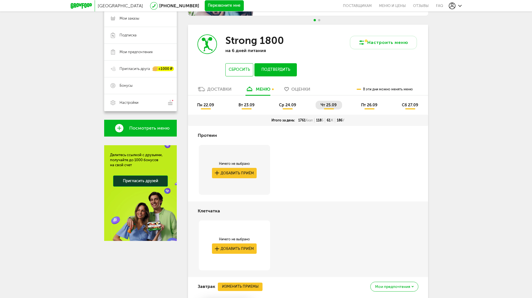
drag, startPoint x: 379, startPoint y: 105, endPoint x: 382, endPoint y: 105, distance: 3.4
click at [379, 105] on li "пт 26.09" at bounding box center [369, 105] width 27 height 9
click at [409, 105] on span "сб 27.09" at bounding box center [410, 105] width 16 height 5
click at [212, 107] on li "пн 22.09" at bounding box center [205, 105] width 27 height 9
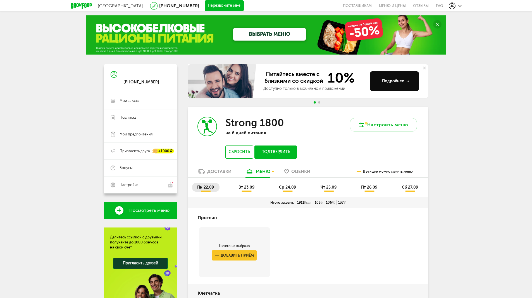
scroll to position [56, 0]
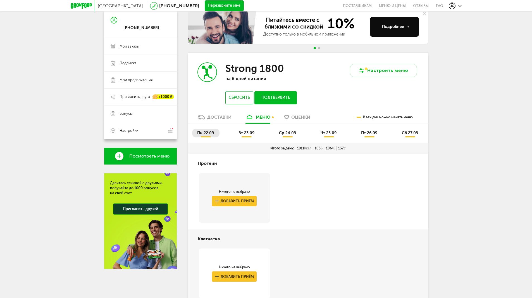
click at [211, 135] on span "пн 22.09" at bounding box center [205, 132] width 17 height 5
click at [248, 134] on span "вт 23.09" at bounding box center [247, 132] width 16 height 5
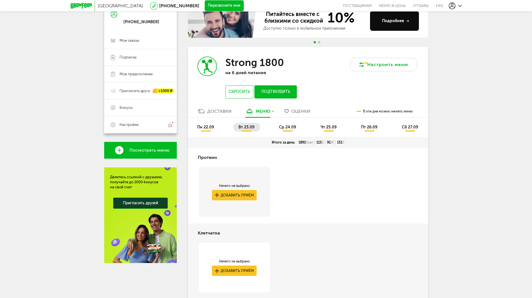
scroll to position [60, 0]
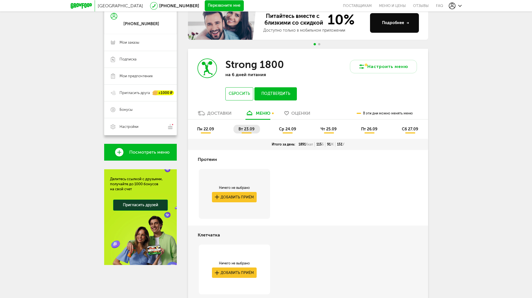
click at [290, 129] on span "ср 24.09" at bounding box center [287, 129] width 17 height 5
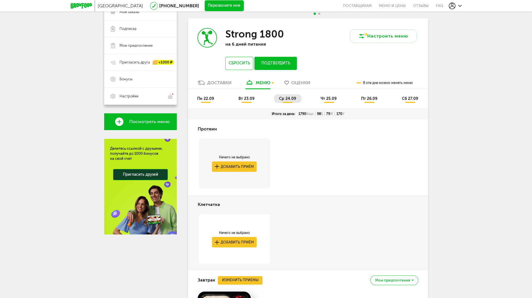
scroll to position [88, 0]
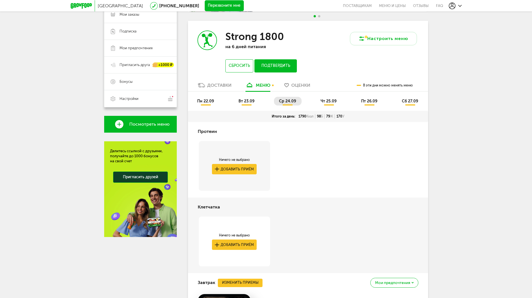
click at [331, 101] on span "чт 25.09" at bounding box center [329, 101] width 16 height 5
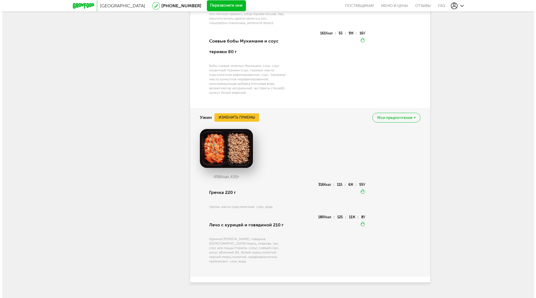
scroll to position [842, 0]
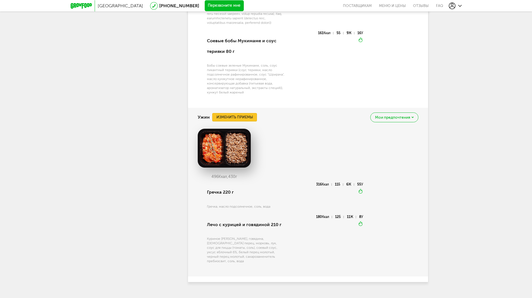
click at [228, 121] on button "Изменить приемы" at bounding box center [234, 117] width 45 height 8
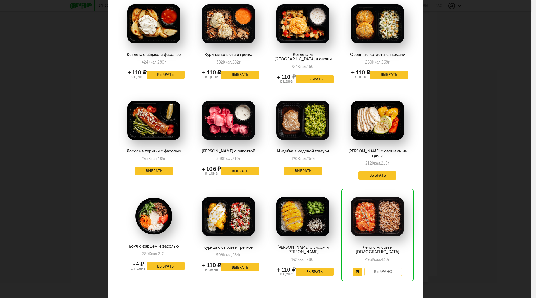
scroll to position [132, 0]
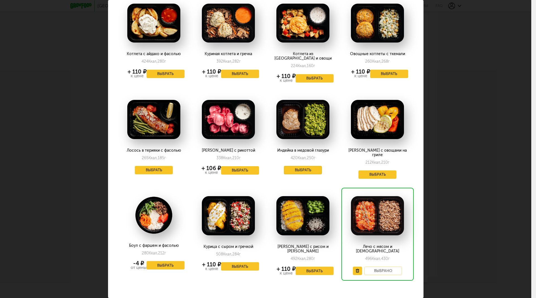
click at [304, 166] on button "Выбрать" at bounding box center [303, 170] width 38 height 8
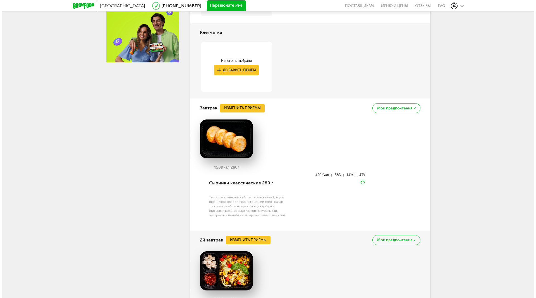
scroll to position [252, 0]
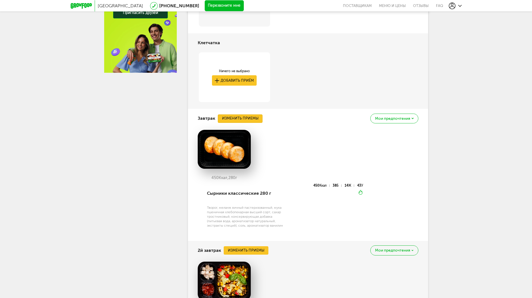
click at [244, 120] on button "Изменить приемы" at bounding box center [240, 118] width 45 height 8
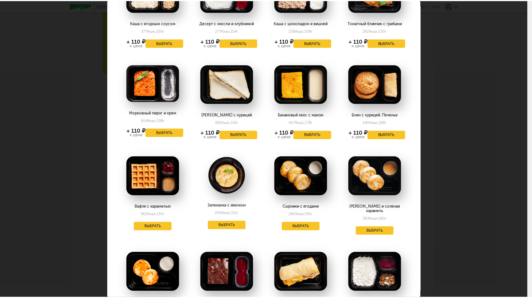
scroll to position [84, 0]
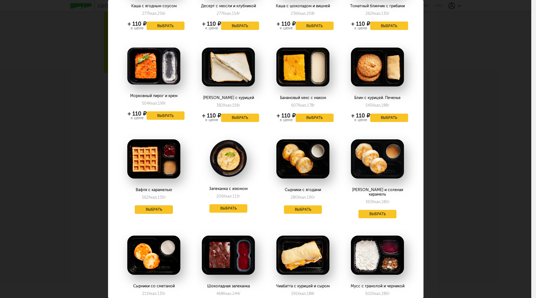
click at [155, 208] on button "Выбрать" at bounding box center [154, 209] width 38 height 8
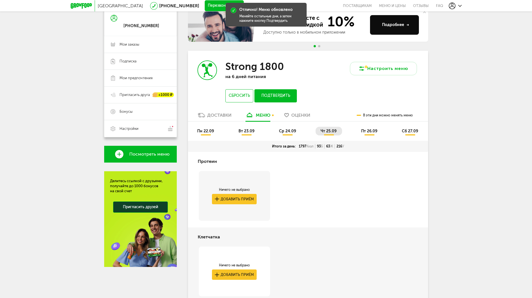
scroll to position [56, 0]
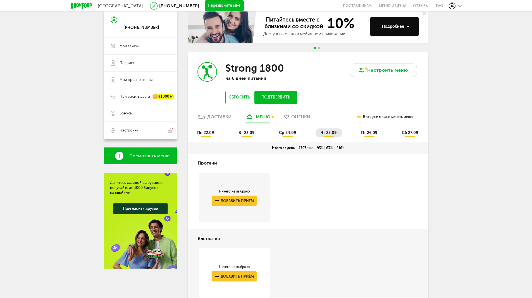
click at [378, 128] on li "пт 26.09" at bounding box center [369, 132] width 27 height 9
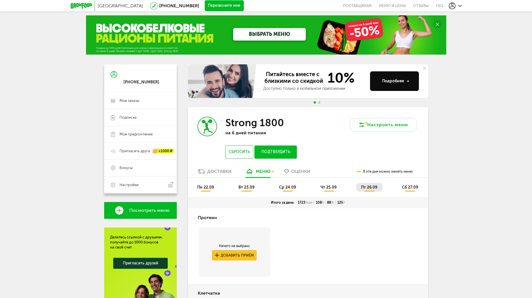
scroll to position [0, 0]
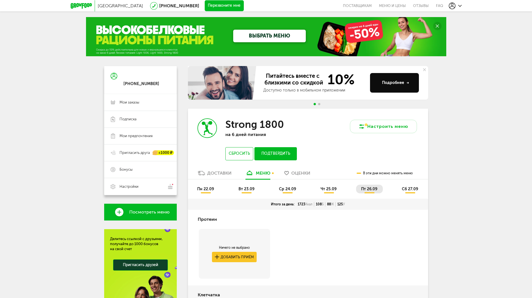
click at [404, 187] on span "сб 27.09" at bounding box center [410, 188] width 16 height 5
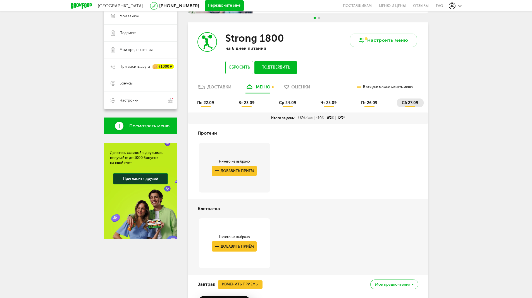
scroll to position [84, 0]
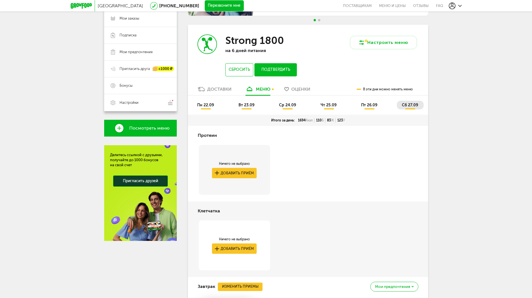
click at [412, 106] on span "сб 27.09" at bounding box center [410, 105] width 16 height 5
click at [374, 106] on span "пт 26.09" at bounding box center [369, 105] width 16 height 5
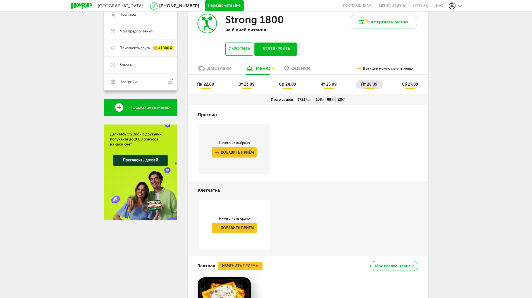
scroll to position [28, 0]
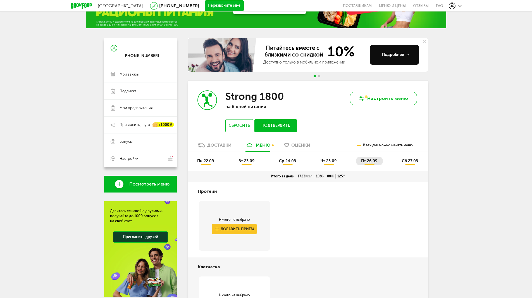
click at [386, 96] on button "Настроить меню" at bounding box center [383, 98] width 67 height 13
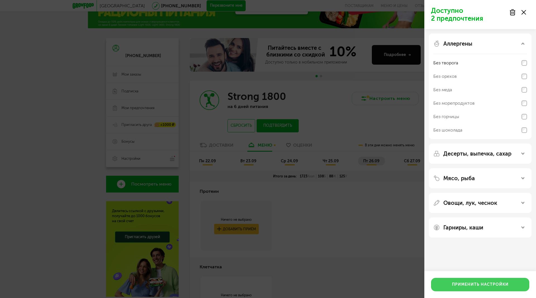
click at [476, 281] on button "Применить настройки" at bounding box center [480, 283] width 98 height 13
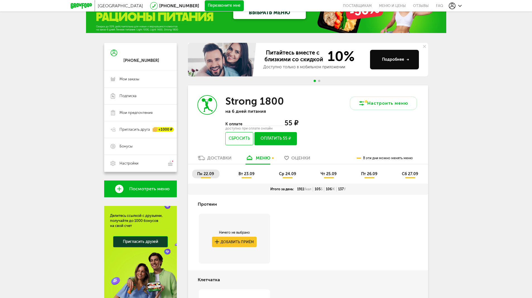
scroll to position [7, 0]
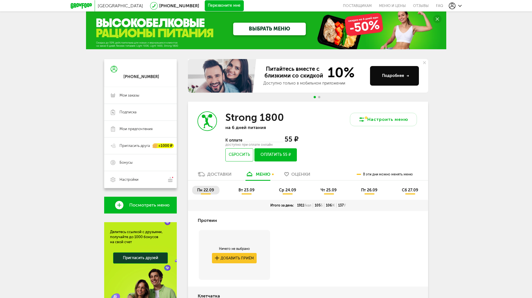
click at [247, 188] on span "вт 23.09" at bounding box center [247, 189] width 16 height 5
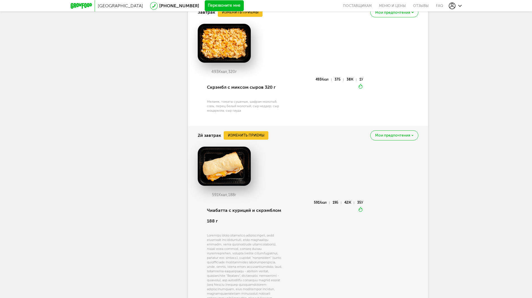
scroll to position [0, 0]
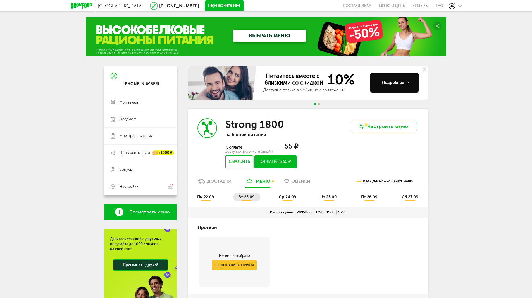
click at [291, 197] on span "ср 24.09" at bounding box center [287, 196] width 17 height 5
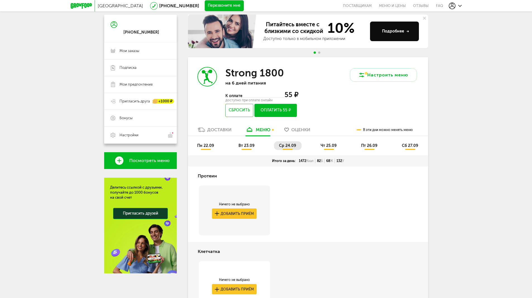
scroll to position [56, 0]
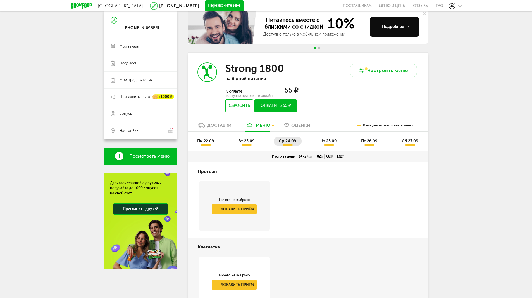
click at [371, 143] on span "пт 26.09" at bounding box center [369, 141] width 16 height 5
click at [409, 144] on li "сб 27.09" at bounding box center [410, 141] width 27 height 9
click at [205, 144] on li "пн 22.09" at bounding box center [205, 141] width 27 height 9
click at [222, 127] on div "Доставки" at bounding box center [219, 124] width 24 height 5
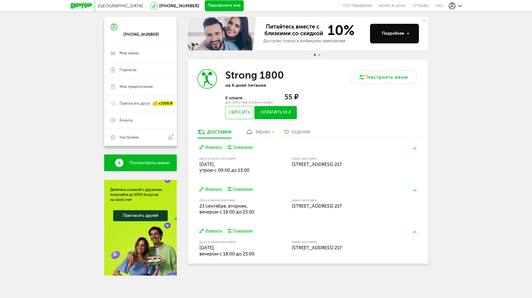
scroll to position [49, 0]
click at [432, 28] on div "[GEOGRAPHIC_DATA] [PHONE_NUMBER] Перезвоните мне поставщикам Меню и цены Отзывы…" at bounding box center [266, 124] width 532 height 347
click at [397, 36] on div "Подробнее" at bounding box center [395, 34] width 27 height 6
click at [219, 133] on div "Доставки" at bounding box center [219, 131] width 24 height 5
click at [244, 147] on div "Пожелания" at bounding box center [243, 146] width 20 height 5
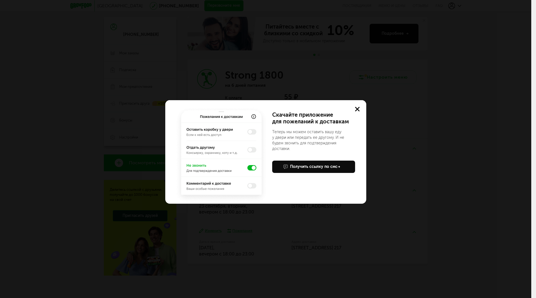
click at [357, 107] on icon at bounding box center [357, 109] width 4 height 4
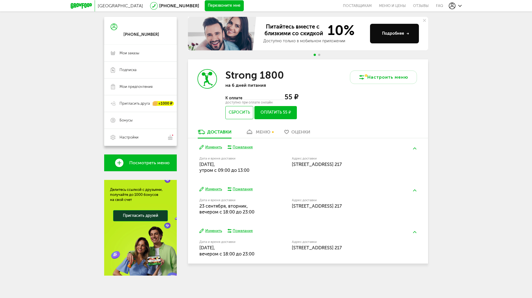
click at [214, 148] on button "Изменить" at bounding box center [210, 146] width 23 height 5
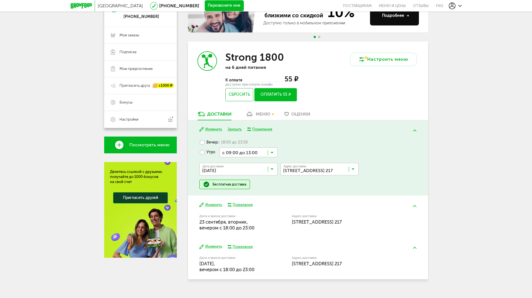
scroll to position [77, 0]
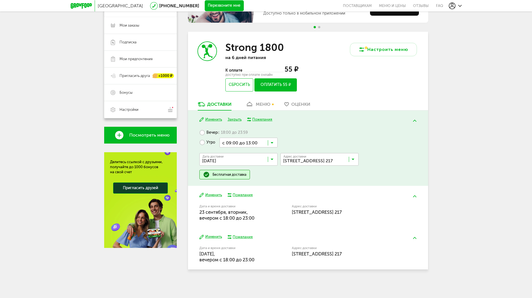
click at [327, 209] on span "[STREET_ADDRESS] 217" at bounding box center [317, 212] width 50 height 6
click at [414, 119] on button at bounding box center [415, 120] width 15 height 13
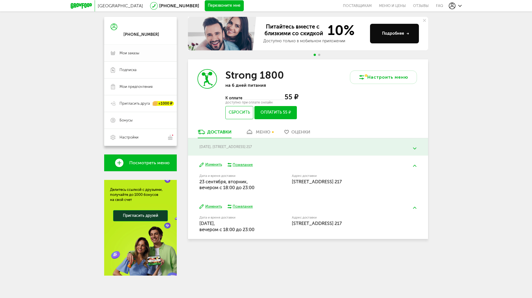
click at [132, 55] on span "Мои заказы" at bounding box center [130, 53] width 20 height 5
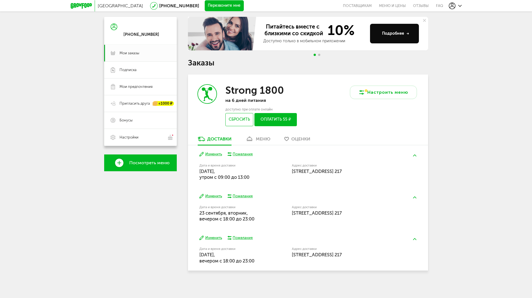
click at [258, 139] on div "меню" at bounding box center [263, 138] width 15 height 5
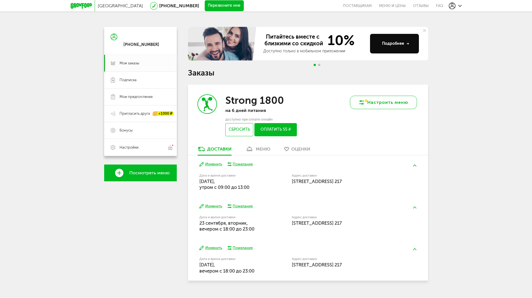
click at [366, 104] on button "Настроить меню" at bounding box center [383, 102] width 67 height 13
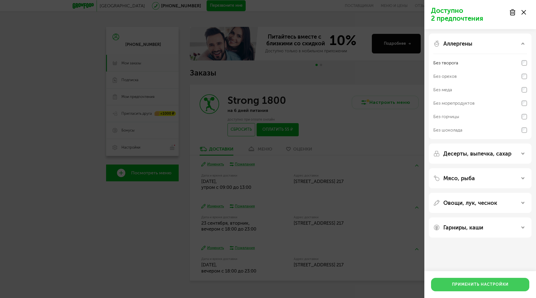
click at [468, 283] on button "Применить настройки" at bounding box center [480, 283] width 98 height 13
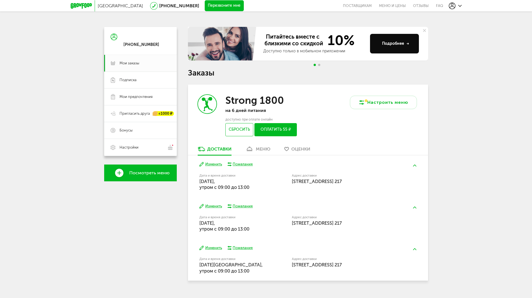
click at [260, 149] on div "меню" at bounding box center [263, 148] width 15 height 5
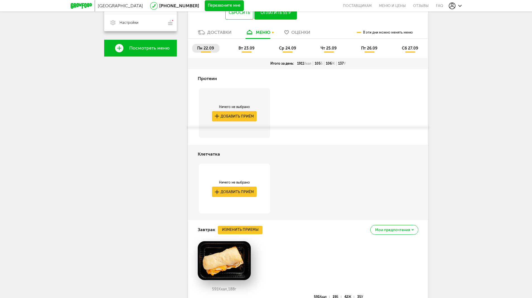
scroll to position [95, 0]
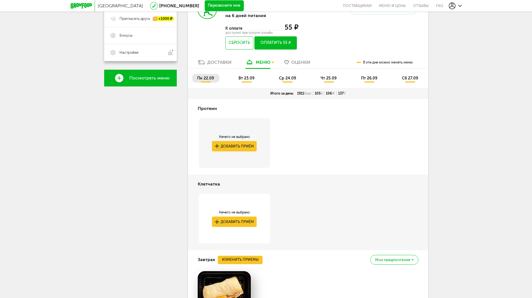
click at [246, 78] on span "вт 23.09" at bounding box center [247, 78] width 16 height 5
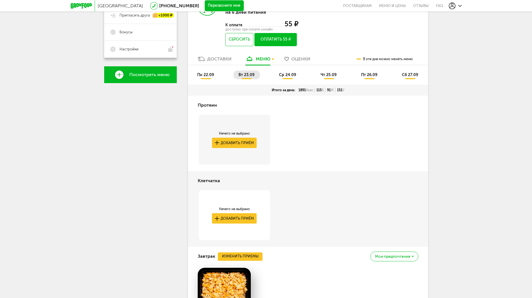
scroll to position [72, 0]
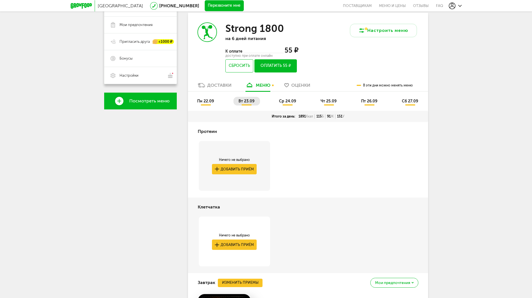
click at [288, 102] on span "ср 24.09" at bounding box center [287, 101] width 17 height 5
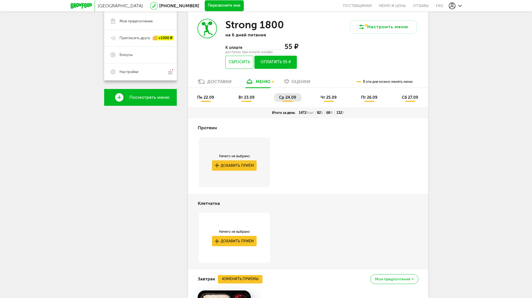
scroll to position [100, 0]
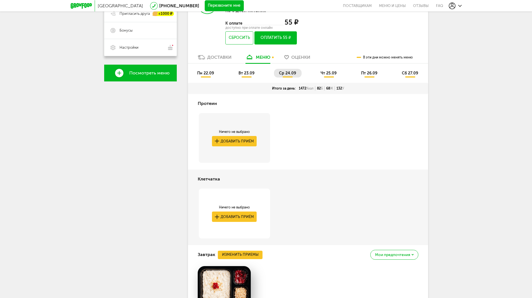
click at [208, 74] on span "пн 22.09" at bounding box center [205, 73] width 17 height 5
click at [243, 73] on span "вт 23.09" at bounding box center [247, 73] width 16 height 5
click at [278, 71] on li "ср 24.09" at bounding box center [288, 73] width 28 height 9
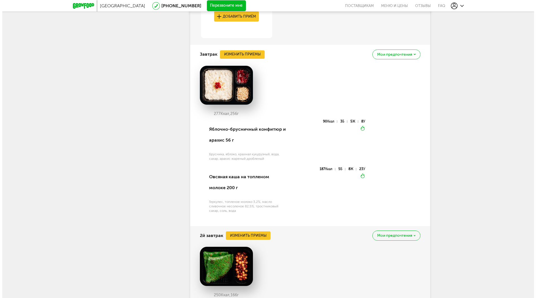
scroll to position [295, 0]
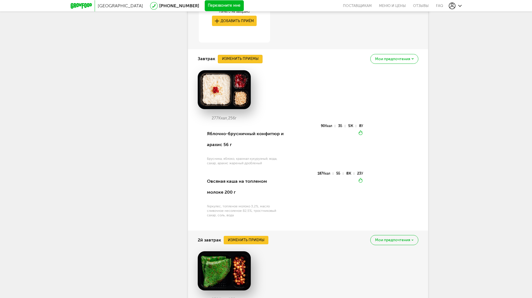
click at [237, 56] on button "Изменить приемы" at bounding box center [240, 59] width 45 height 8
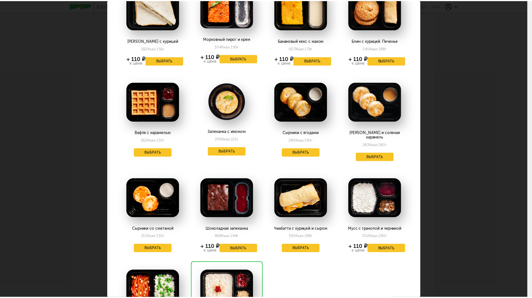
scroll to position [112, 0]
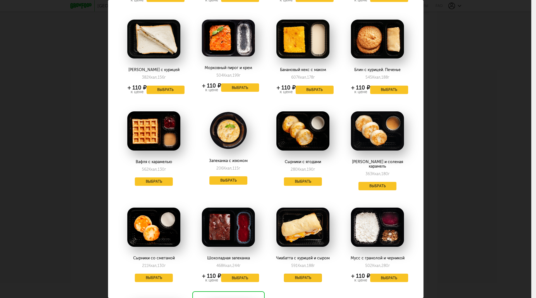
click at [298, 274] on button "Выбрать" at bounding box center [303, 277] width 38 height 8
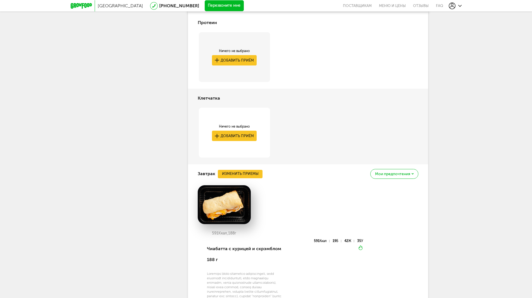
scroll to position [72, 0]
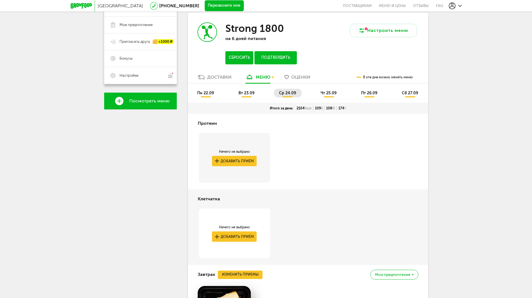
drag, startPoint x: 238, startPoint y: 57, endPoint x: 372, endPoint y: 146, distance: 160.9
click at [229, 53] on button "Сбросить" at bounding box center [239, 57] width 28 height 13
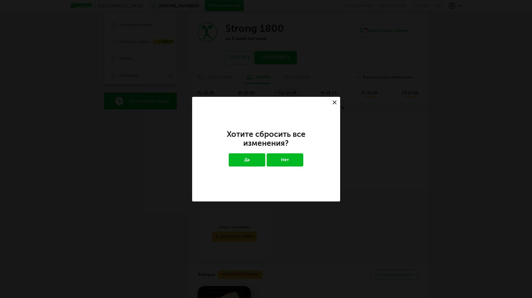
click at [251, 160] on button "Да" at bounding box center [247, 159] width 37 height 13
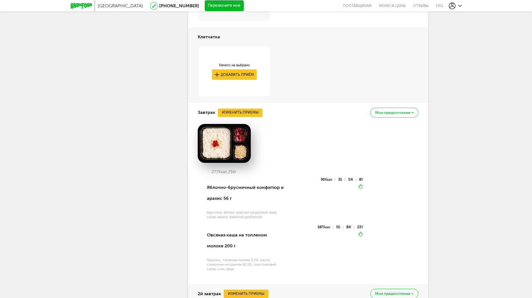
scroll to position [69, 0]
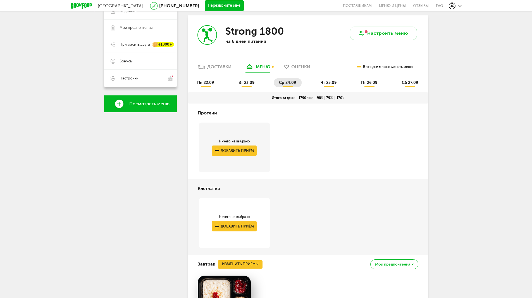
click at [208, 82] on span "пн 22.09" at bounding box center [205, 82] width 17 height 5
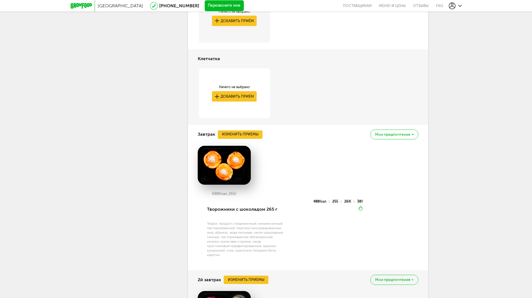
scroll to position [209, 0]
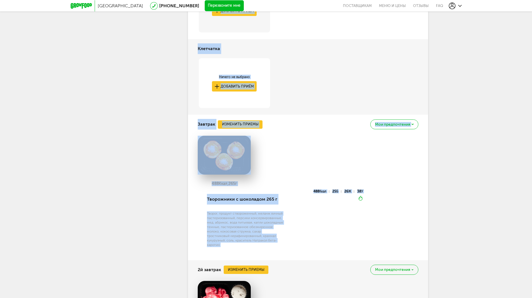
drag, startPoint x: 164, startPoint y: 89, endPoint x: 390, endPoint y: 223, distance: 262.7
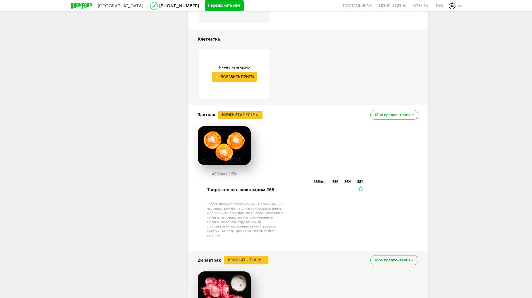
scroll to position [0, 0]
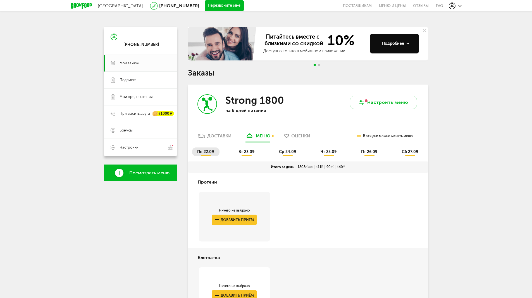
click at [248, 154] on li "вт 23.09" at bounding box center [247, 151] width 27 height 9
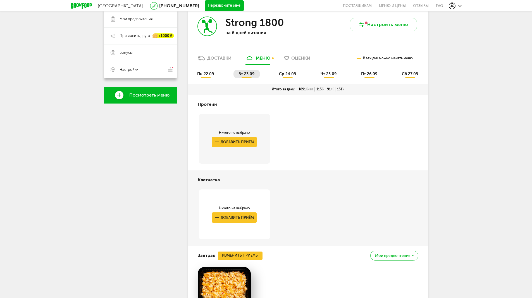
scroll to position [73, 0]
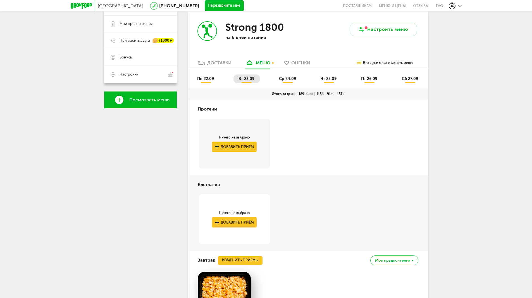
click at [208, 79] on span "пн 22.09" at bounding box center [205, 78] width 17 height 5
click at [235, 77] on li "вт 23.09" at bounding box center [247, 78] width 27 height 9
click at [277, 77] on li "ср 24.09" at bounding box center [288, 78] width 28 height 9
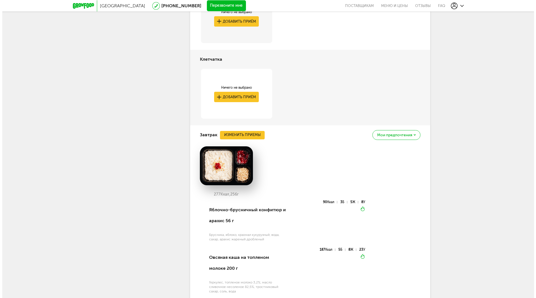
scroll to position [0, 0]
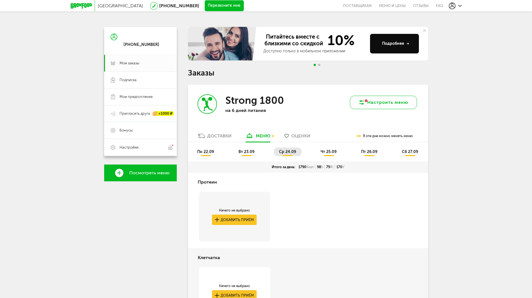
click at [386, 104] on button "Настроить меню" at bounding box center [383, 102] width 67 height 13
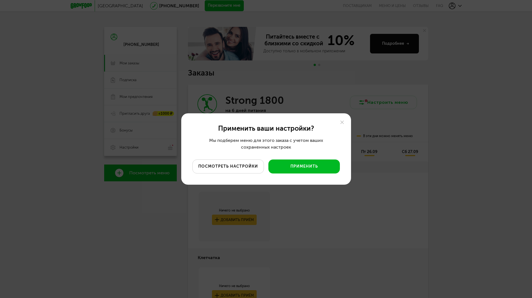
click at [242, 165] on button "посмотреть настройки" at bounding box center [229, 166] width 72 height 14
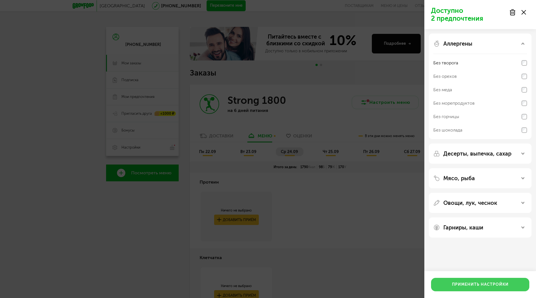
click at [465, 282] on button "Применить настройки" at bounding box center [480, 283] width 98 height 13
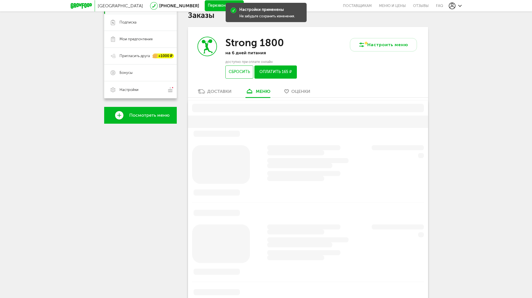
scroll to position [70, 0]
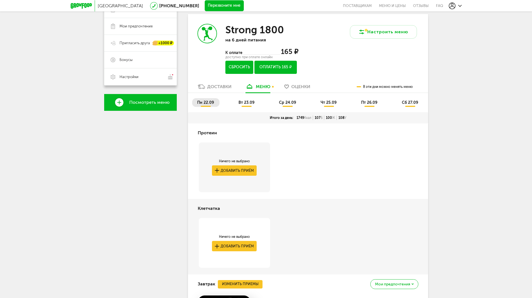
click at [229, 70] on button "Сбросить" at bounding box center [239, 67] width 28 height 13
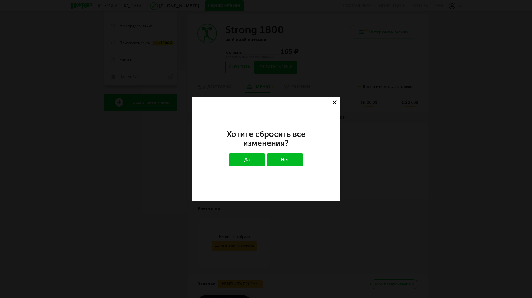
click at [253, 159] on button "Да" at bounding box center [247, 159] width 37 height 13
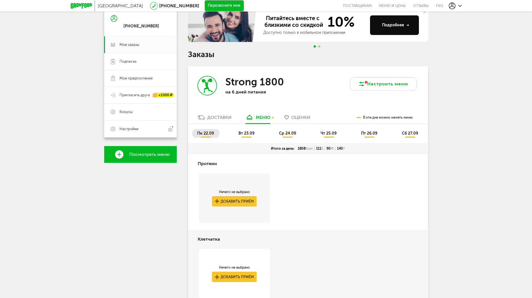
scroll to position [0, 0]
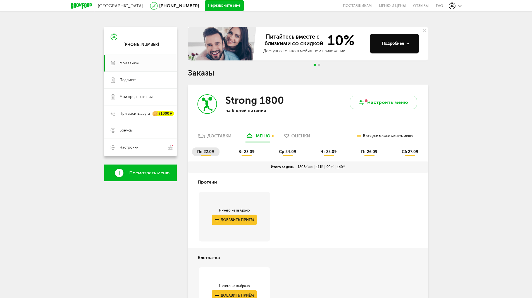
click at [208, 153] on span "пн 22.09" at bounding box center [205, 151] width 17 height 5
click at [246, 152] on span "вт 23.09" at bounding box center [247, 151] width 16 height 5
click at [284, 152] on span "ср 24.09" at bounding box center [287, 151] width 17 height 5
click at [322, 152] on span "чт 25.09" at bounding box center [329, 151] width 16 height 5
click at [366, 153] on span "пт 26.09" at bounding box center [369, 151] width 16 height 5
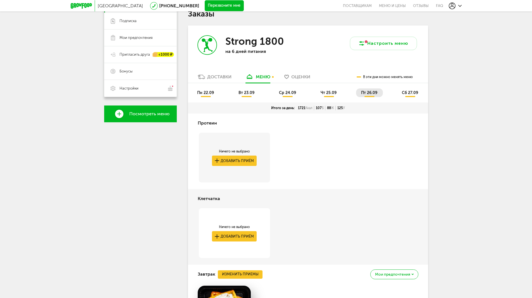
scroll to position [112, 0]
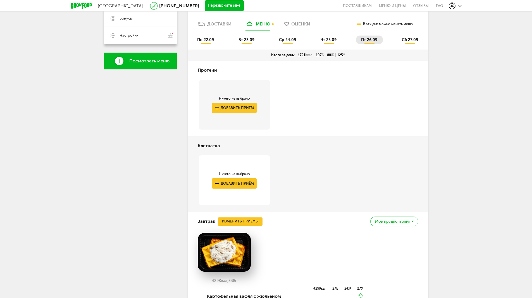
click at [206, 38] on span "пн 22.09" at bounding box center [205, 39] width 17 height 5
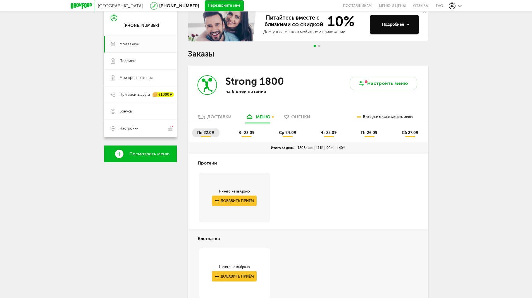
scroll to position [0, 0]
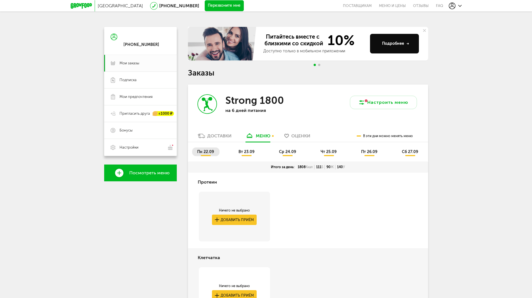
click at [244, 150] on span "вт 23.09" at bounding box center [247, 151] width 16 height 5
click at [282, 151] on span "ср 24.09" at bounding box center [287, 151] width 17 height 5
click at [327, 152] on span "чт 25.09" at bounding box center [329, 151] width 16 height 5
click at [365, 153] on span "пт 26.09" at bounding box center [369, 151] width 16 height 5
click at [405, 153] on span "сб 27.09" at bounding box center [410, 151] width 16 height 5
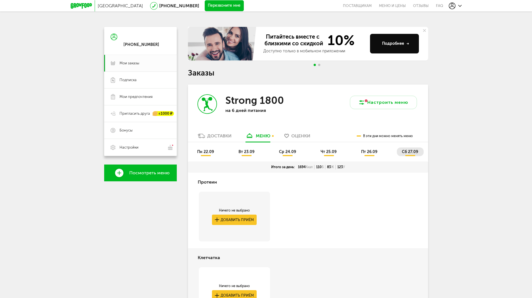
click at [206, 153] on span "пн 22.09" at bounding box center [205, 151] width 17 height 5
click at [236, 152] on li "вт 23.09" at bounding box center [247, 151] width 27 height 9
click at [272, 153] on ul "пн 22.09 вт 23.09 ср 24.09 чт 25.09 пт 26.09 сб 27.09" at bounding box center [308, 154] width 232 height 14
click at [297, 153] on li "ср 24.09" at bounding box center [288, 151] width 28 height 9
click at [327, 153] on span "чт 25.09" at bounding box center [329, 151] width 16 height 5
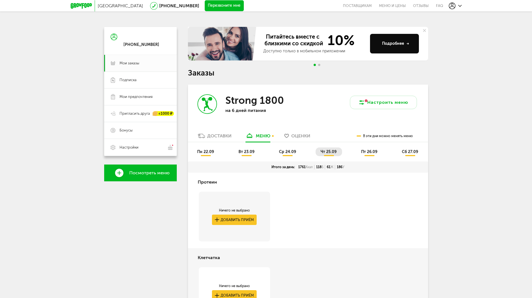
click at [363, 151] on span "пт 26.09" at bounding box center [369, 151] width 16 height 5
click at [408, 154] on li "сб 27.09" at bounding box center [410, 151] width 27 height 9
click at [209, 152] on span "пн 22.09" at bounding box center [205, 151] width 17 height 5
click at [134, 64] on span "Мои заказы" at bounding box center [130, 63] width 20 height 5
drag, startPoint x: 247, startPoint y: 152, endPoint x: 251, endPoint y: 153, distance: 4.0
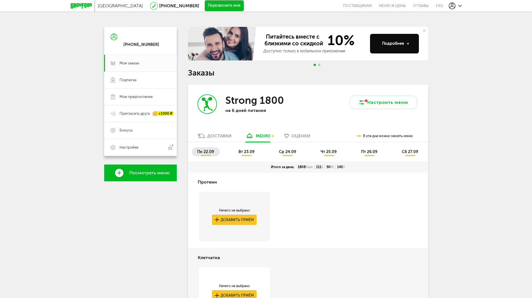
click at [247, 152] on span "вт 23.09" at bounding box center [247, 151] width 16 height 5
click at [293, 155] on li "ср 24.09" at bounding box center [288, 151] width 28 height 9
click at [317, 153] on li "чт 25.09" at bounding box center [329, 151] width 27 height 9
click at [367, 153] on span "пт 26.09" at bounding box center [369, 151] width 16 height 5
click at [409, 152] on span "сб 27.09" at bounding box center [410, 151] width 16 height 5
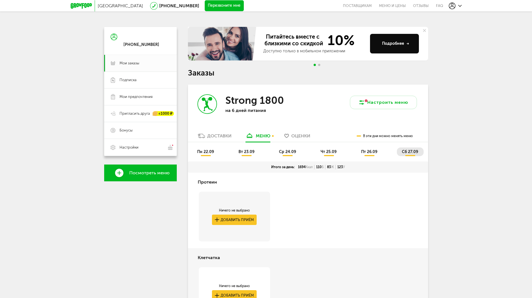
click at [208, 148] on li "пн 22.09" at bounding box center [205, 151] width 27 height 9
click at [268, 136] on div "меню" at bounding box center [263, 135] width 15 height 5
click at [220, 139] on link "Доставки" at bounding box center [214, 137] width 39 height 9
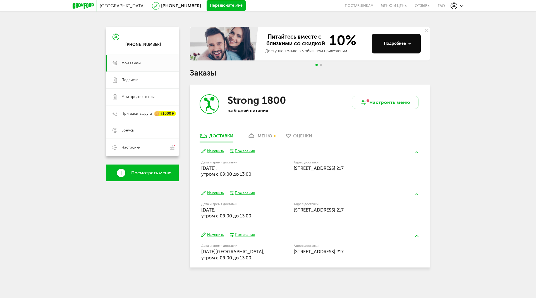
click at [265, 134] on div "меню" at bounding box center [265, 135] width 15 height 5
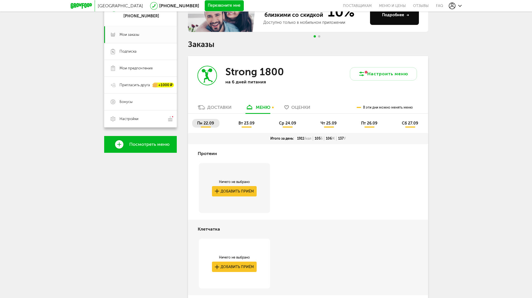
scroll to position [18, 0]
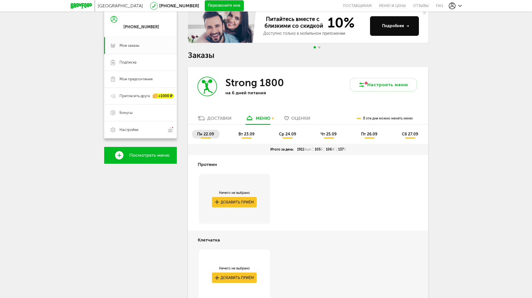
click at [253, 135] on span "вт 23.09" at bounding box center [247, 134] width 16 height 5
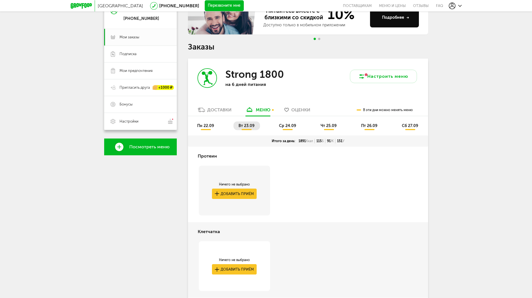
scroll to position [23, 0]
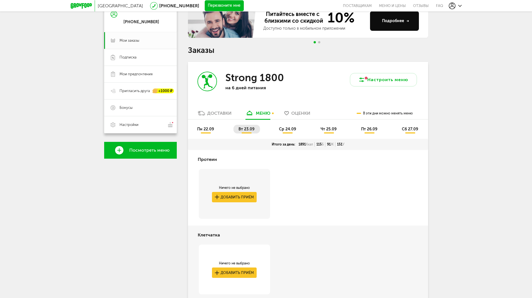
click at [281, 131] on span "ср 24.09" at bounding box center [287, 129] width 17 height 5
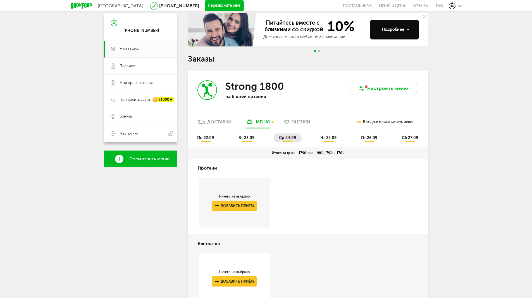
scroll to position [28, 0]
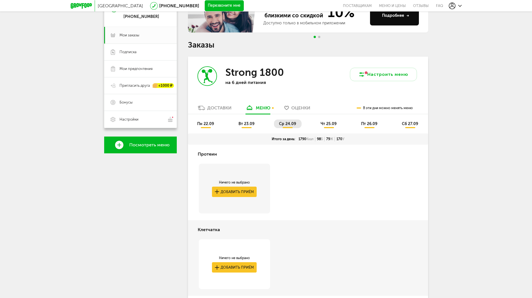
click at [332, 124] on span "чт 25.09" at bounding box center [329, 123] width 16 height 5
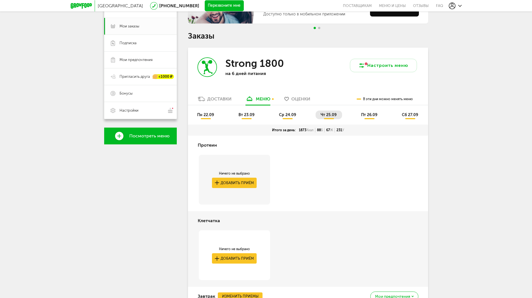
scroll to position [0, 0]
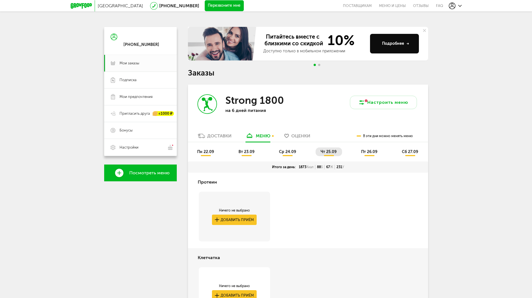
click at [372, 156] on ul "пн 22.09 вт 23.09 ср 24.09 чт 25.09 пт 26.09 сб 27.09" at bounding box center [308, 154] width 232 height 14
click at [371, 151] on span "пт 26.09" at bounding box center [369, 151] width 16 height 5
click at [413, 153] on span "сб 27.09" at bounding box center [410, 151] width 16 height 5
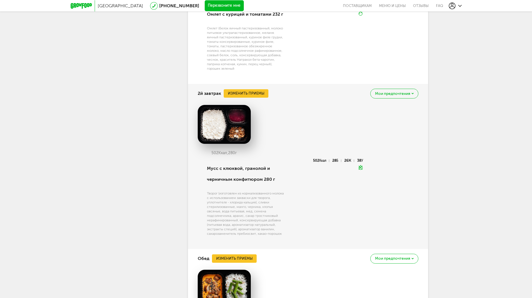
scroll to position [436, 0]
